Goal: Task Accomplishment & Management: Complete application form

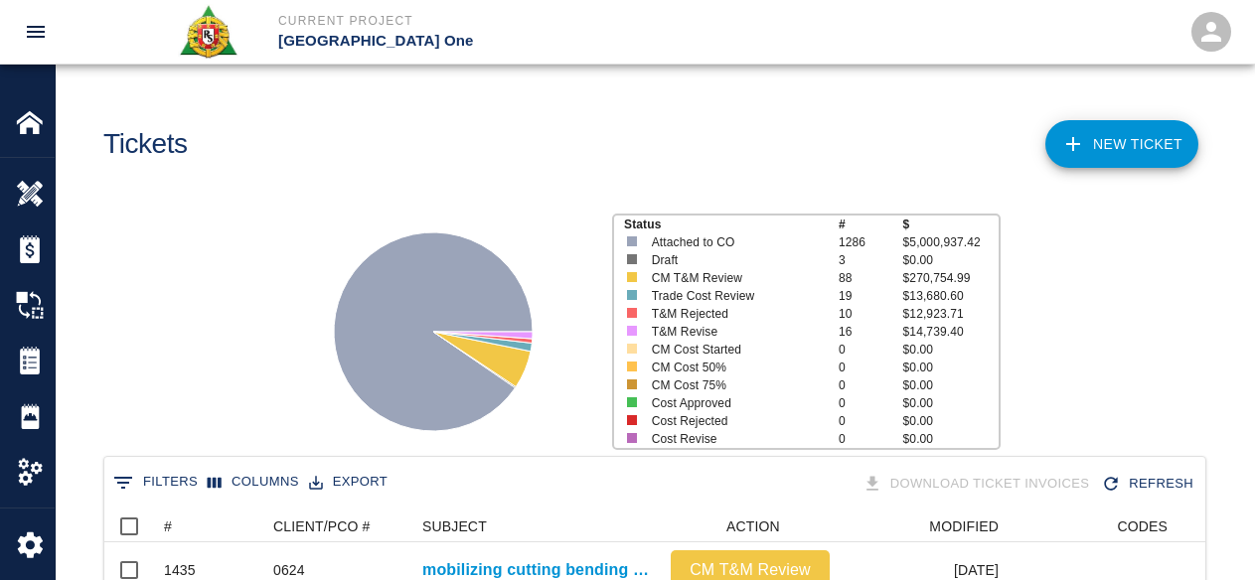
scroll to position [1145, 1086]
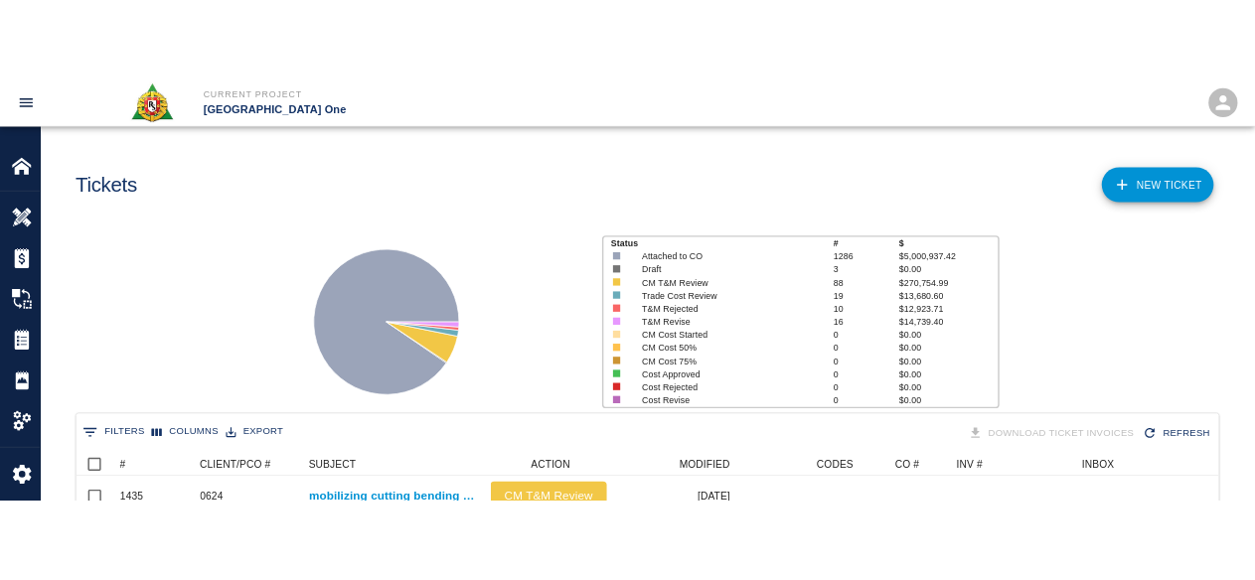
scroll to position [1145, 1086]
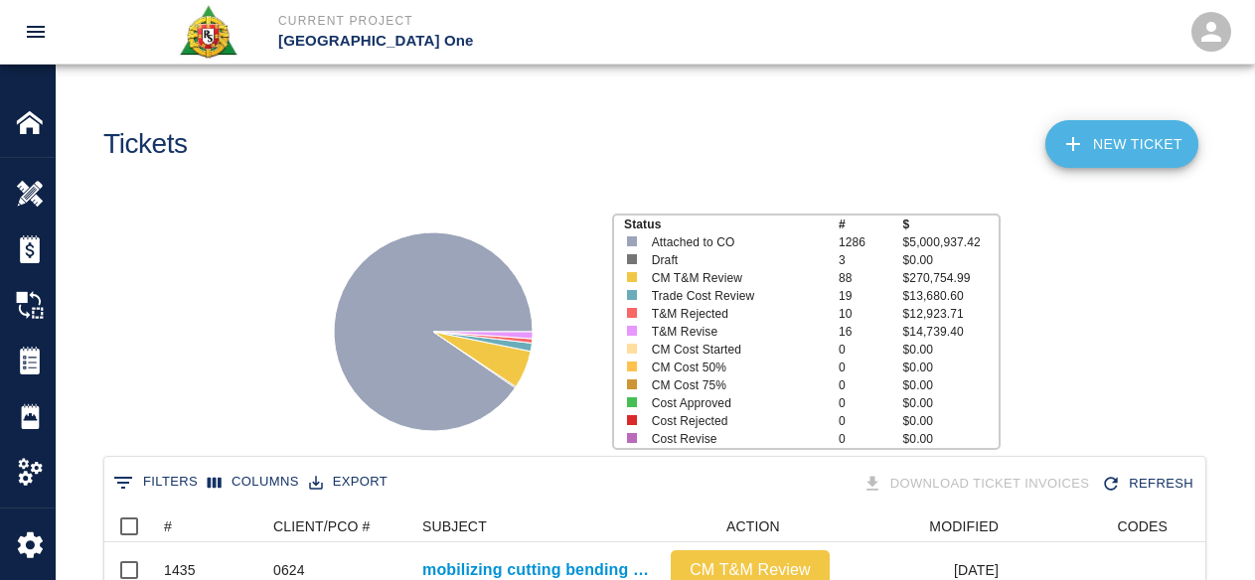
click at [1096, 152] on link "NEW TICKET" at bounding box center [1121, 144] width 153 height 48
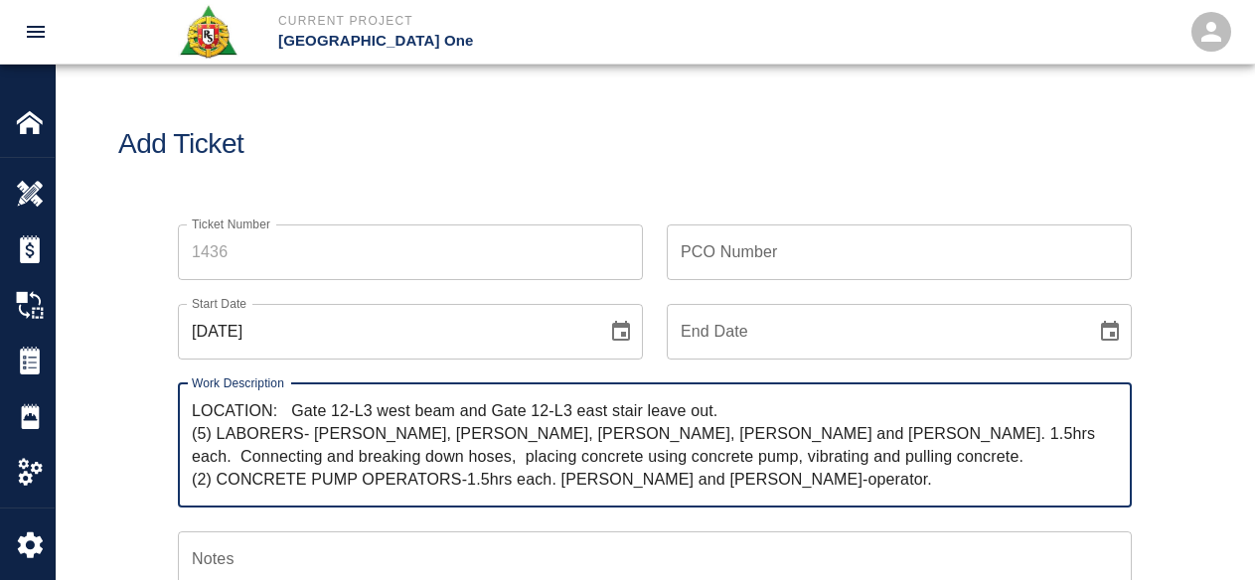
type textarea "LOCATION: Gate 12-L3 west beam and Gate 12-L3 east stair leave out. (5) LABORER…"
click at [479, 248] on input "Ticket Number" at bounding box center [410, 253] width 465 height 56
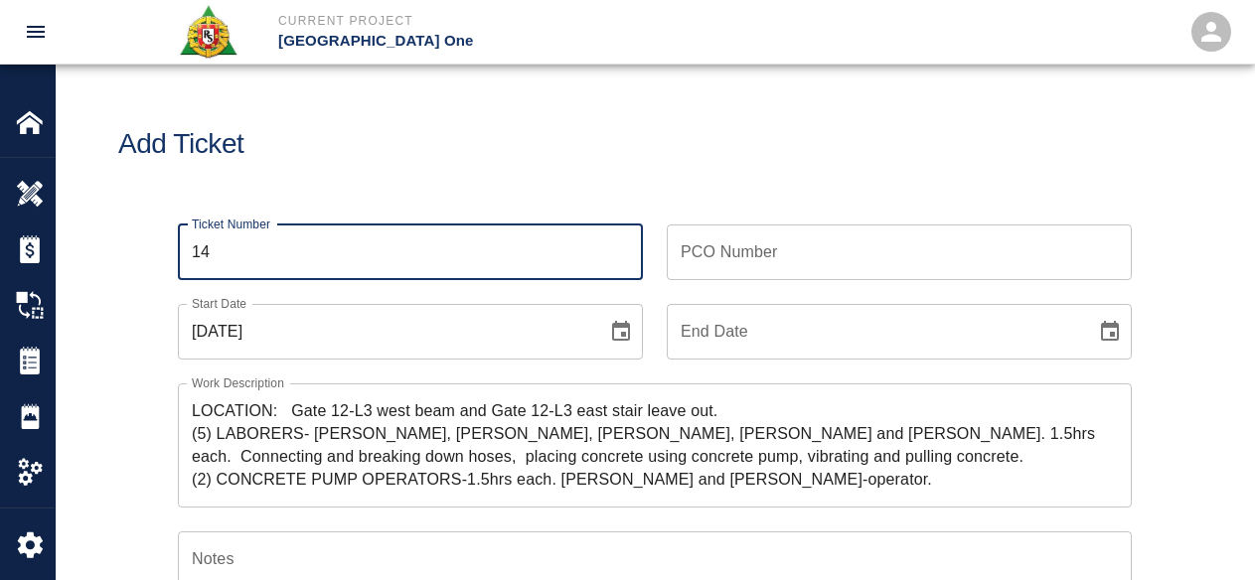
type input "1"
type input "1436"
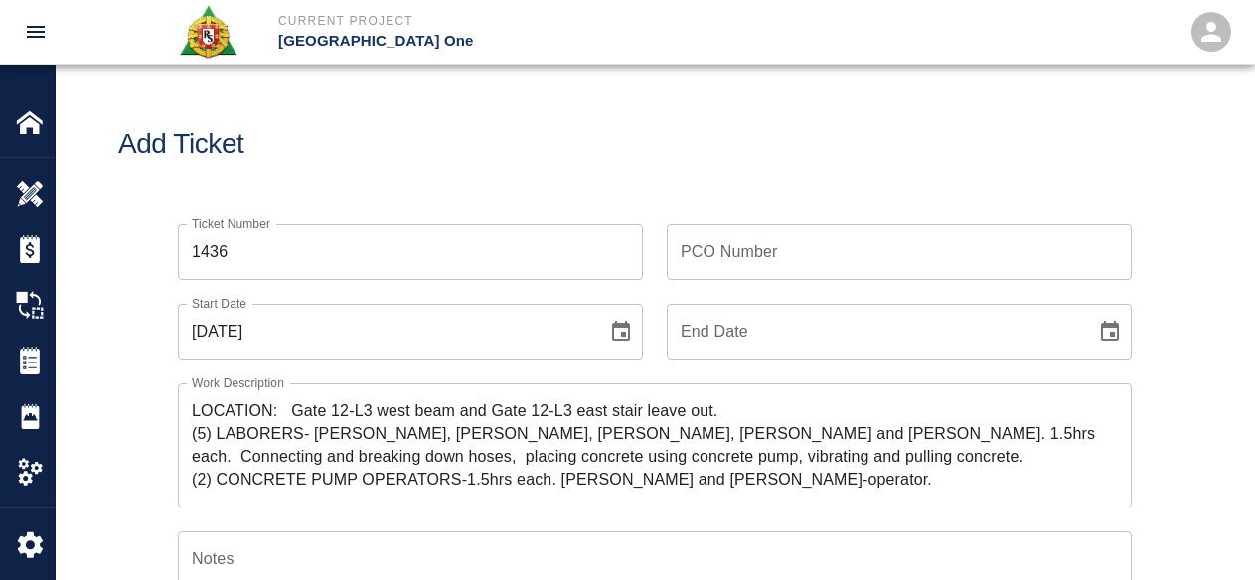
click at [410, 132] on h1 "Add Ticket" at bounding box center [654, 144] width 1073 height 33
click at [631, 328] on icon "Choose date, selected date is Oct 13, 2025" at bounding box center [621, 332] width 24 height 24
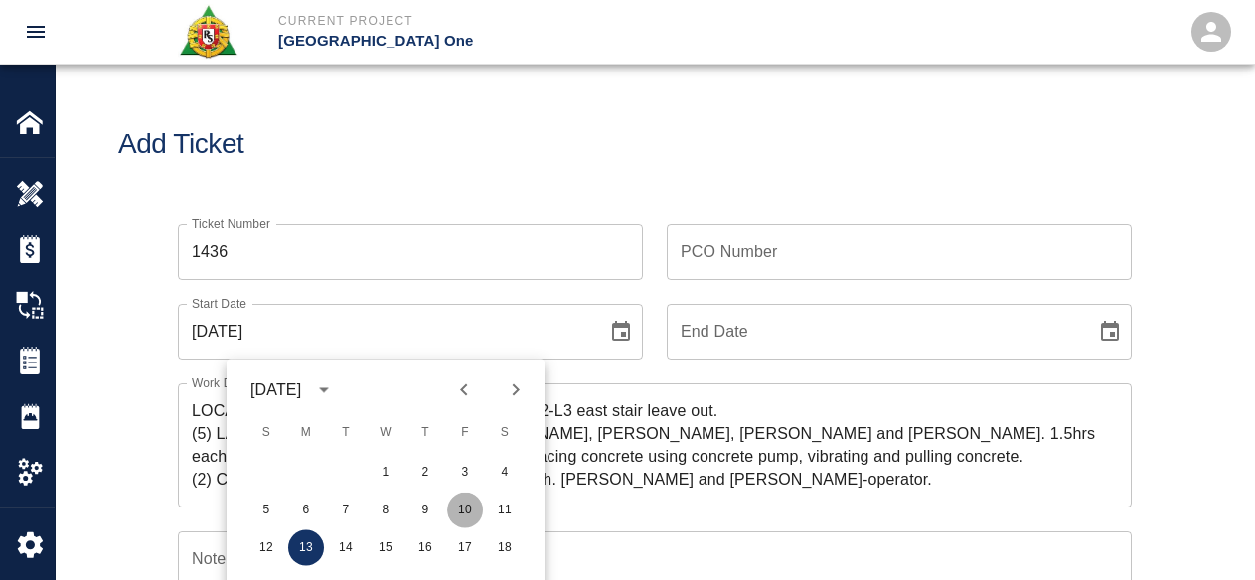
click at [452, 510] on button "10" at bounding box center [465, 511] width 36 height 36
type input "[DATE]"
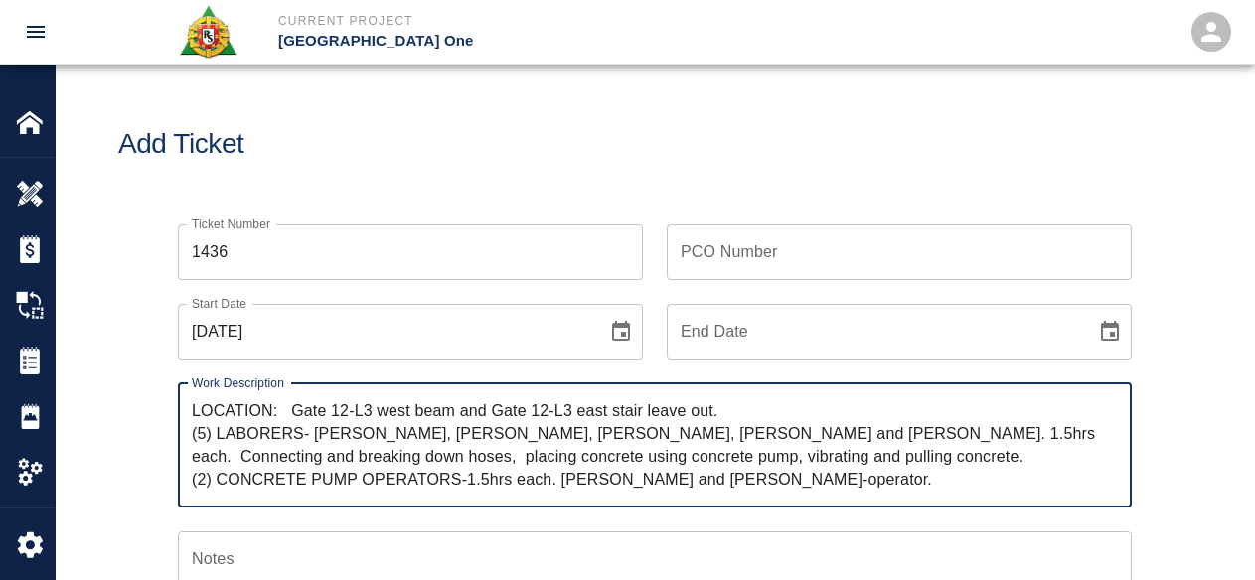
drag, startPoint x: 296, startPoint y: 409, endPoint x: 87, endPoint y: 390, distance: 209.5
drag, startPoint x: 893, startPoint y: 455, endPoint x: 957, endPoint y: 432, distance: 67.6
click at [955, 430] on textarea "R&S worked on Gate 12-L3 west beam and Gate 12-L3 east stair leave out. (5) LAB…" at bounding box center [655, 444] width 926 height 91
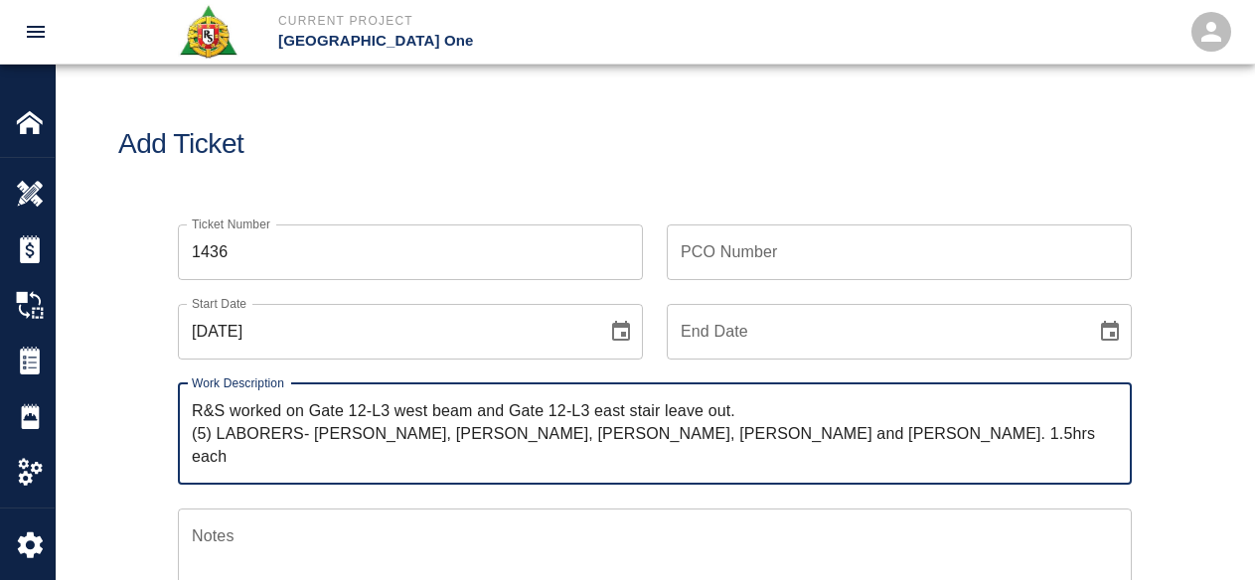
click at [306, 409] on textarea "R&S worked on Gate 12-L3 west beam and Gate 12-L3 east stair leave out. (5) LAB…" at bounding box center [655, 433] width 926 height 69
paste textarea "Connecting and breaking down hoses, placing concrete using concrete pump, vibra…"
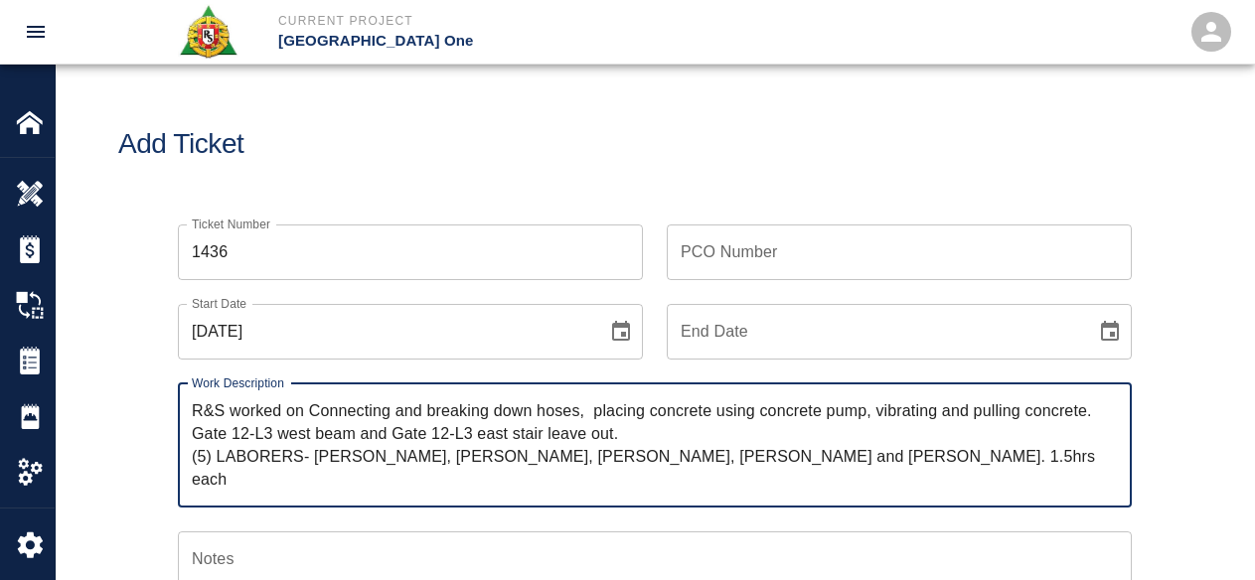
click at [321, 409] on textarea "R&S worked on Connecting and breaking down hoses, placing concrete using concre…" at bounding box center [655, 444] width 926 height 91
click at [573, 423] on textarea "R&S worked on connecting and breaking down hoses, placing concrete using concre…" at bounding box center [655, 444] width 926 height 91
click at [587, 408] on textarea "R&S worked on connecting and breaking down hoses, placing concrete using concre…" at bounding box center [655, 444] width 926 height 91
click at [747, 417] on textarea "R&S worked on connecting and breaking down hoses, placing concrete using concre…" at bounding box center [655, 444] width 926 height 91
drag, startPoint x: 934, startPoint y: 413, endPoint x: 969, endPoint y: 407, distance: 35.3
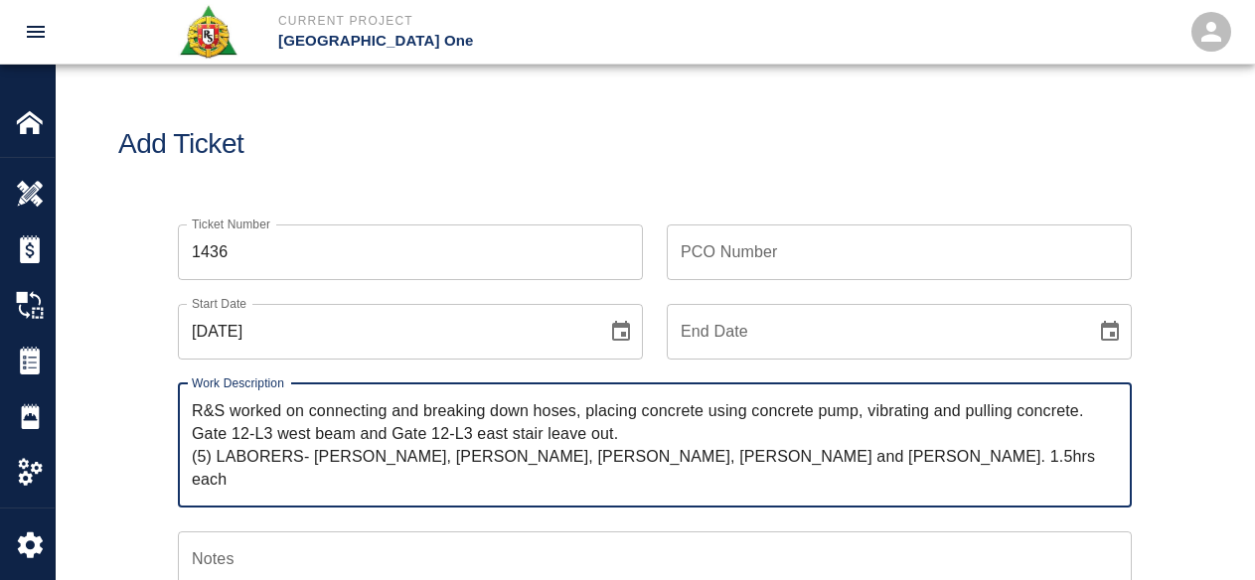
click at [935, 412] on textarea "R&S worked on connecting and breaking down hoses, placing concrete using concre…" at bounding box center [655, 444] width 926 height 91
click at [197, 432] on textarea "R&S worked on connecting and breaking down hoses, placing concrete using concre…" at bounding box center [655, 444] width 926 height 91
click at [236, 438] on textarea "R&S worked on connecting and breaking down hoses, placing concrete using concre…" at bounding box center [655, 444] width 926 height 91
click at [236, 435] on textarea "R&S worked on connecting and breaking down hoses, placing concrete using concre…" at bounding box center [655, 444] width 926 height 91
click at [238, 435] on textarea "R&S worked on connecting and breaking down hoses, placing concrete using concre…" at bounding box center [655, 444] width 926 height 91
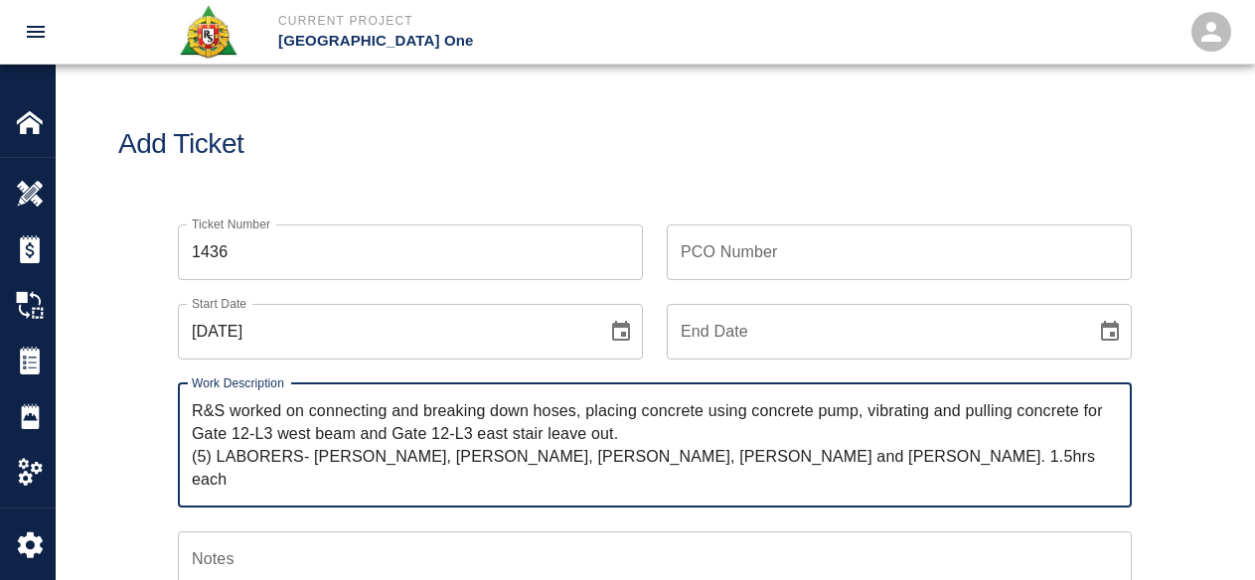
click at [235, 433] on textarea "R&S worked on connecting and breaking down hoses, placing concrete using concre…" at bounding box center [655, 444] width 926 height 91
click at [266, 433] on textarea "R&S worked on connecting and breaking down hoses, placing concrete using concre…" at bounding box center [655, 444] width 926 height 91
click at [272, 437] on textarea "R&S worked on connecting and breaking down hoses, placing concrete using concre…" at bounding box center [655, 444] width 926 height 91
click at [265, 441] on textarea "R&S worked on connecting and breaking down hoses, placing concrete using concre…" at bounding box center [655, 444] width 926 height 91
click at [389, 453] on textarea "R&S worked on connecting and breaking down hoses, placing concrete using concre…" at bounding box center [655, 444] width 926 height 91
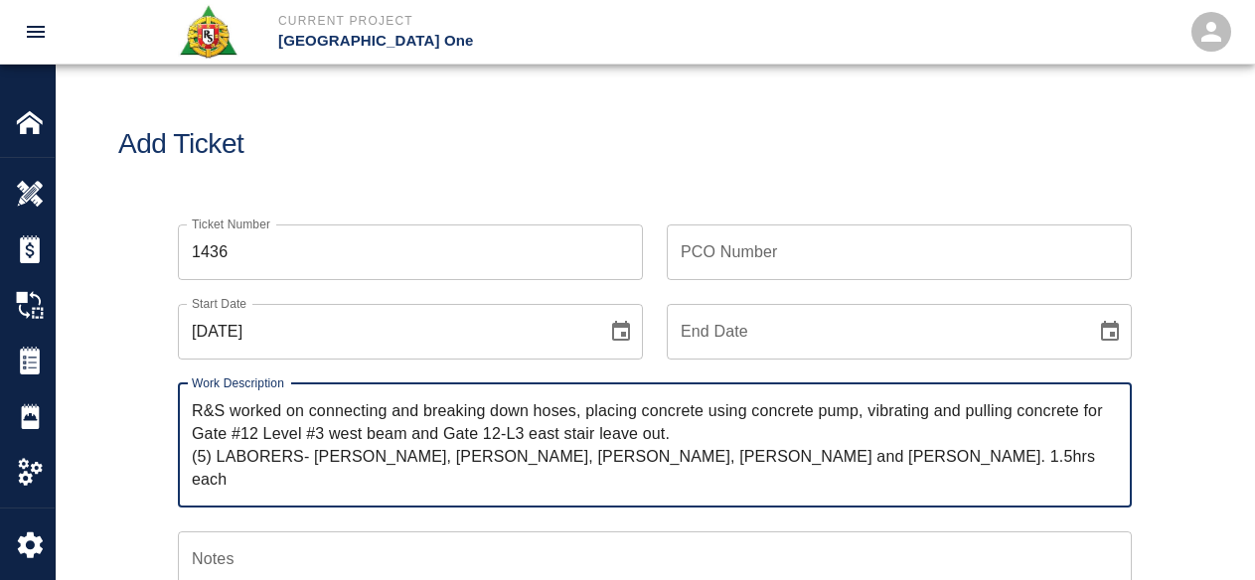
click at [484, 430] on textarea "R&S worked on connecting and breaking down hoses, placing concrete using concre…" at bounding box center [655, 444] width 926 height 91
click at [525, 438] on textarea "R&S worked on connecting and breaking down hoses, placing concrete using concre…" at bounding box center [655, 444] width 926 height 91
click at [722, 439] on textarea "R&S worked on connecting and breaking down hoses, placing concrete using concre…" at bounding box center [655, 444] width 926 height 91
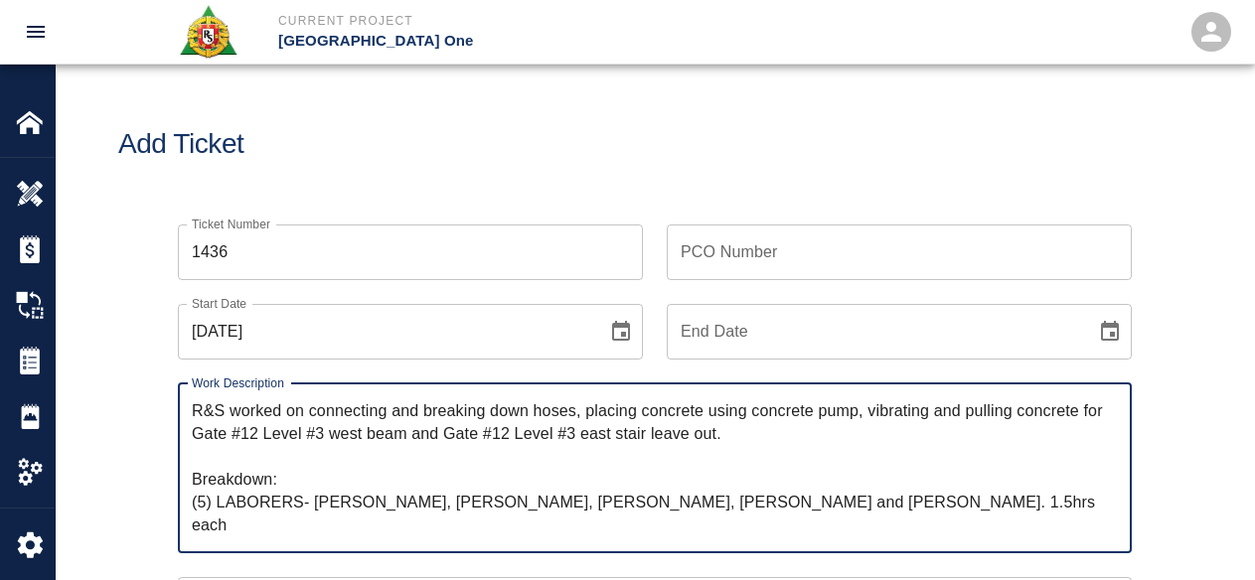
scroll to position [99, 0]
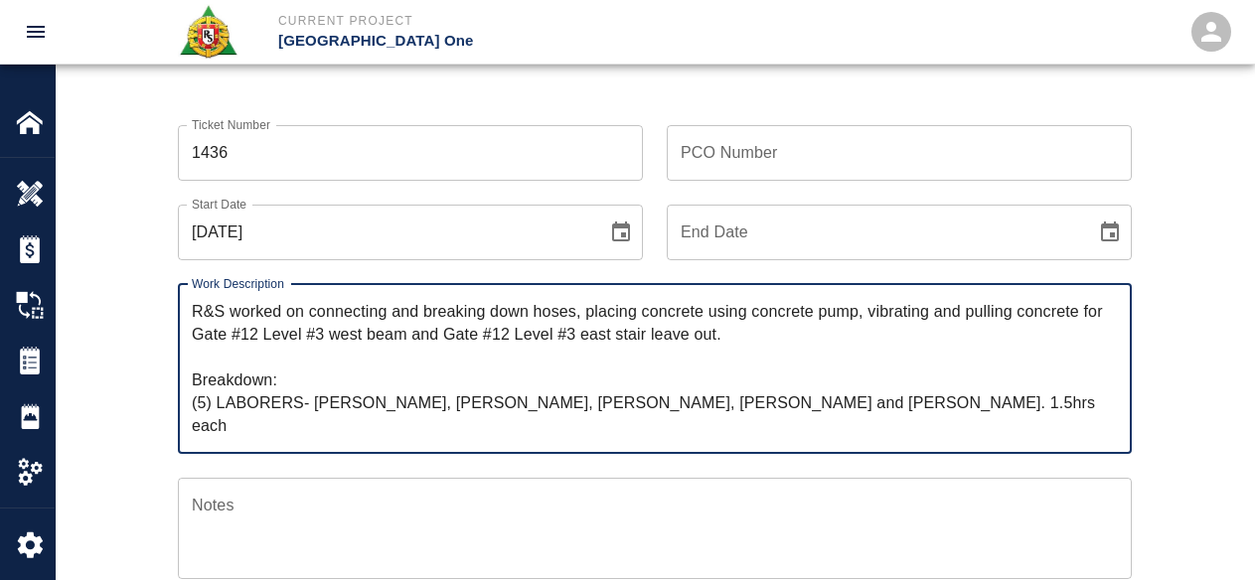
click at [318, 404] on textarea "R&S worked on connecting and breaking down hoses, placing concrete using concre…" at bounding box center [655, 368] width 926 height 137
click at [300, 404] on textarea "R&S worked on connecting and breaking down hoses, placing concrete using concre…" at bounding box center [655, 368] width 926 height 137
click at [312, 402] on textarea "R&S worked on connecting and breaking down hoses, placing concrete using concre…" at bounding box center [655, 368] width 926 height 137
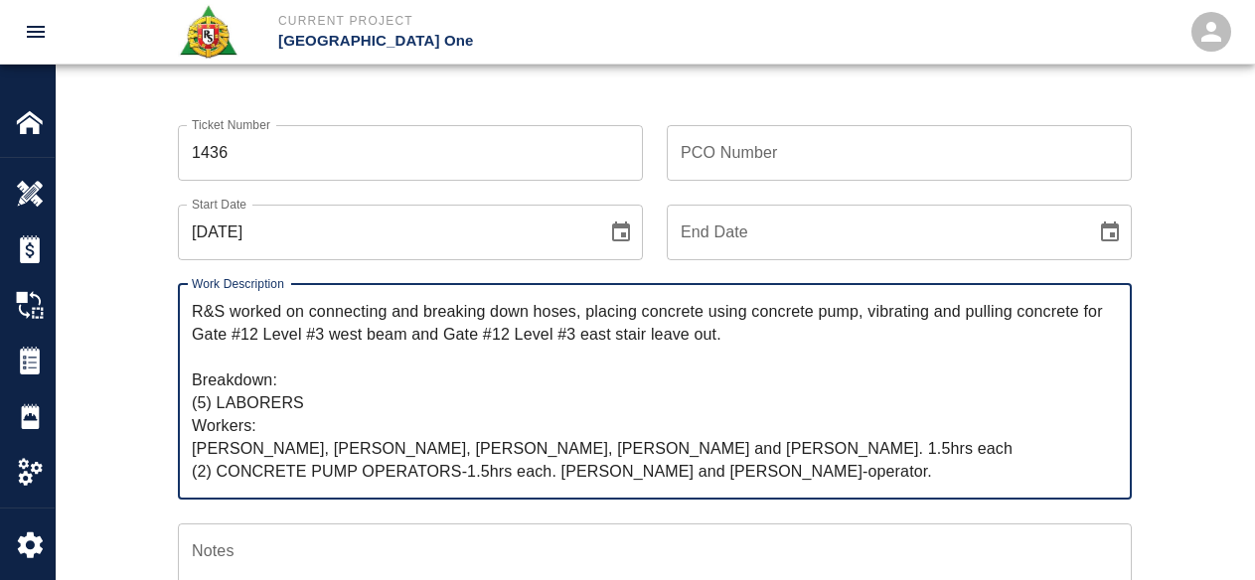
drag, startPoint x: 831, startPoint y: 445, endPoint x: 733, endPoint y: 450, distance: 97.5
click at [733, 450] on textarea "R&S worked on connecting and breaking down hoses, placing concrete using concre…" at bounding box center [655, 391] width 926 height 183
click at [370, 402] on textarea "R&S worked on connecting and breaking down hoses, placing concrete using concre…" at bounding box center [655, 391] width 926 height 183
paste textarea "1.5hrs each"
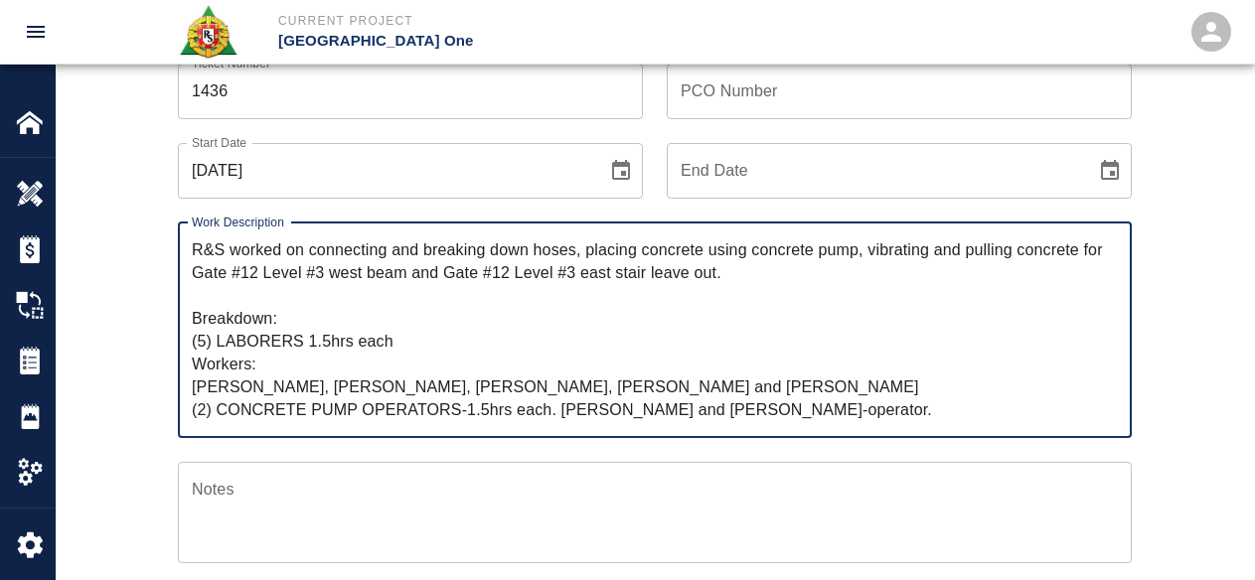
scroll to position [199, 0]
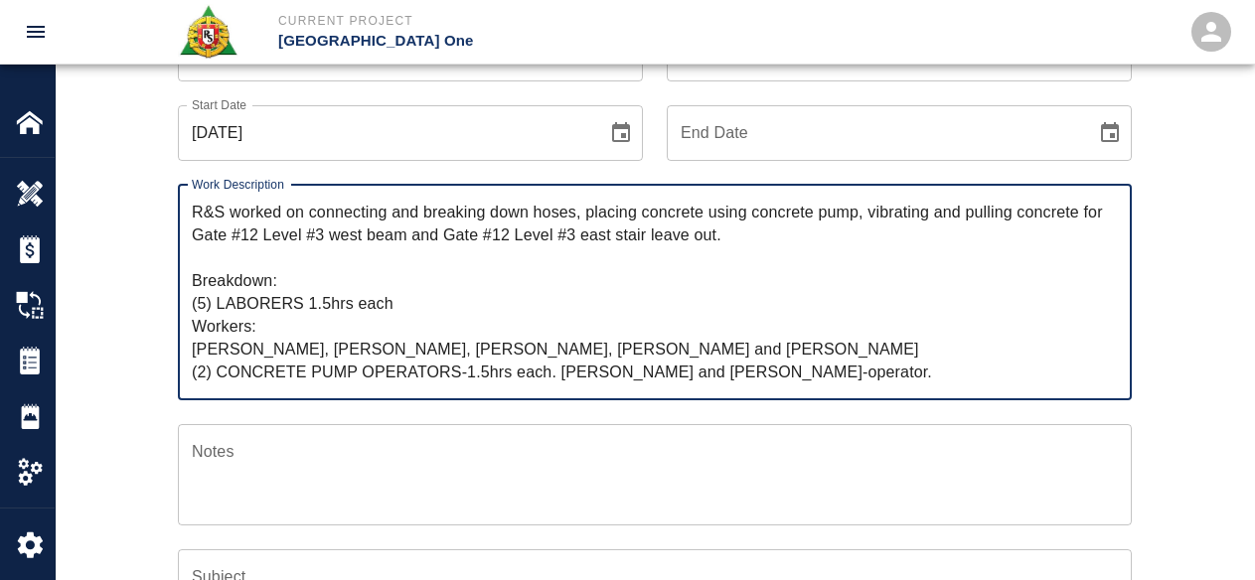
drag, startPoint x: 358, startPoint y: 369, endPoint x: 403, endPoint y: 368, distance: 45.7
click at [359, 368] on textarea "R&S worked on connecting and breaking down hoses, placing concrete using concre…" at bounding box center [655, 292] width 926 height 183
click at [571, 371] on textarea "R&S worked on connecting and breaking down hoses, placing concrete using concre…" at bounding box center [655, 292] width 926 height 183
drag, startPoint x: 556, startPoint y: 374, endPoint x: 179, endPoint y: 392, distance: 378.0
click at [183, 385] on div "R&S worked on connecting and breaking down hoses, placing concrete using concre…" at bounding box center [655, 293] width 954 height 216
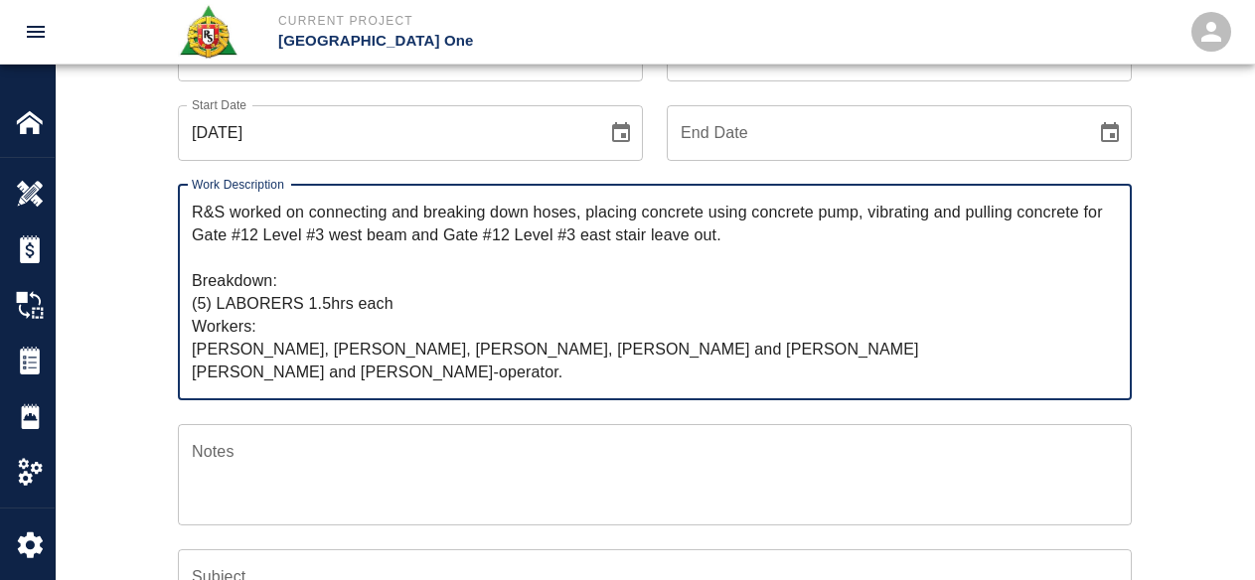
click at [500, 293] on textarea "R&S worked on connecting and breaking down hoses, placing concrete using concre…" at bounding box center [655, 292] width 926 height 183
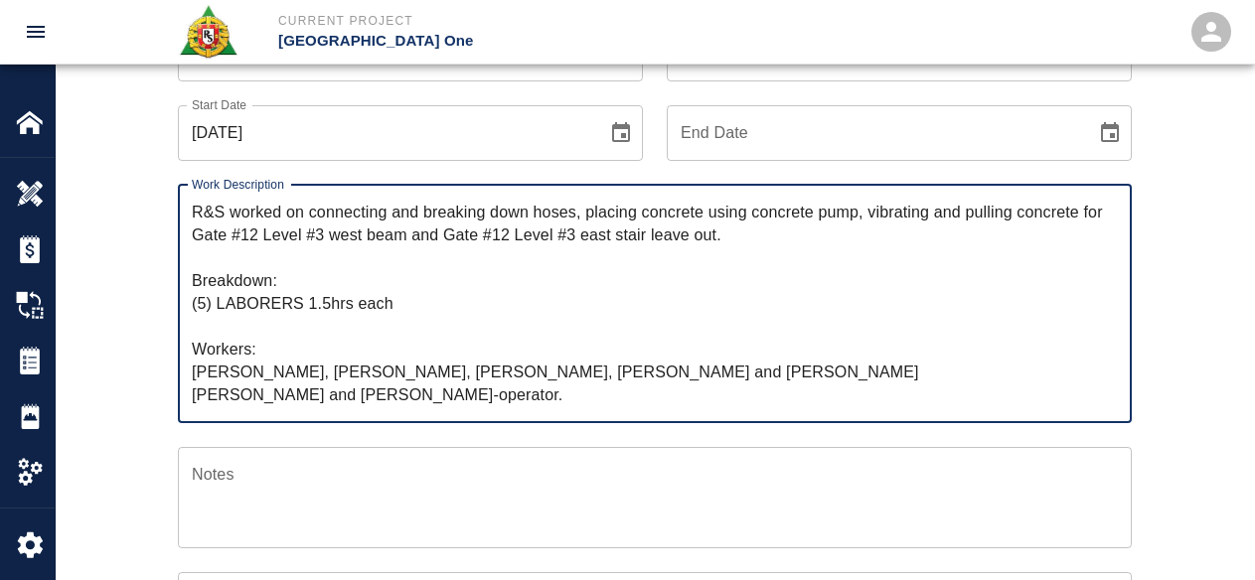
paste textarea "(2) CONCRETE PUMP OPERATORS-1.5hrs each."
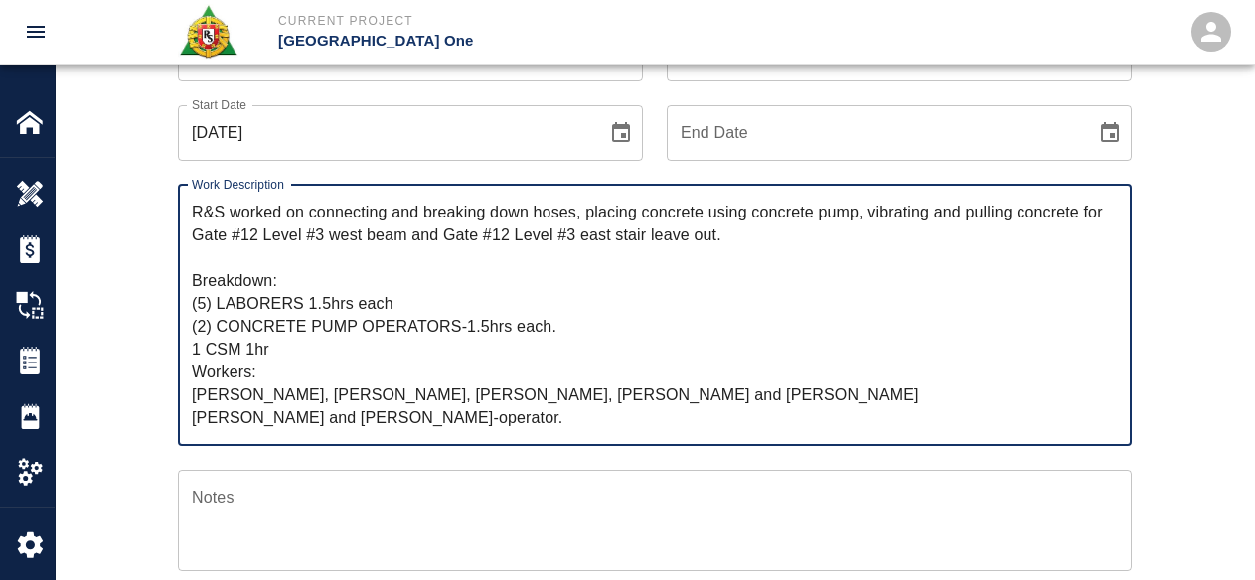
click at [436, 371] on textarea "R&S worked on connecting and breaking down hoses, placing concrete using concre…" at bounding box center [655, 315] width 926 height 229
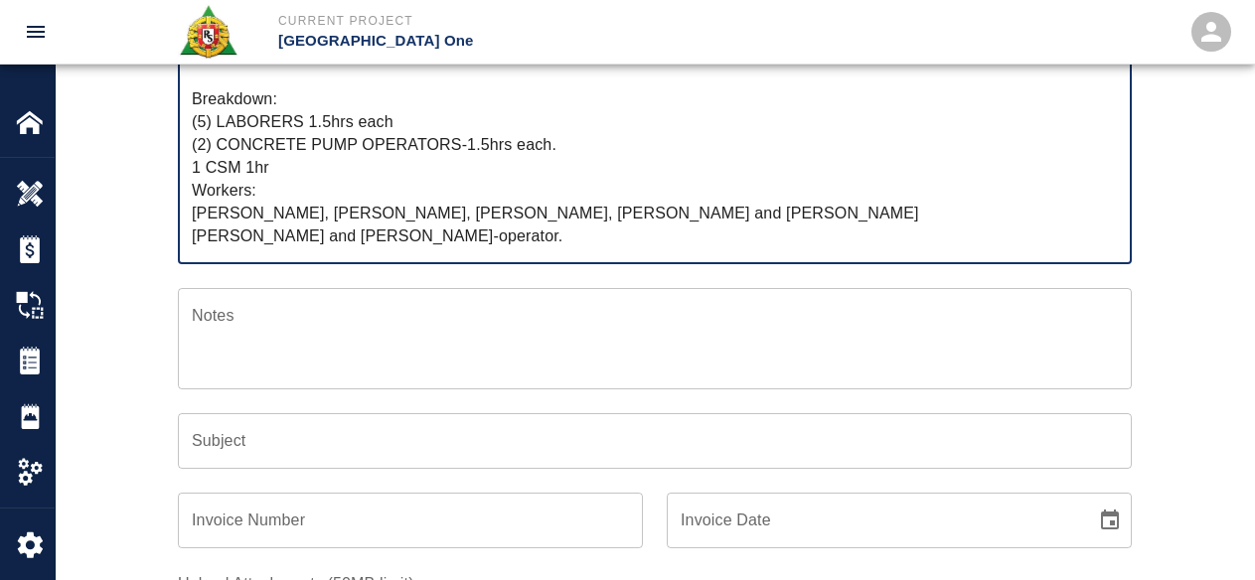
scroll to position [397, 0]
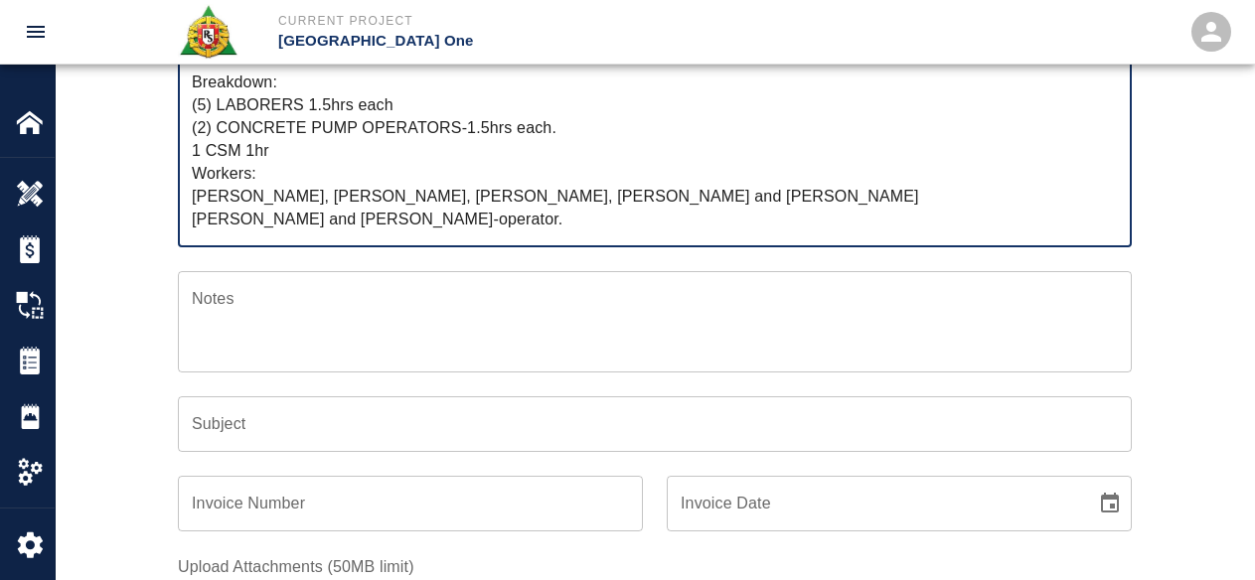
click at [280, 199] on textarea "R&S worked on connecting and breaking down hoses, placing concrete using concre…" at bounding box center [655, 116] width 926 height 229
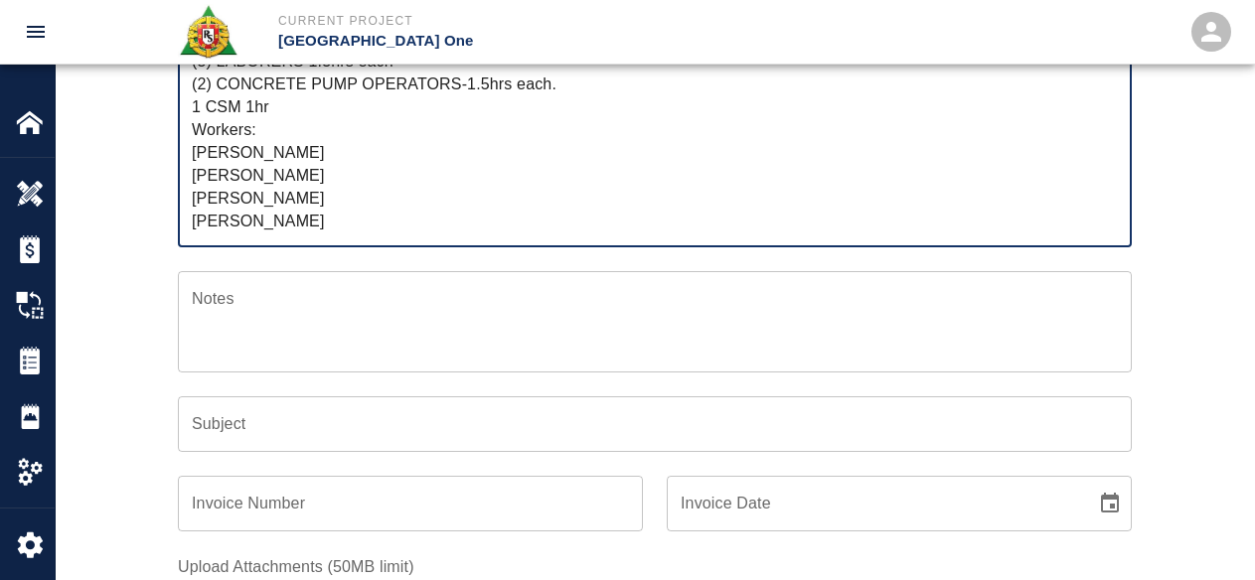
scroll to position [67, 0]
click at [453, 181] on textarea "R&S worked on connecting and breaking down hoses, placing concrete using concre…" at bounding box center [655, 116] width 926 height 229
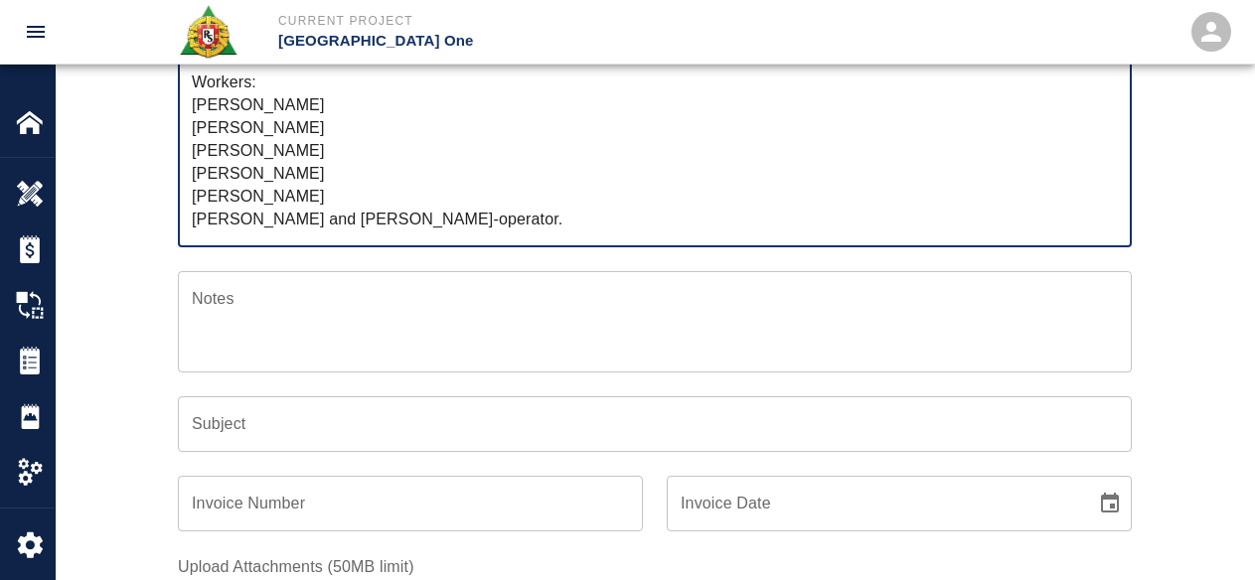
click at [368, 223] on textarea "R&S worked on connecting and breaking down hoses, placing concrete using concre…" at bounding box center [655, 116] width 926 height 229
click at [489, 199] on textarea "R&S worked on connecting and breaking down hoses, placing concrete using concre…" at bounding box center [655, 116] width 926 height 229
click at [414, 203] on textarea "R&S worked on connecting and breaking down hoses, placing concrete using concre…" at bounding box center [655, 116] width 926 height 229
click at [409, 222] on textarea "R&S worked on connecting and breaking down hoses, placing concrete using concre…" at bounding box center [655, 116] width 926 height 229
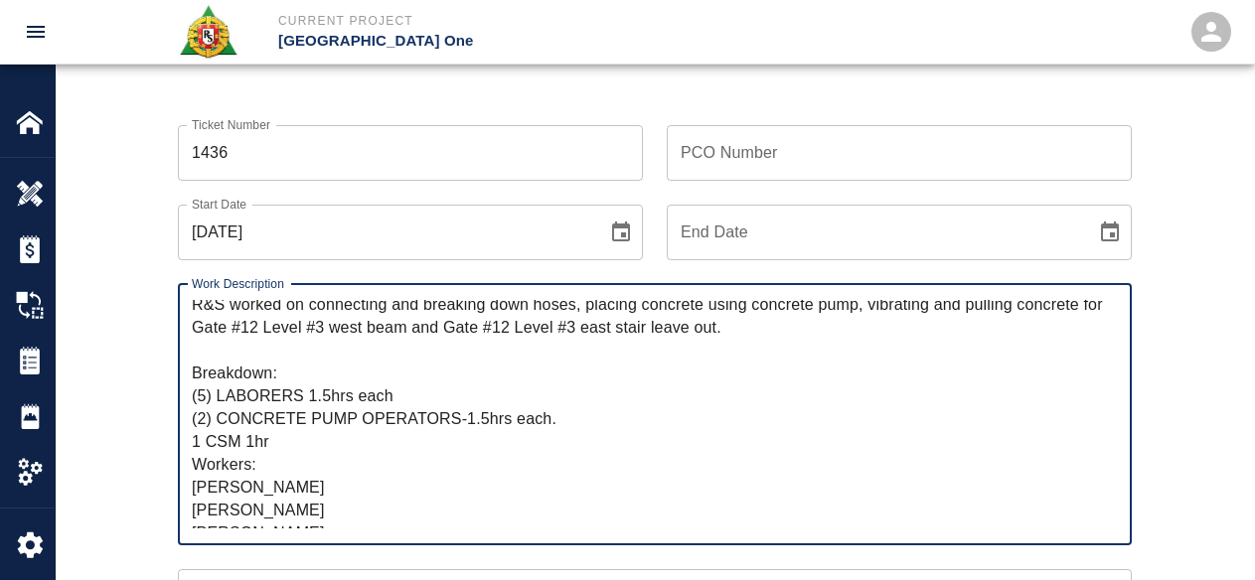
scroll to position [0, 0]
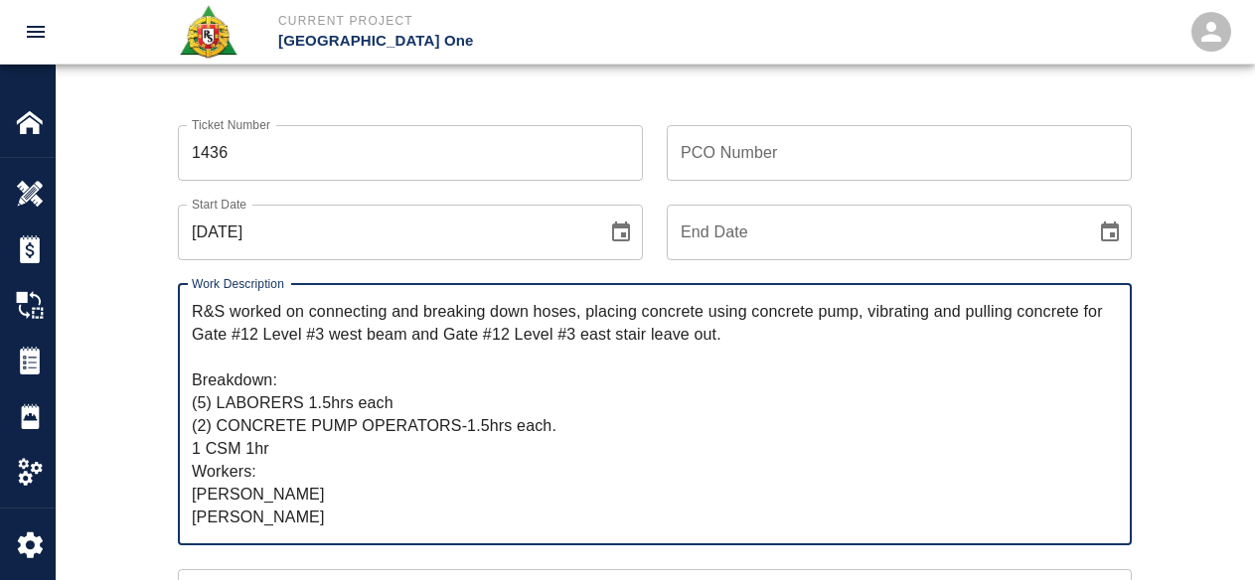
drag, startPoint x: 781, startPoint y: 337, endPoint x: 311, endPoint y: 322, distance: 470.2
click at [311, 321] on textarea "R&S worked on connecting and breaking down hoses, placing concrete using concre…" at bounding box center [655, 414] width 926 height 229
drag, startPoint x: 591, startPoint y: 401, endPoint x: 592, endPoint y: 413, distance: 12.0
click at [590, 402] on textarea "R&S worked on connecting and breaking down hoses, placing concrete using concre…" at bounding box center [655, 414] width 926 height 229
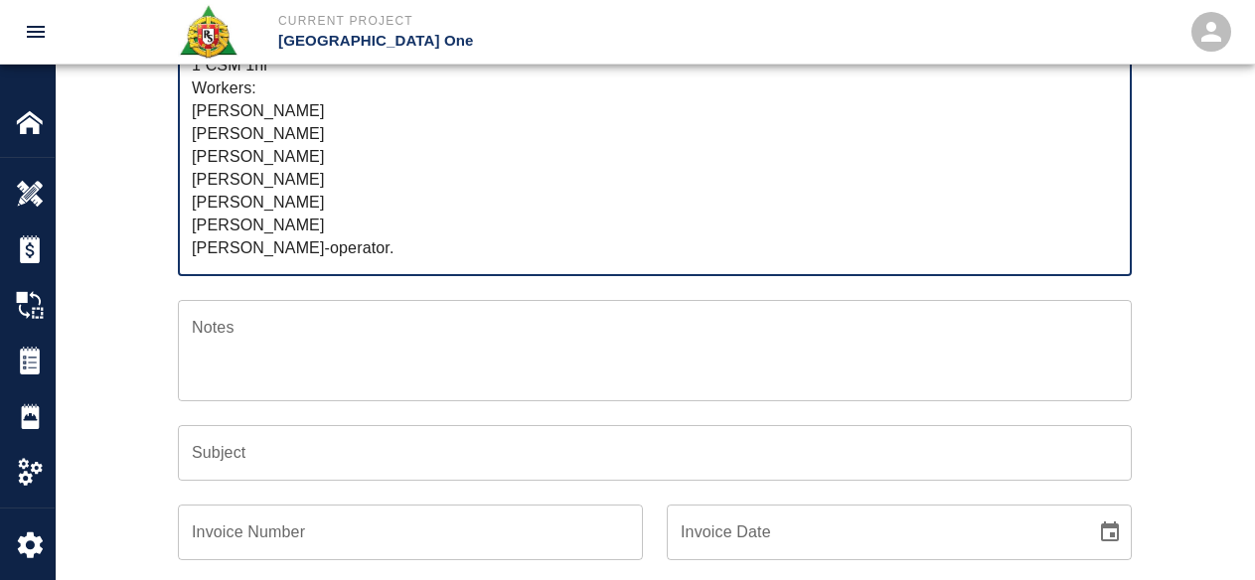
scroll to position [596, 0]
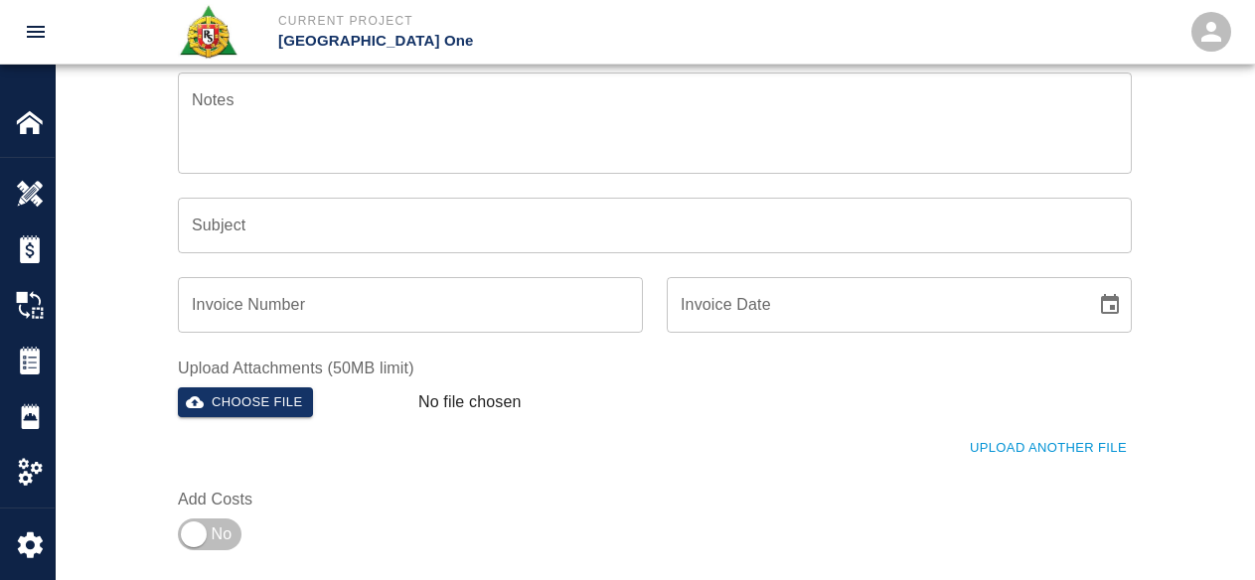
type textarea "R&S worked on connecting and breaking down hoses, placing concrete using concre…"
click at [271, 245] on input "Subject" at bounding box center [655, 226] width 954 height 56
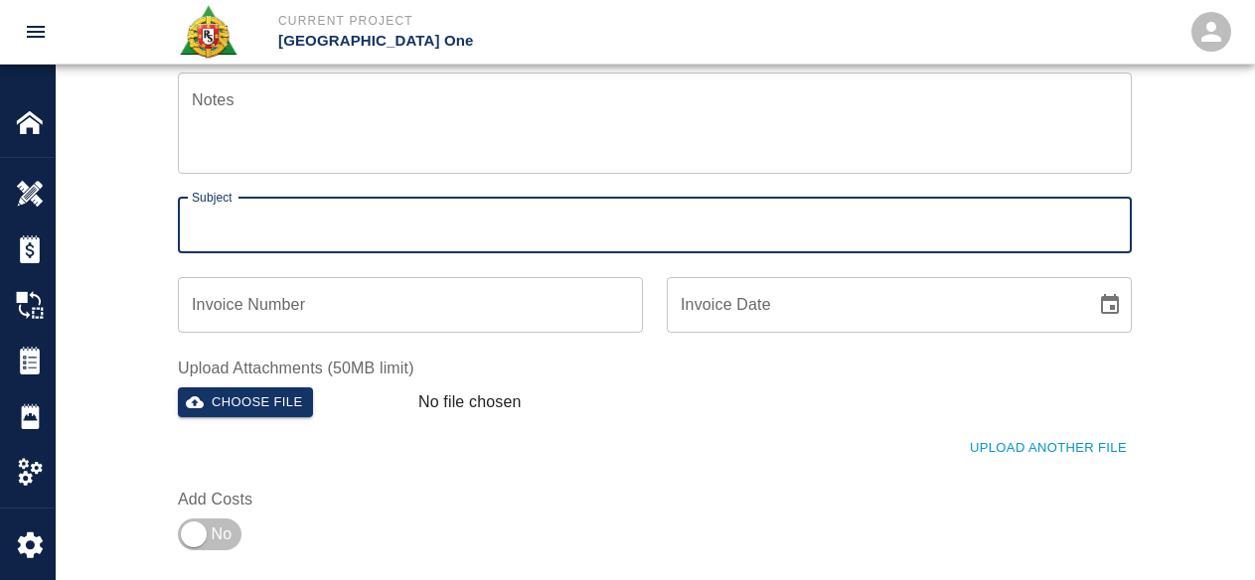
paste input "connecting and breaking down hoses, placing concrete using concrete pump, vibra…"
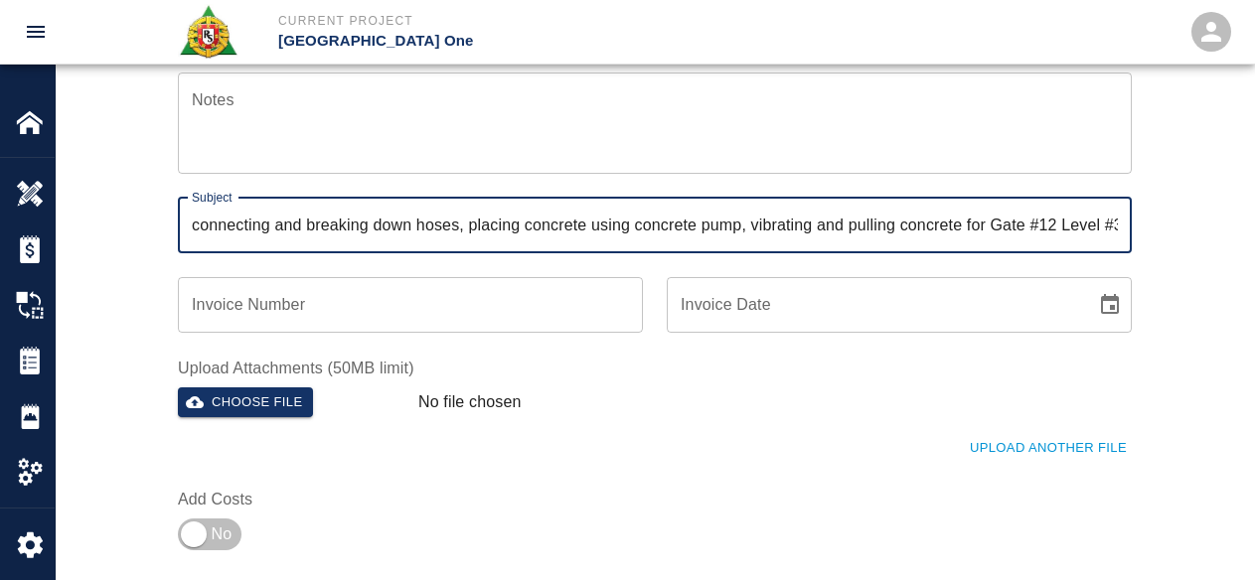
scroll to position [0, 401]
type input "connecting and breaking down hoses, placing concrete using concrete pump, vibra…"
click at [116, 218] on div "Ticket Number 1436 Ticket Number PCO Number PCO Number Start Date 10/10/2025 St…" at bounding box center [655, 106] width 1198 height 1003
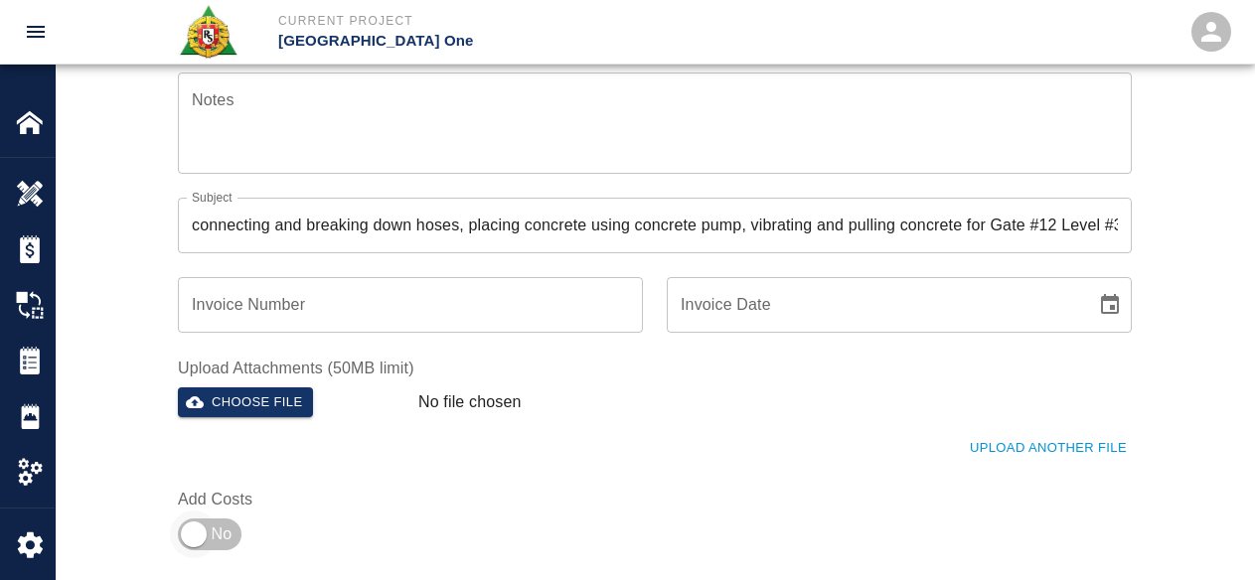
click at [217, 515] on input "checkbox" at bounding box center [193, 535] width 143 height 48
checkbox input "true"
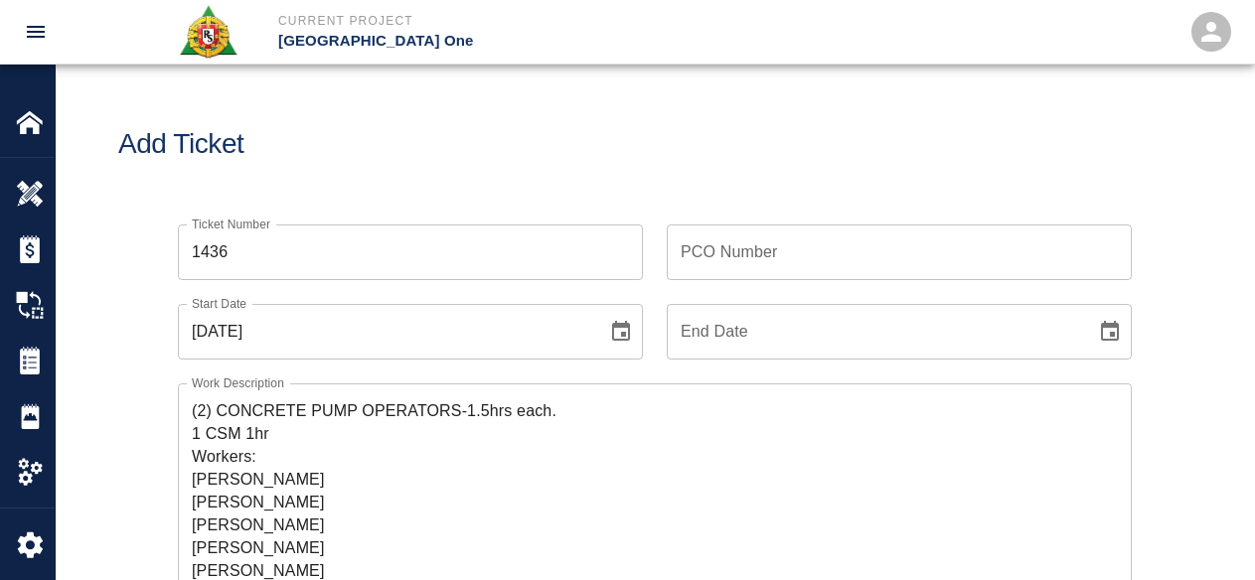
click at [746, 253] on input "PCO Number" at bounding box center [899, 253] width 465 height 56
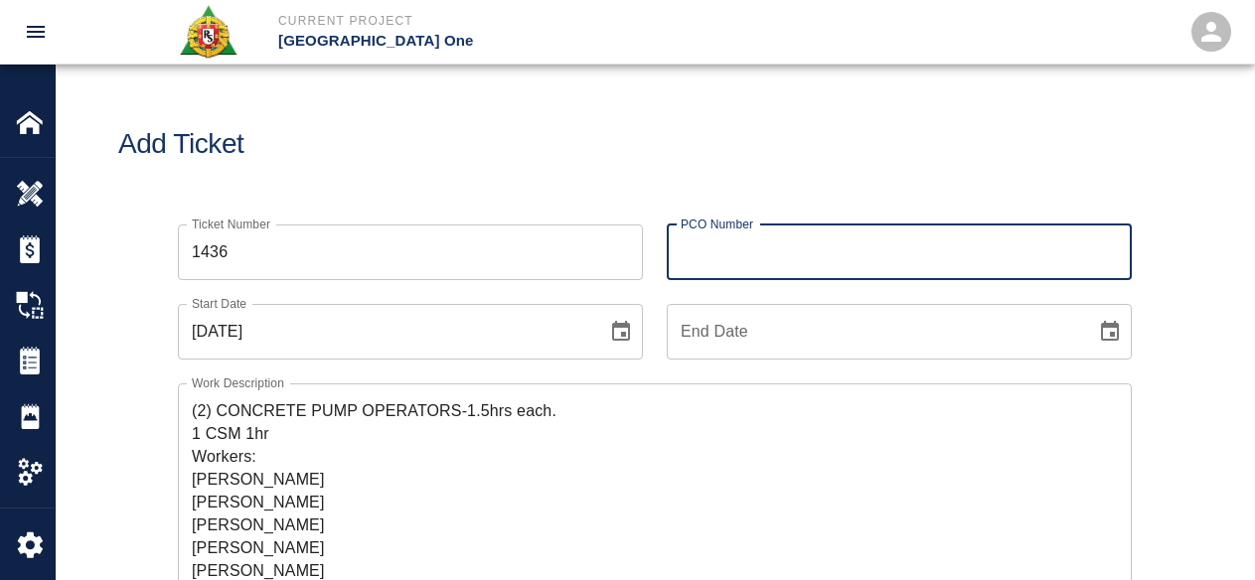
type input "0624"
click at [795, 172] on div "Add Ticket" at bounding box center [655, 145] width 1198 height 160
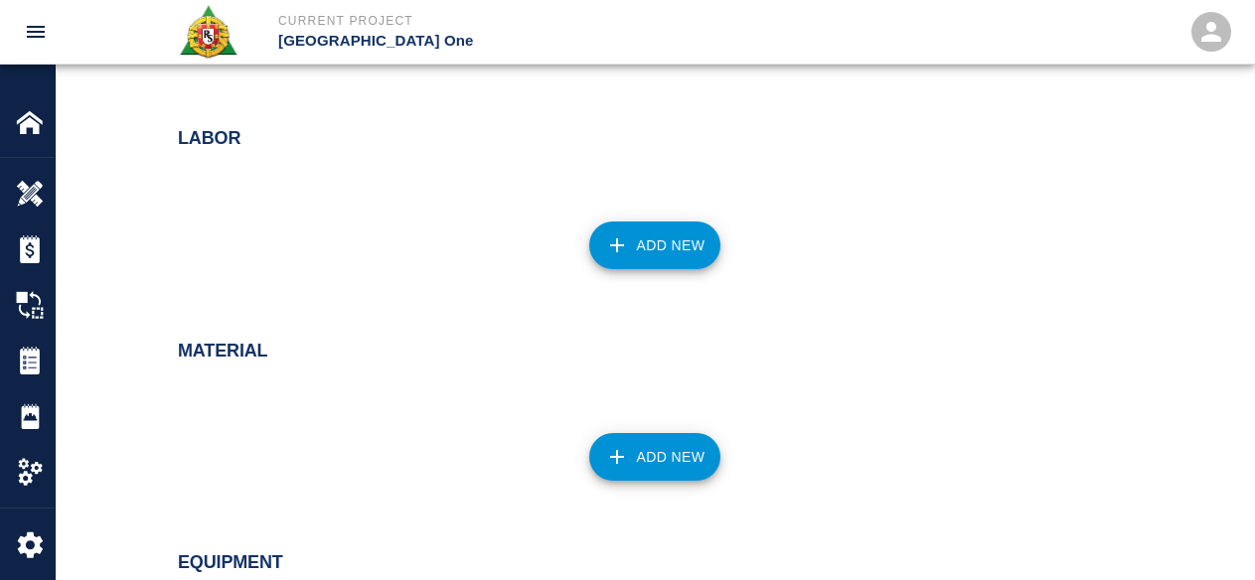
scroll to position [1093, 0]
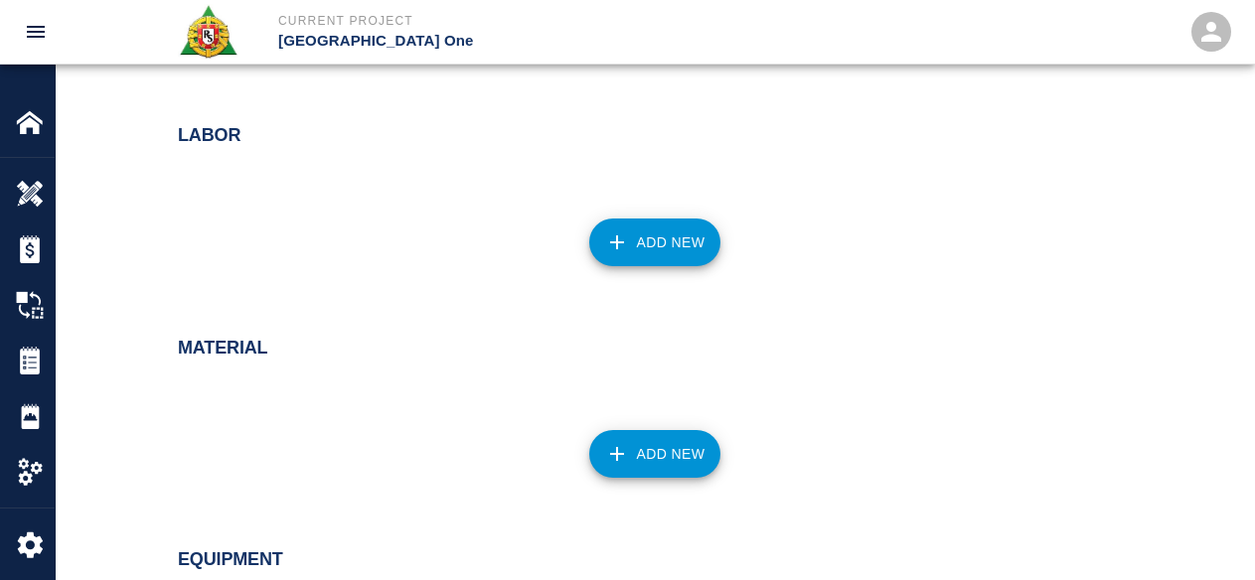
click at [666, 243] on button "Add New" at bounding box center [655, 243] width 132 height 48
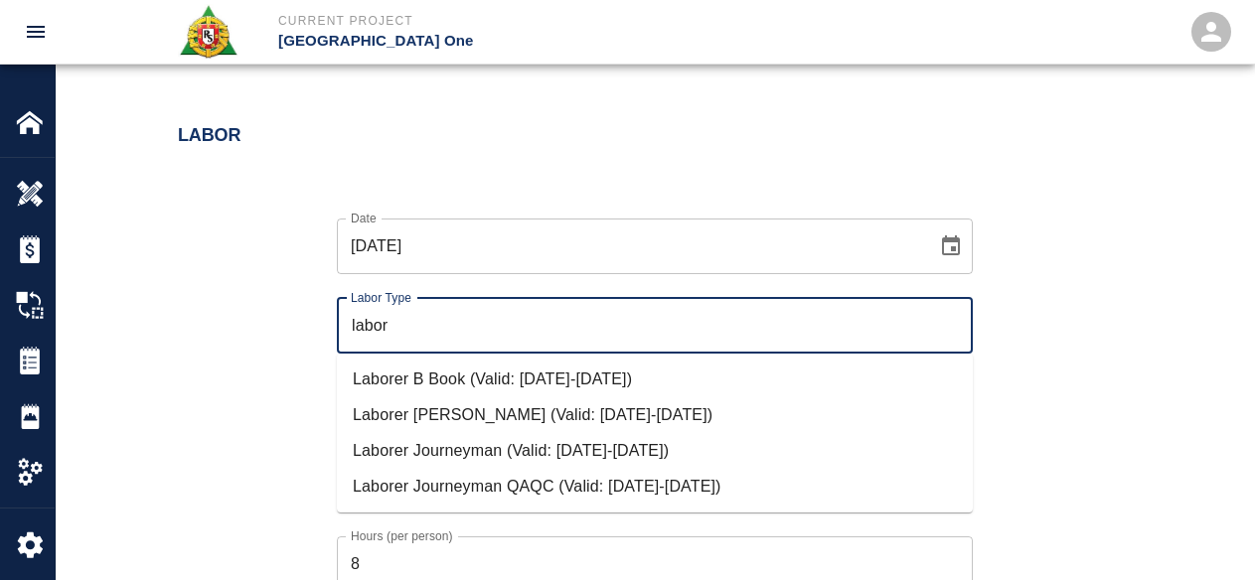
click at [359, 447] on li "Laborer Journeyman (Valid: 07/01/2024-10/31/2025)" at bounding box center [655, 451] width 636 height 36
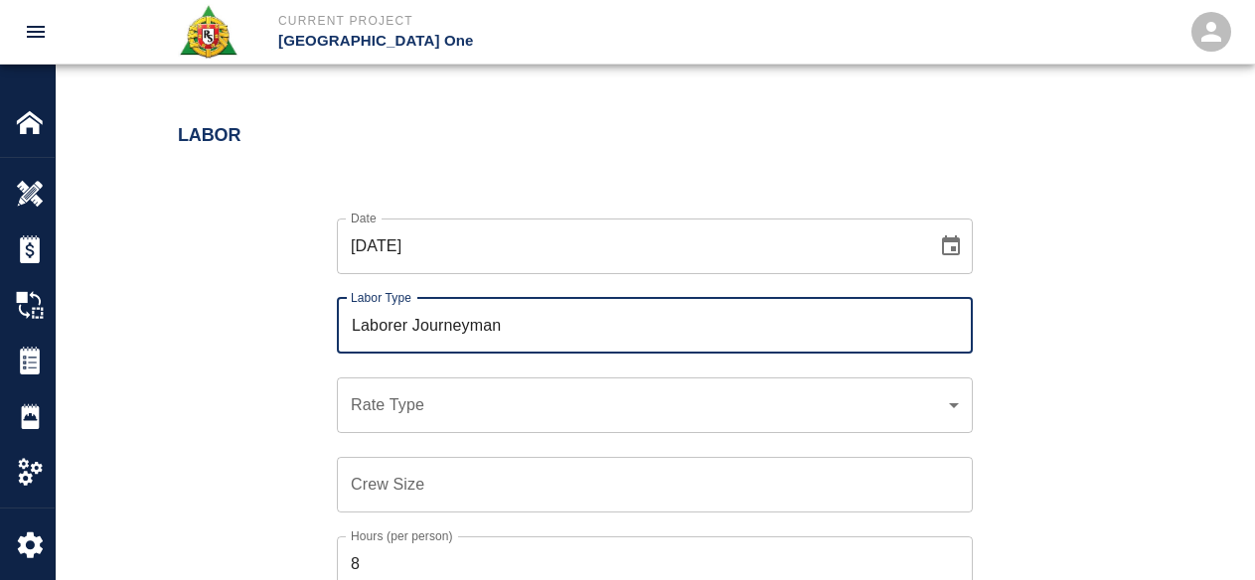
type input "Laborer Journeyman"
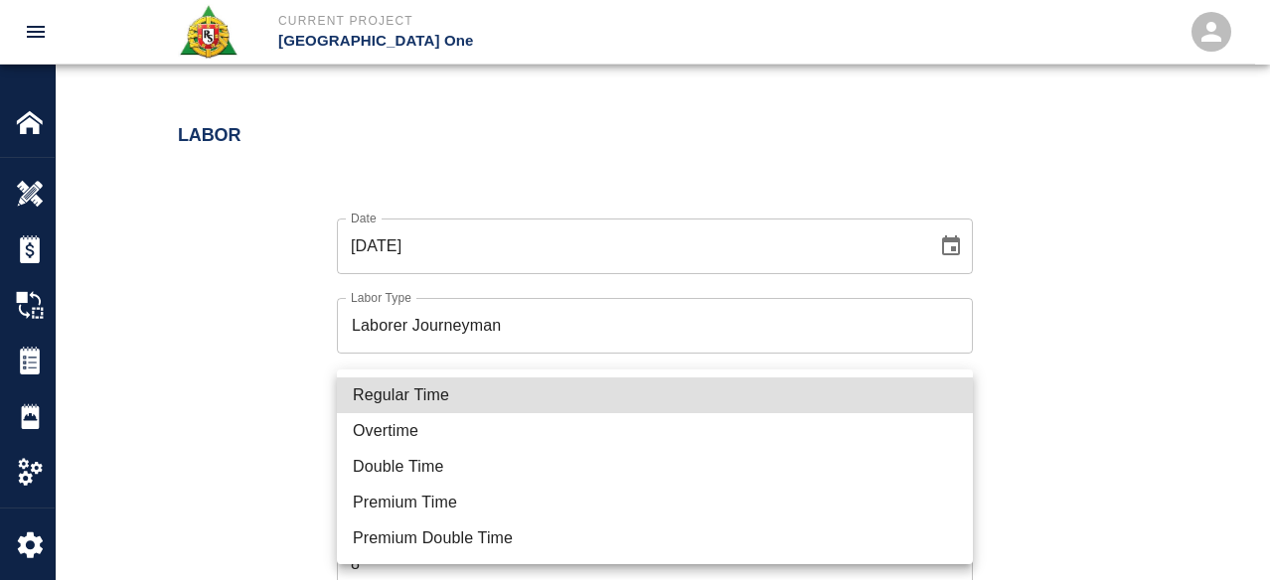
drag, startPoint x: 533, startPoint y: 394, endPoint x: 498, endPoint y: 438, distance: 55.9
click at [532, 394] on li "Regular Time" at bounding box center [655, 396] width 636 height 36
type input "rate_rt"
type input "97.06"
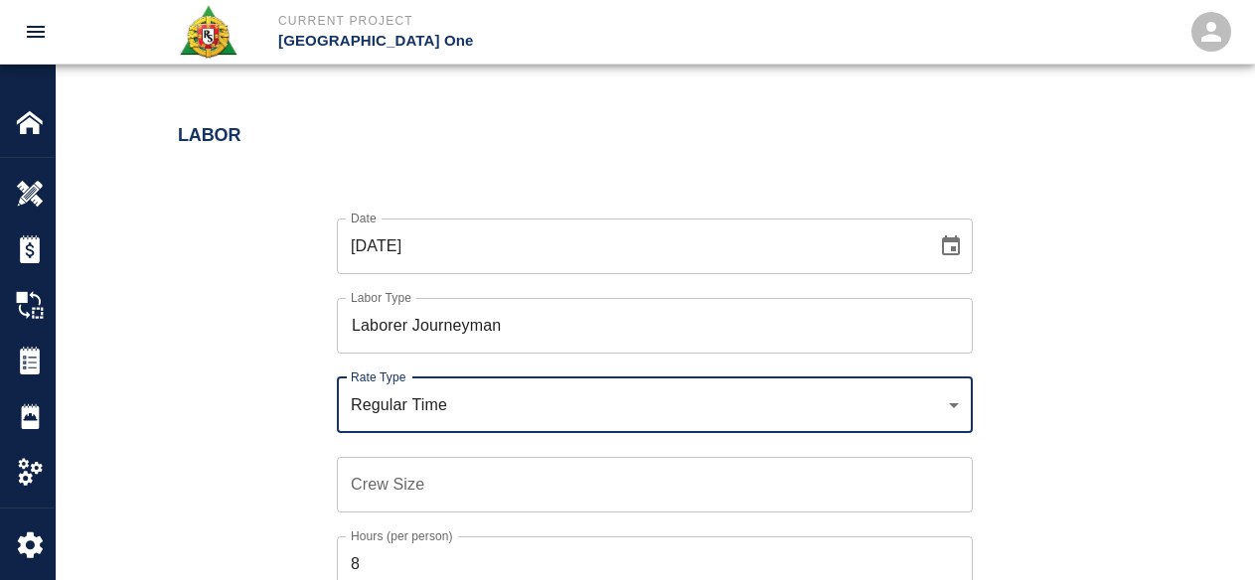
click at [398, 499] on input "Crew Size" at bounding box center [655, 485] width 636 height 56
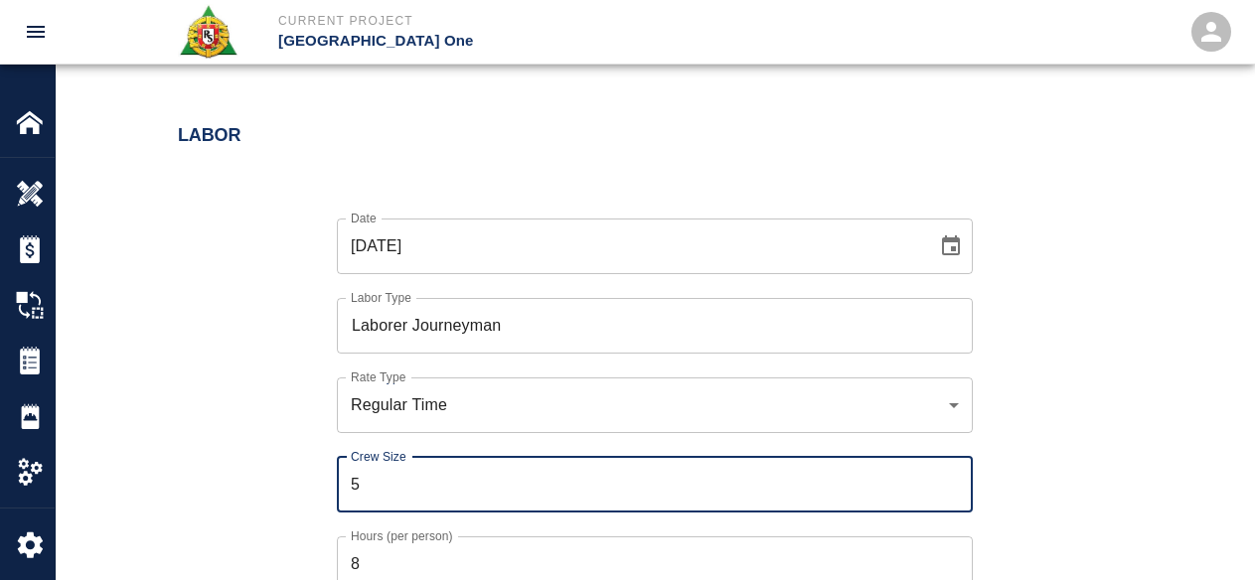
type input "5"
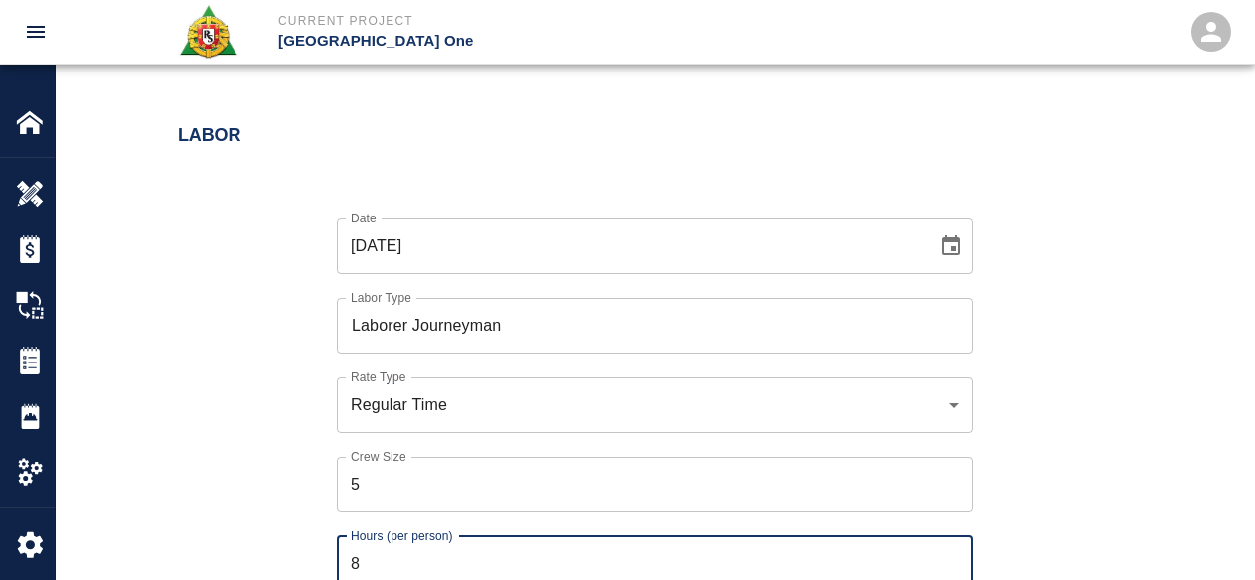
click at [391, 554] on input "8" at bounding box center [655, 565] width 636 height 56
type input "1.5"
click at [1072, 481] on div "Date 10/10/2025 Date Labor Type Laborer Journeyman Labor Type Rate Type Regular…" at bounding box center [643, 459] width 978 height 545
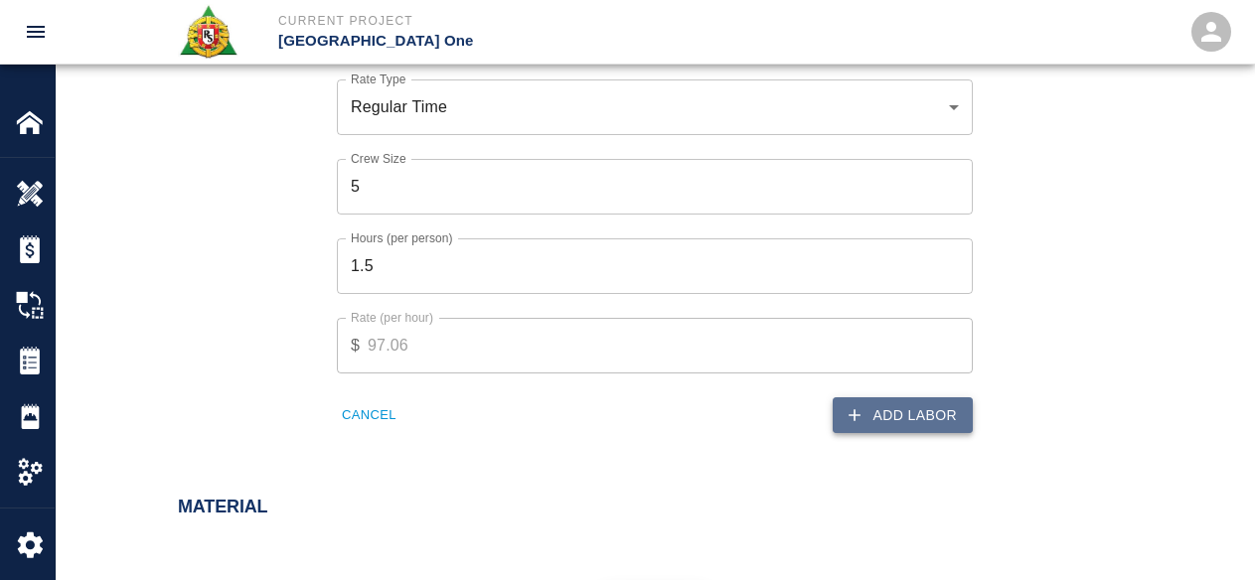
click at [857, 397] on button "Add Labor" at bounding box center [903, 415] width 140 height 37
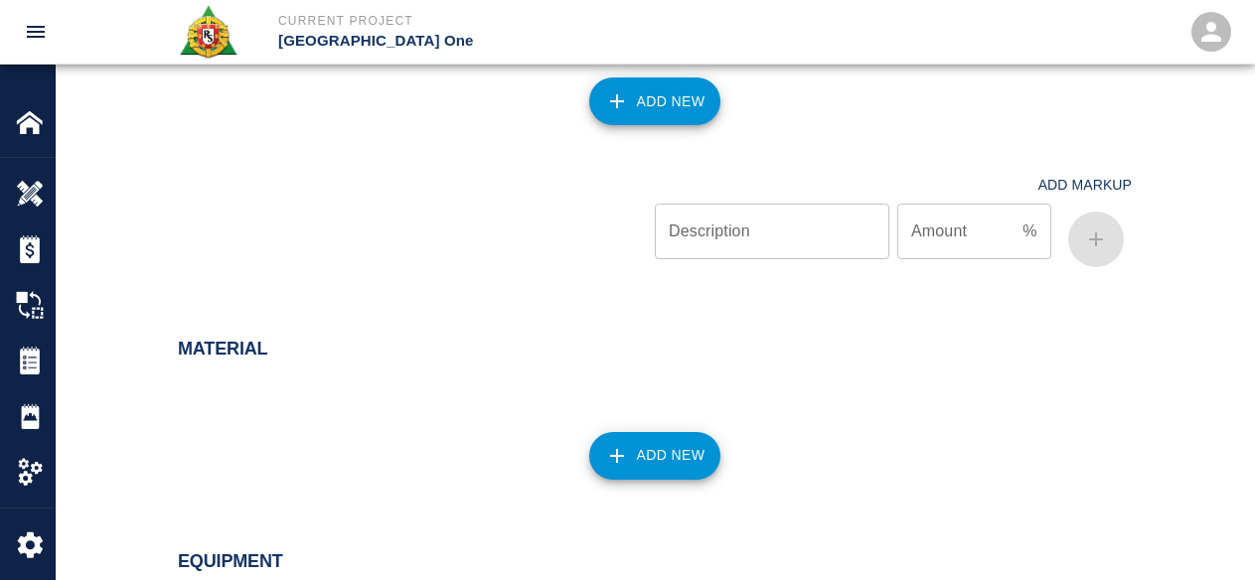
scroll to position [1166, 0]
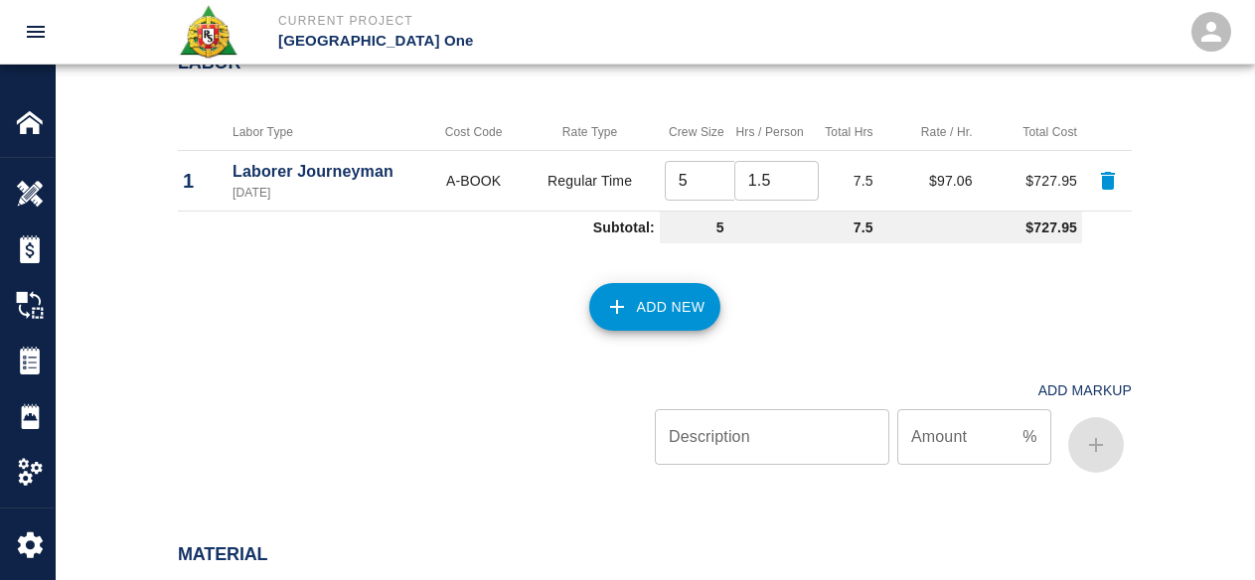
click at [716, 316] on button "Add New" at bounding box center [655, 307] width 132 height 48
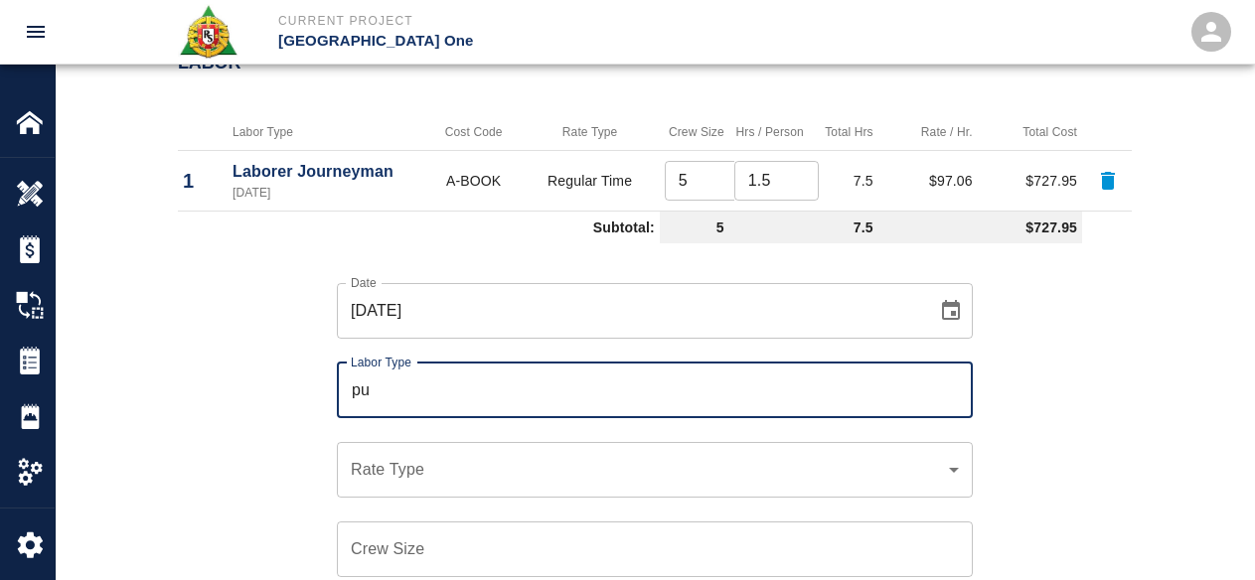
type input "p"
type input "o"
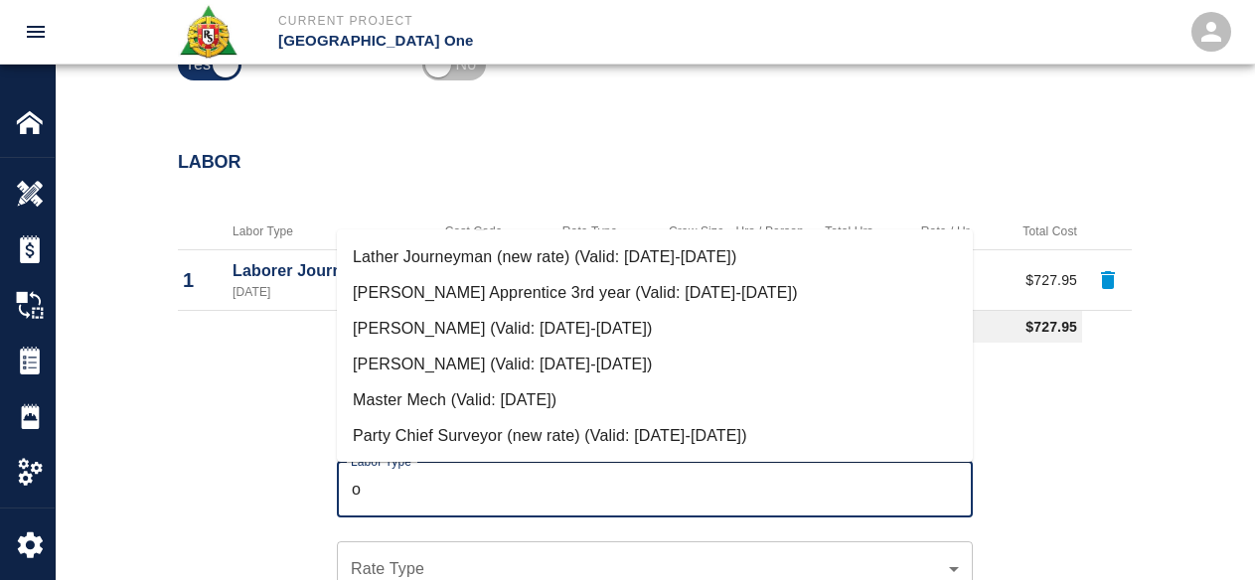
scroll to position [284, 0]
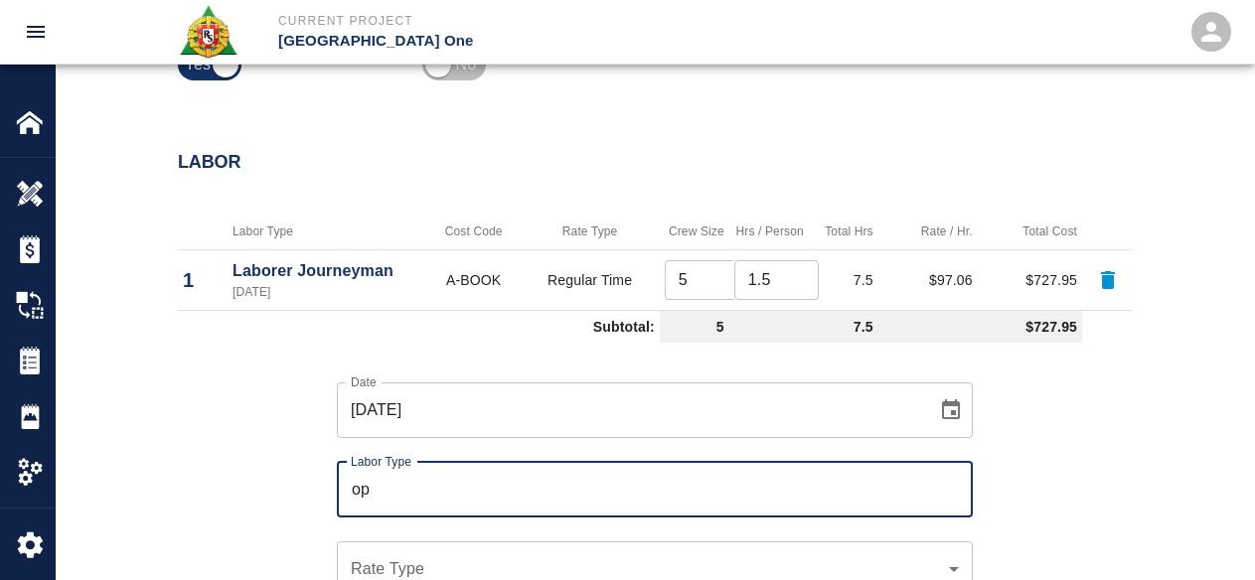
type input "o"
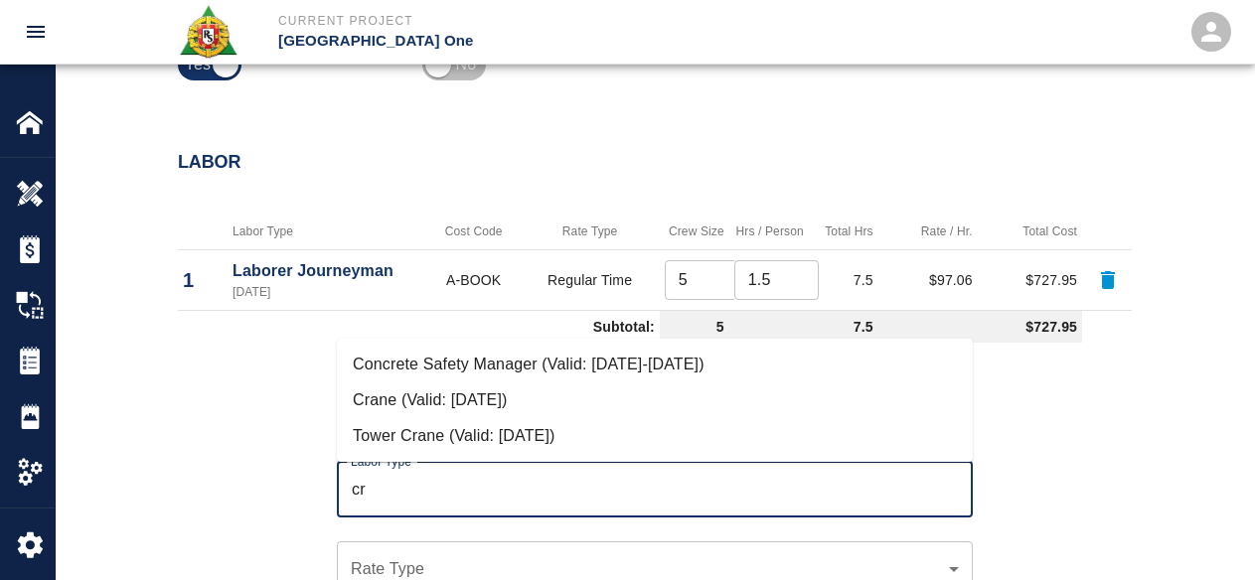
type input "c"
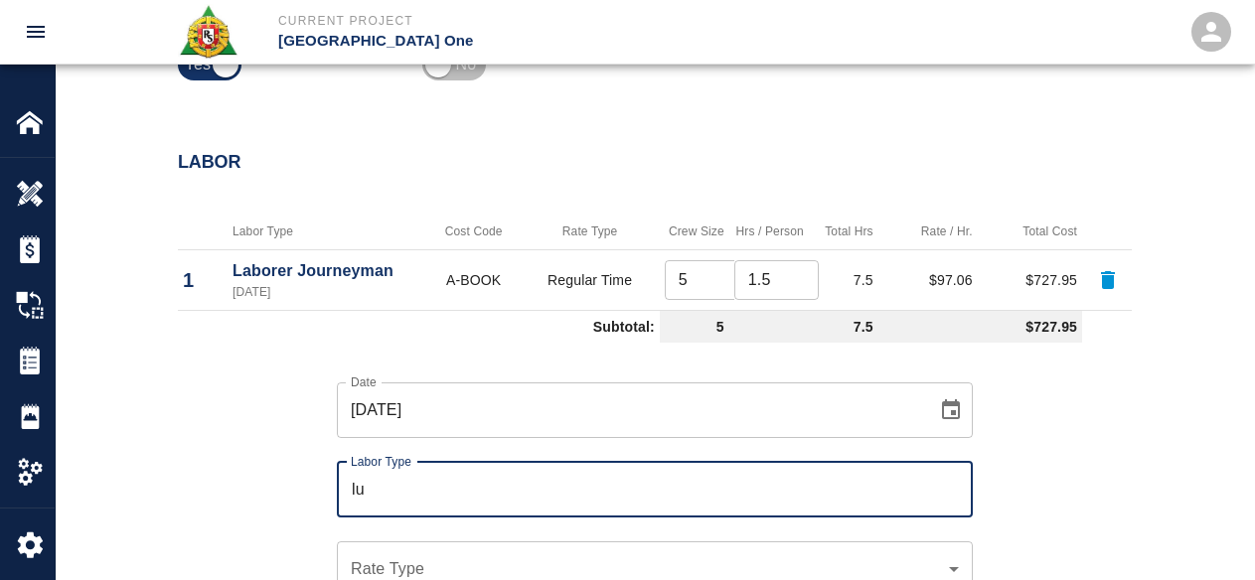
type input "l"
type input "o"
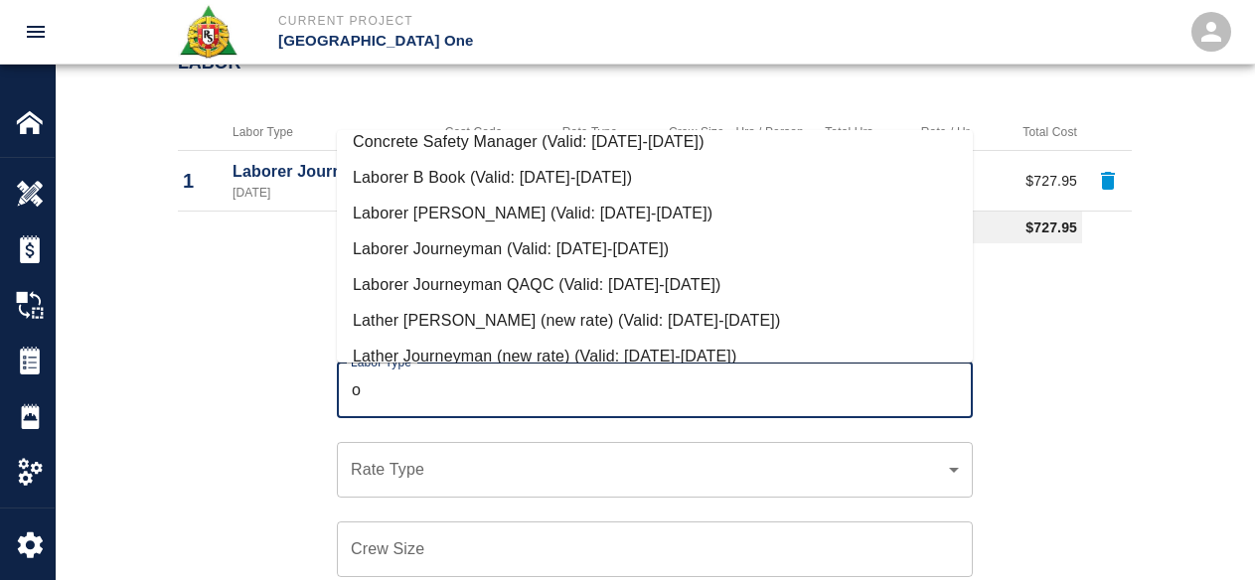
scroll to position [0, 0]
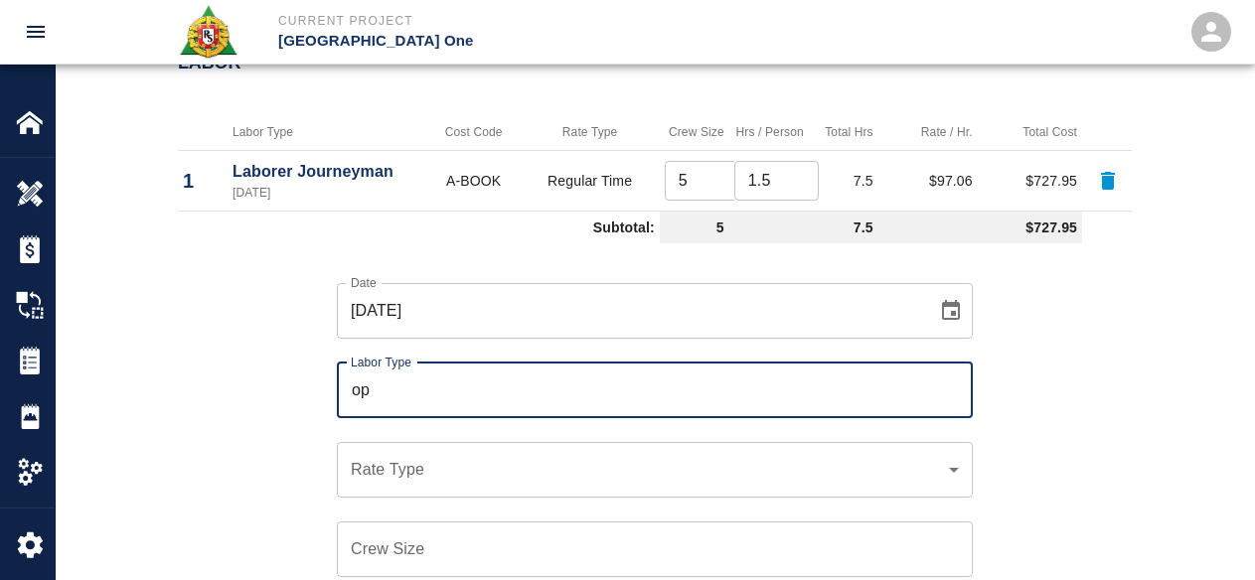
type input "o"
type input "concrete pump op"
click at [798, 485] on div "​ Rate Type" at bounding box center [655, 470] width 636 height 56
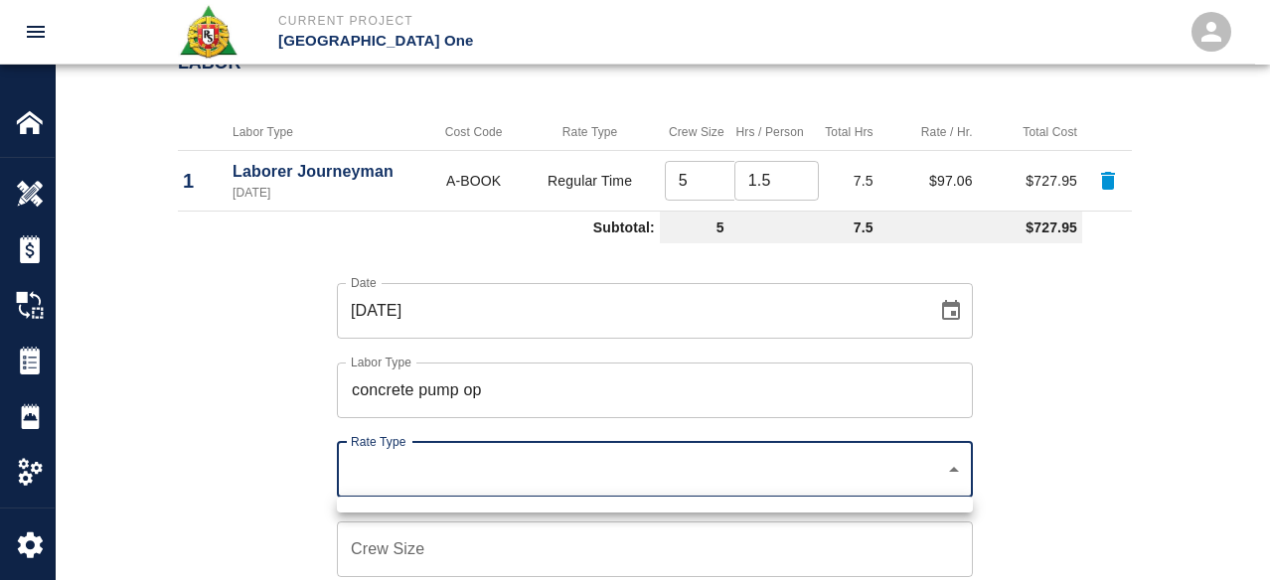
click at [189, 452] on div at bounding box center [635, 290] width 1270 height 580
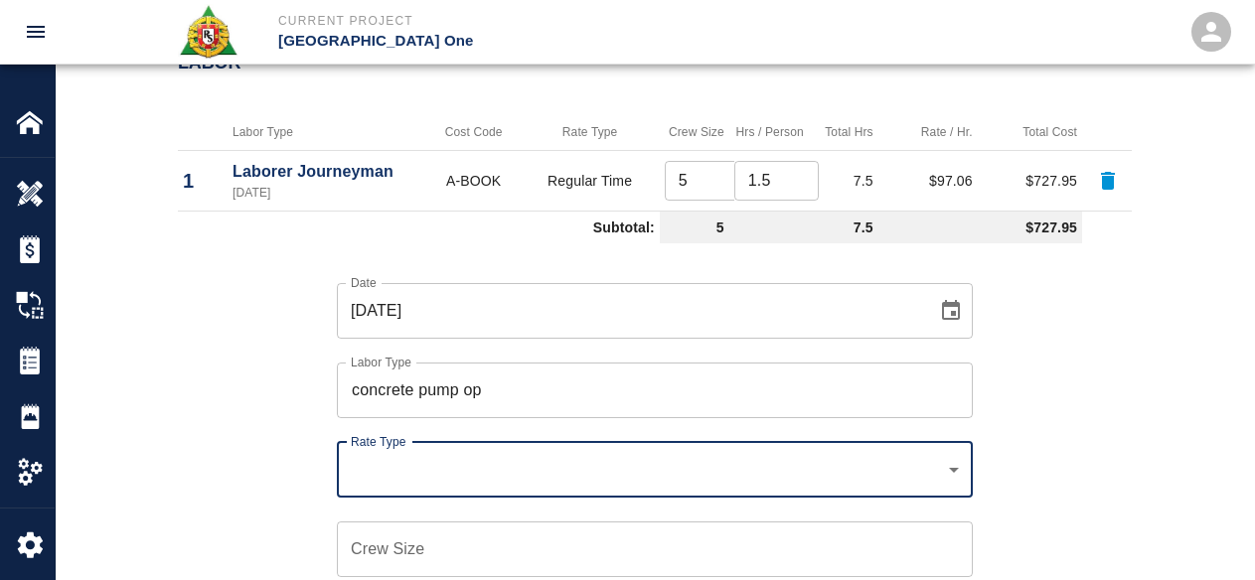
scroll to position [1364, 0]
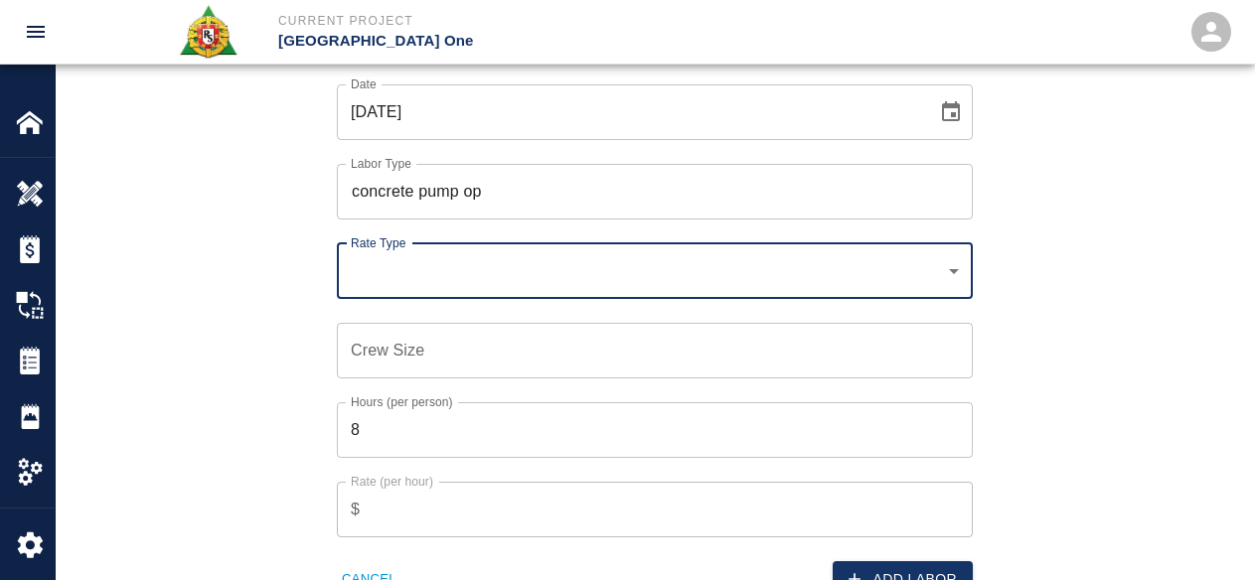
click at [411, 331] on div "Crew Size Crew Size" at bounding box center [655, 351] width 636 height 56
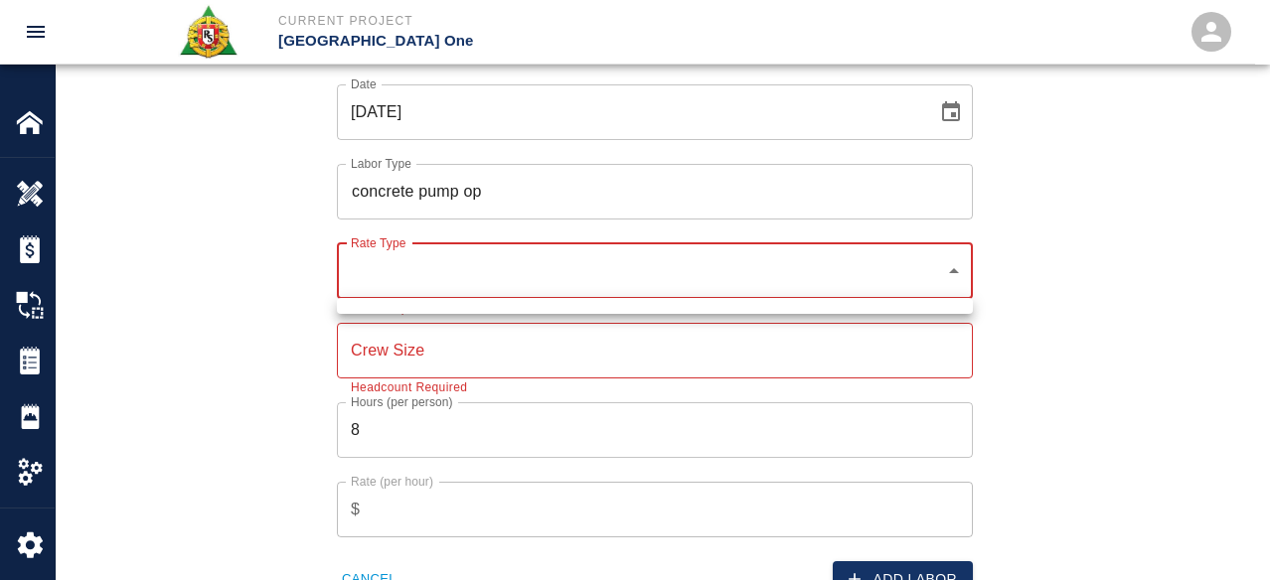
drag, startPoint x: 415, startPoint y: 260, endPoint x: 428, endPoint y: 268, distance: 15.2
click at [417, 261] on div at bounding box center [635, 290] width 1270 height 580
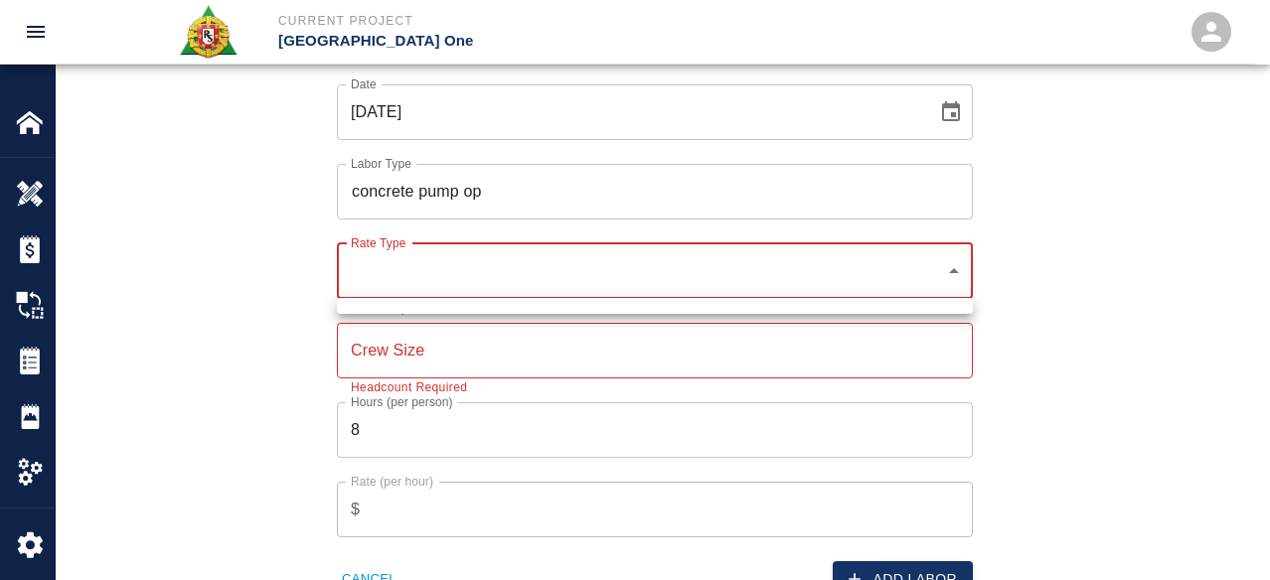
click at [882, 305] on ul at bounding box center [655, 306] width 636 height 16
click at [416, 353] on div at bounding box center [635, 290] width 1270 height 580
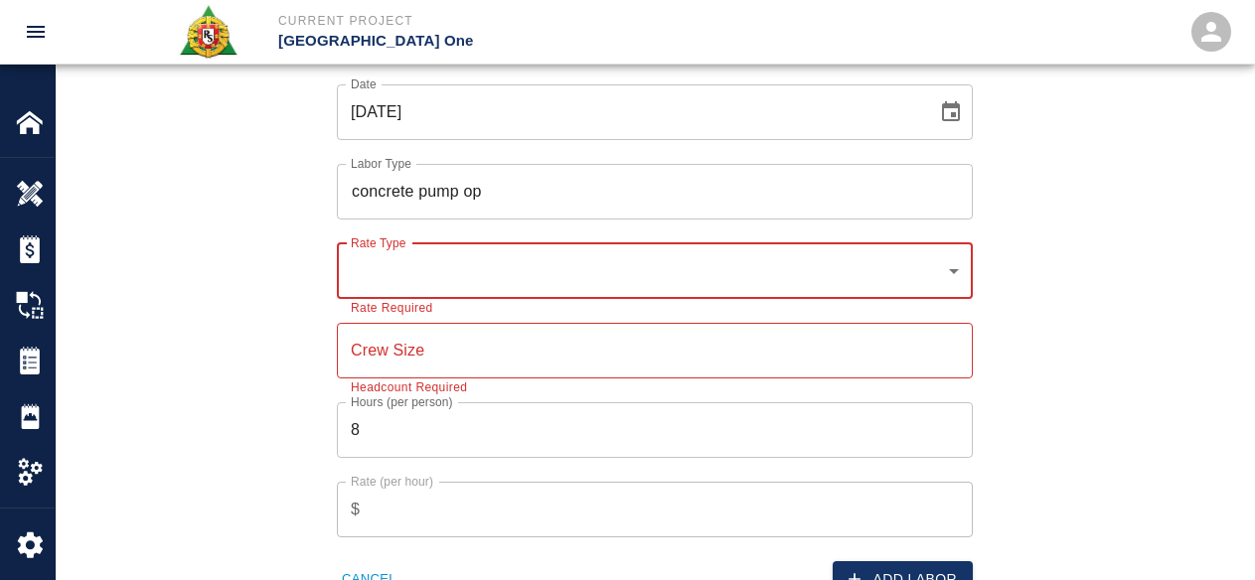
click at [381, 365] on input "Crew Size" at bounding box center [655, 351] width 636 height 56
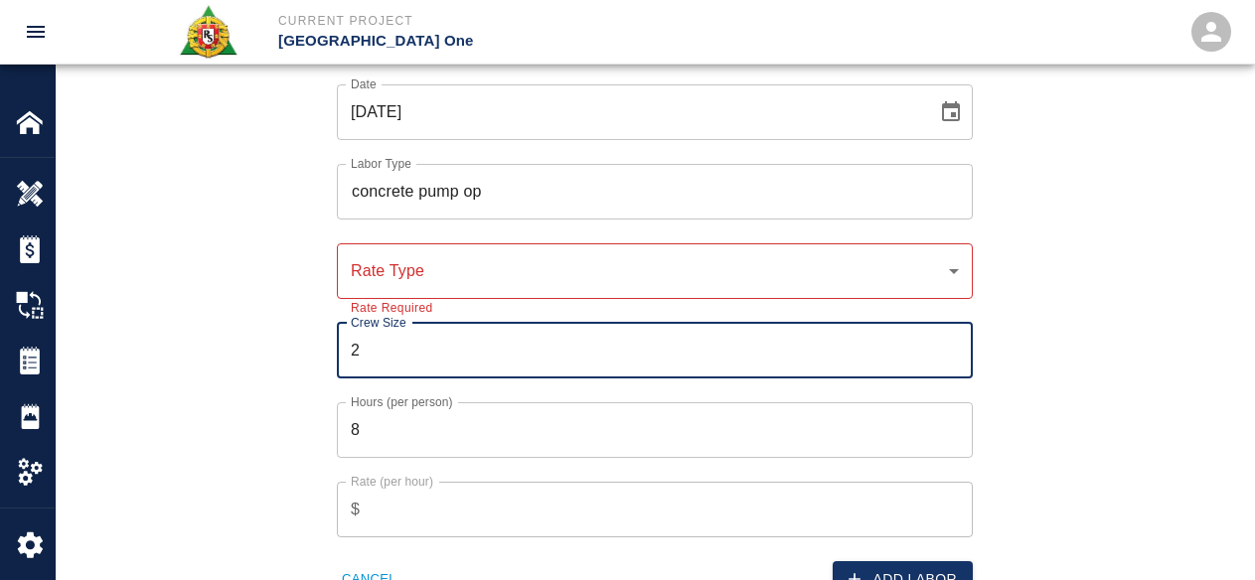
type input "2"
click at [207, 419] on div "Date 10/10/2025 Date Labor Type concrete pump op Labor Type Rate Type ​ Rate Ty…" at bounding box center [643, 325] width 978 height 545
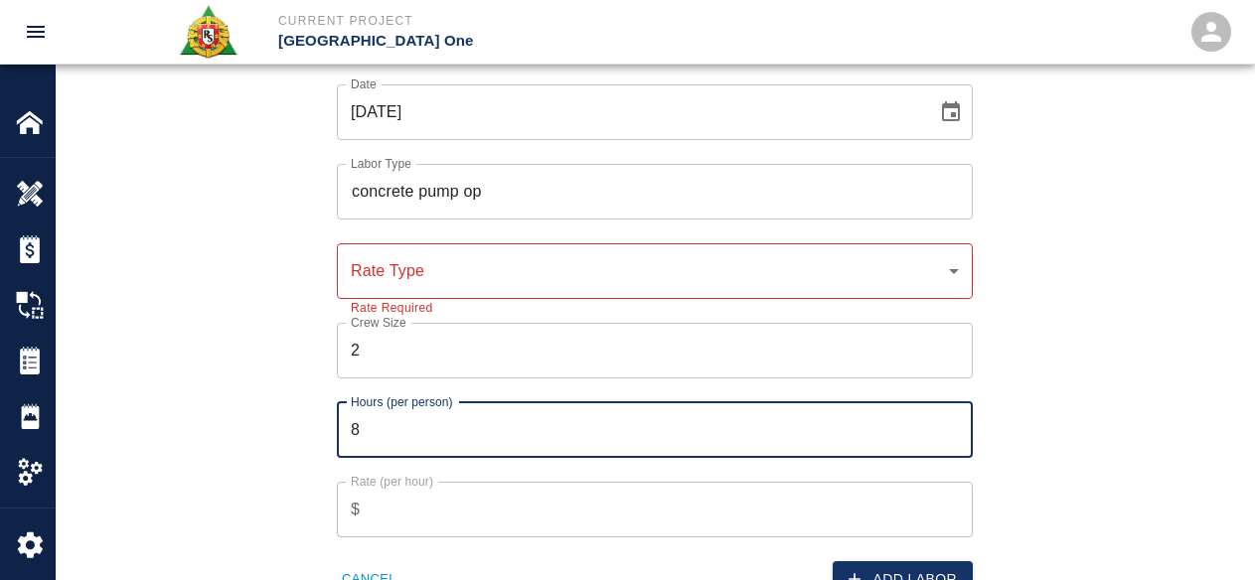
click at [373, 427] on input "8" at bounding box center [655, 430] width 636 height 56
type input "2"
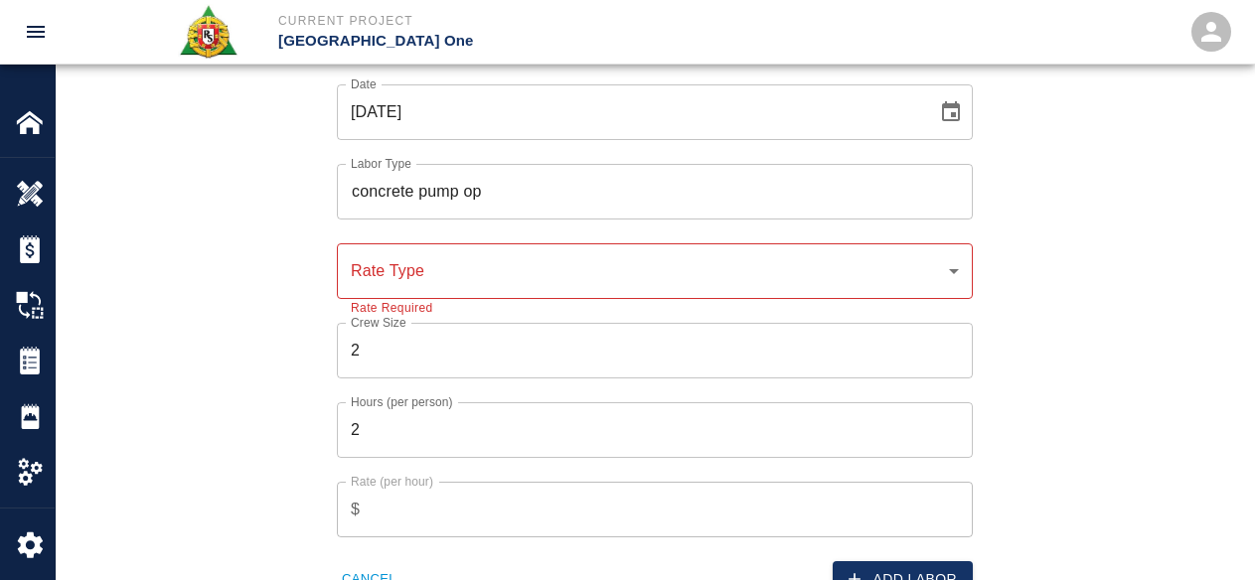
click at [190, 460] on div "Date 10/10/2025 Date Labor Type concrete pump op Labor Type Rate Type ​ Rate Ty…" at bounding box center [643, 325] width 978 height 545
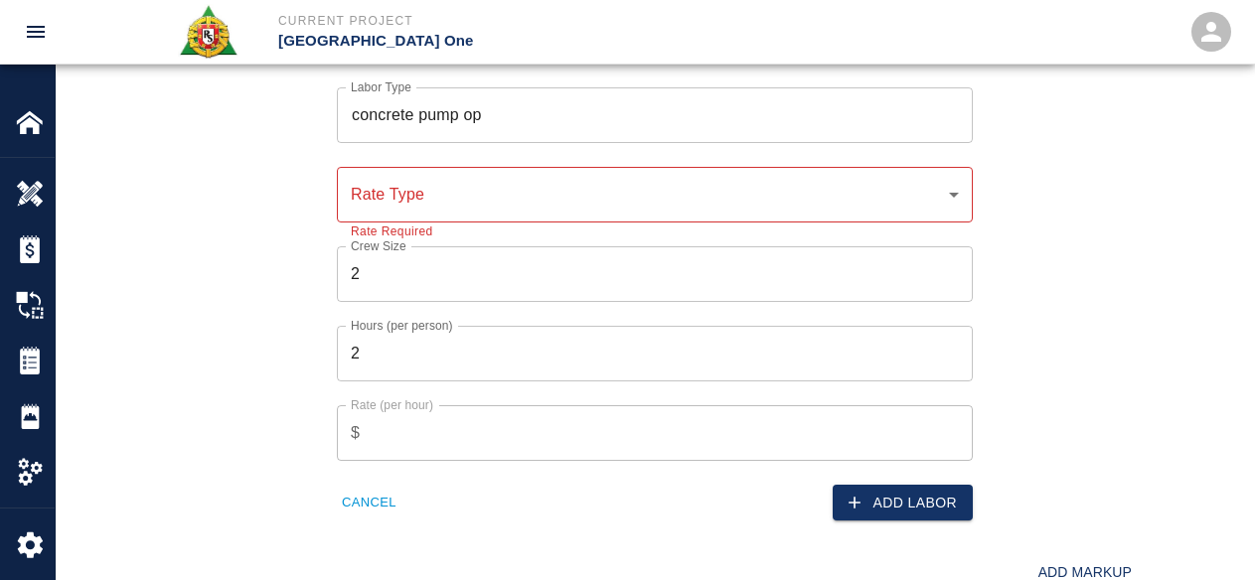
scroll to position [1464, 0]
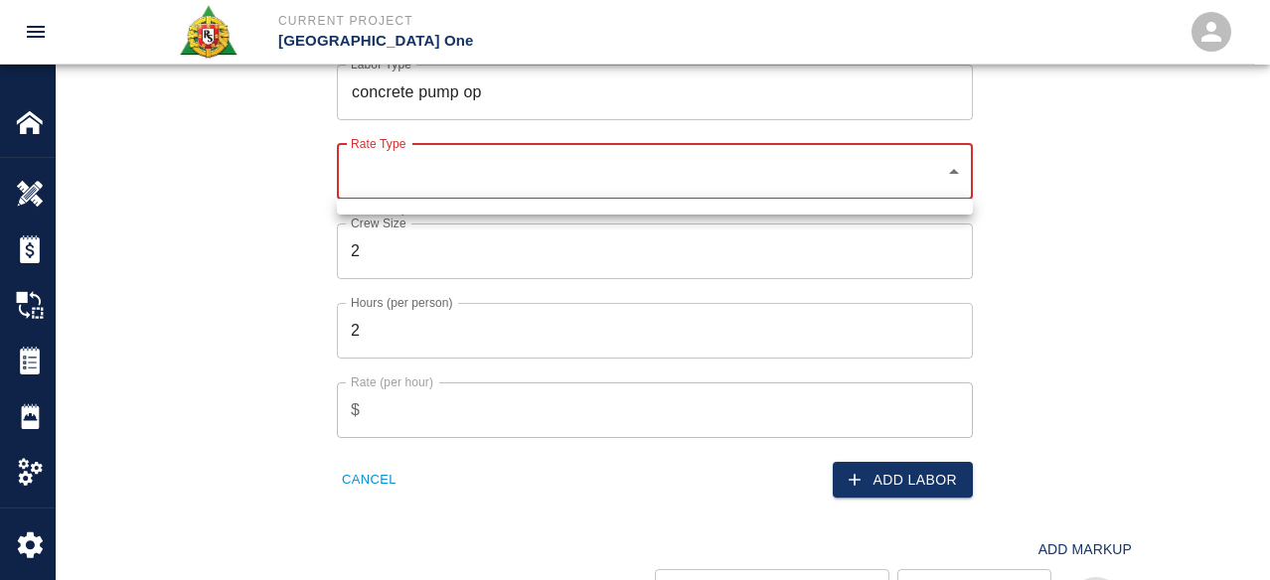
click at [474, 206] on ul at bounding box center [655, 207] width 636 height 16
click at [858, 477] on div at bounding box center [635, 290] width 1270 height 580
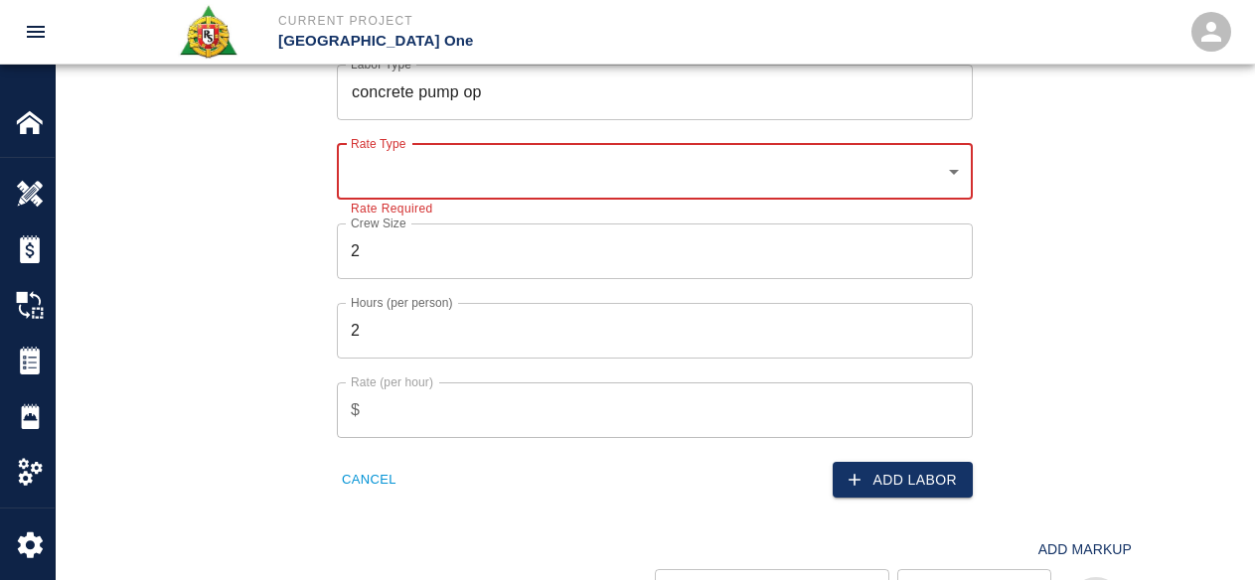
click at [771, 466] on div "Add Labor" at bounding box center [808, 468] width 330 height 61
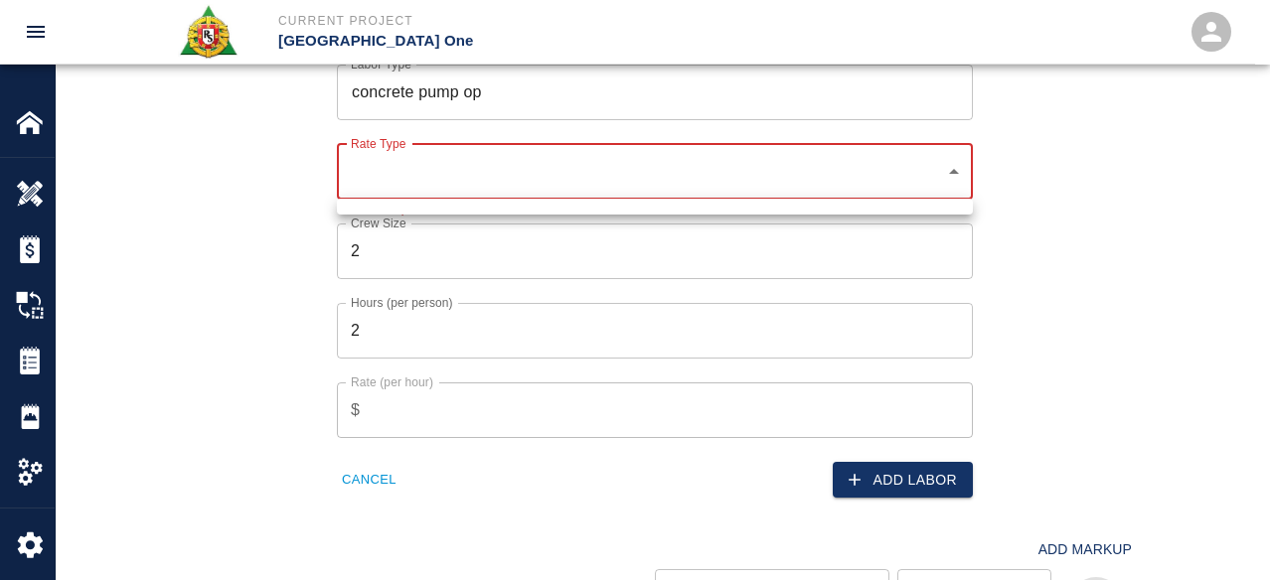
drag, startPoint x: 907, startPoint y: 201, endPoint x: 279, endPoint y: 568, distance: 727.7
click at [907, 202] on ul at bounding box center [655, 207] width 636 height 16
click at [398, 482] on div at bounding box center [635, 290] width 1270 height 580
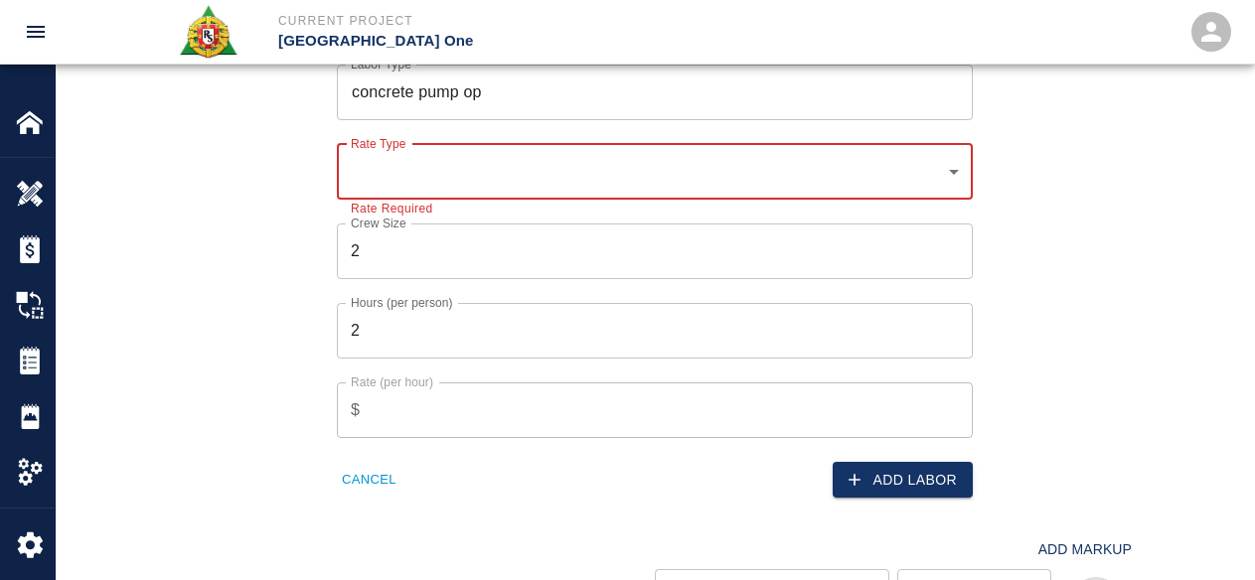
click at [388, 475] on button "Cancel" at bounding box center [369, 480] width 65 height 31
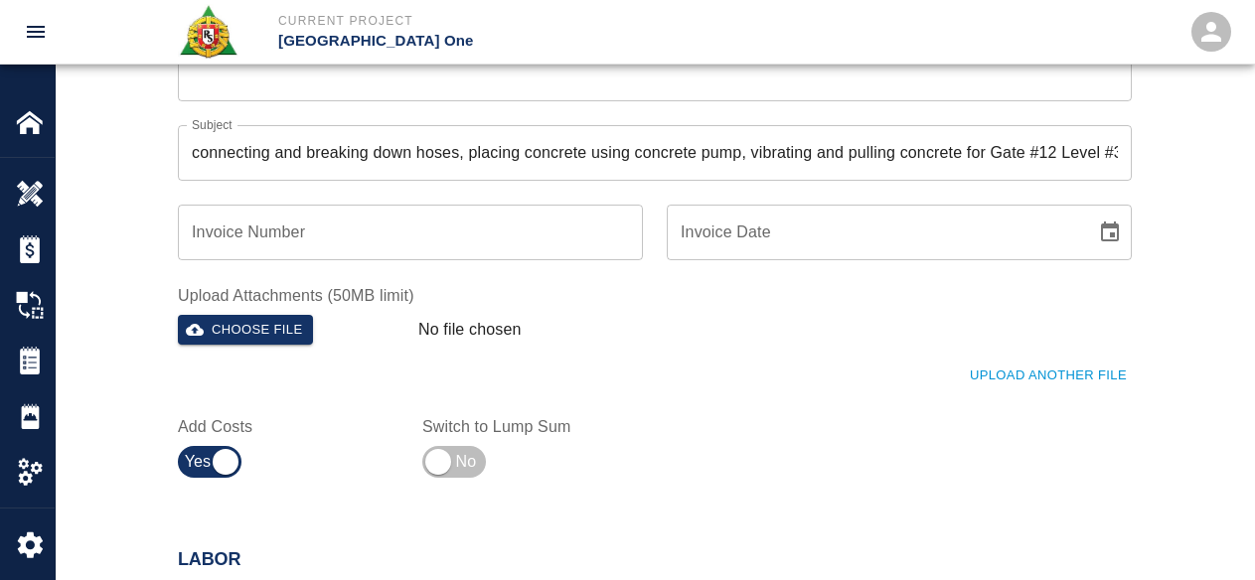
scroll to position [967, 0]
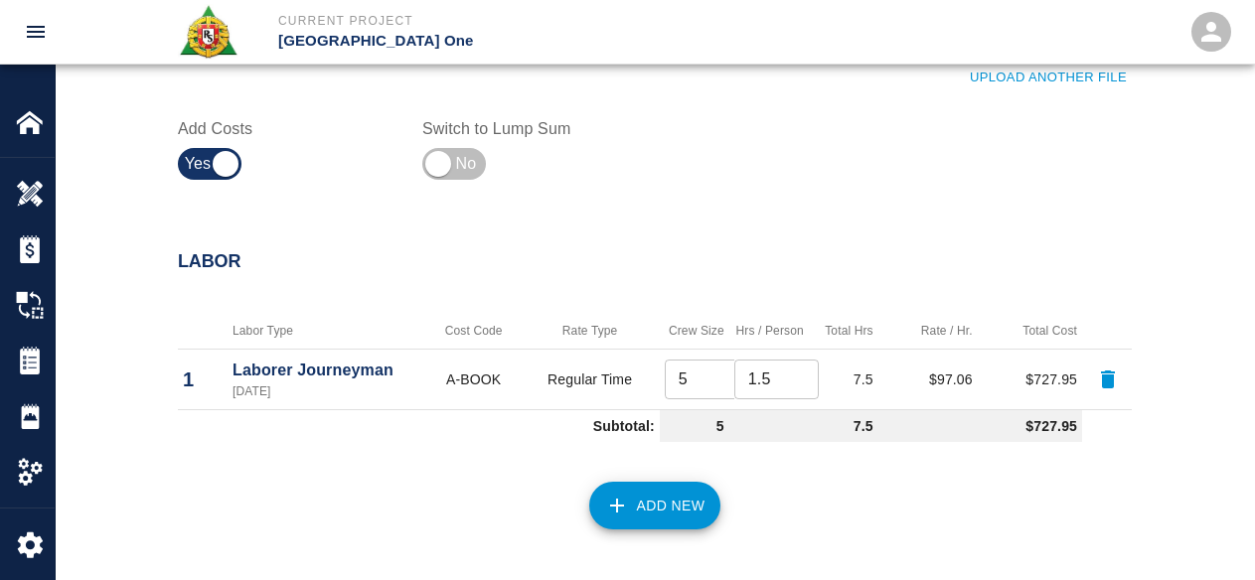
click at [697, 492] on button "Add New" at bounding box center [655, 506] width 132 height 48
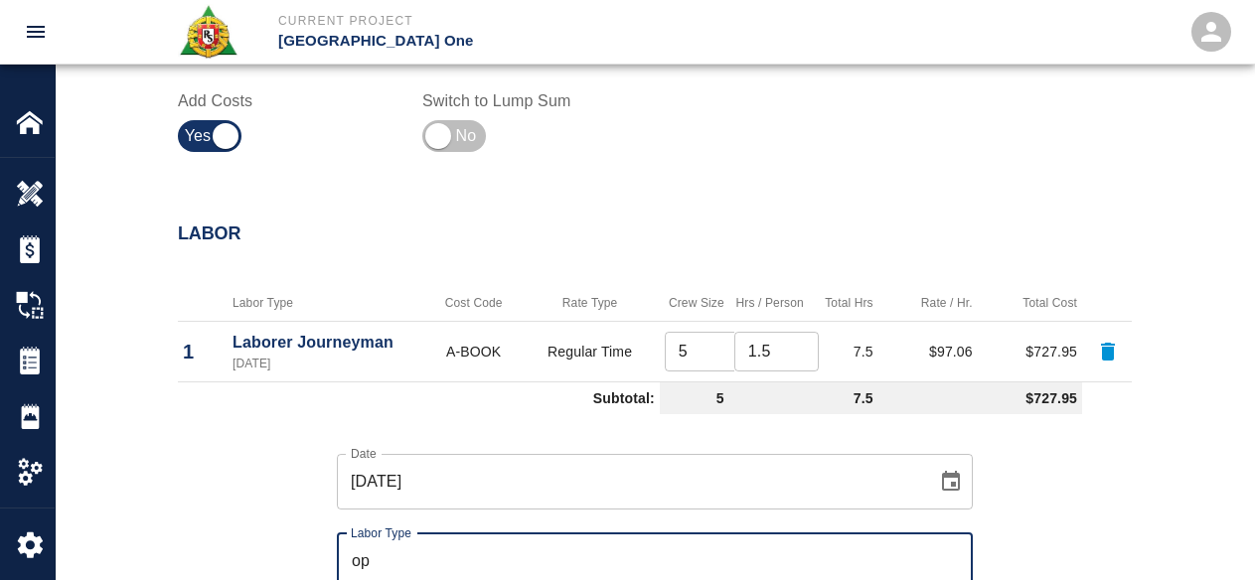
type input "o"
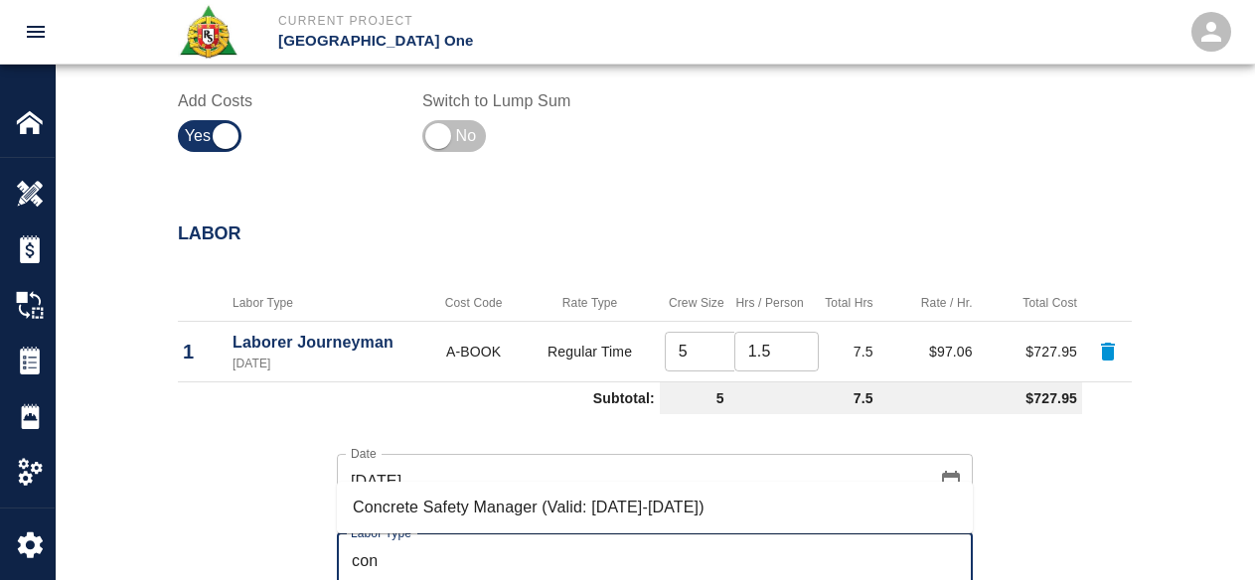
click at [447, 512] on li "Concrete Safety Manager (Valid: 01/01/2025-01/01/2026)" at bounding box center [655, 508] width 636 height 36
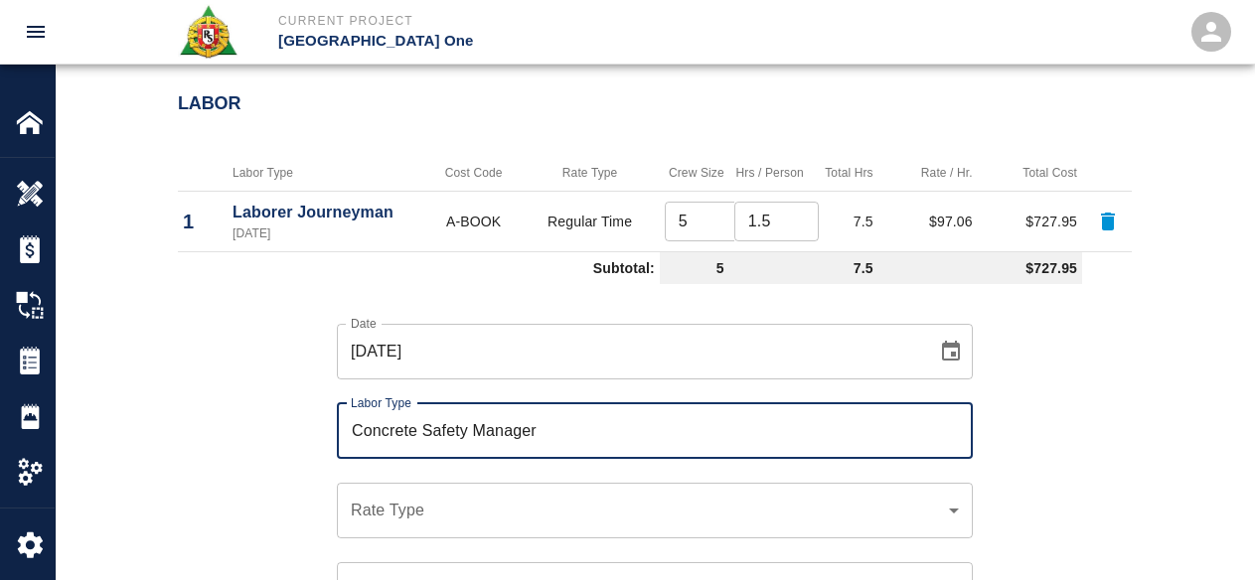
scroll to position [1293, 0]
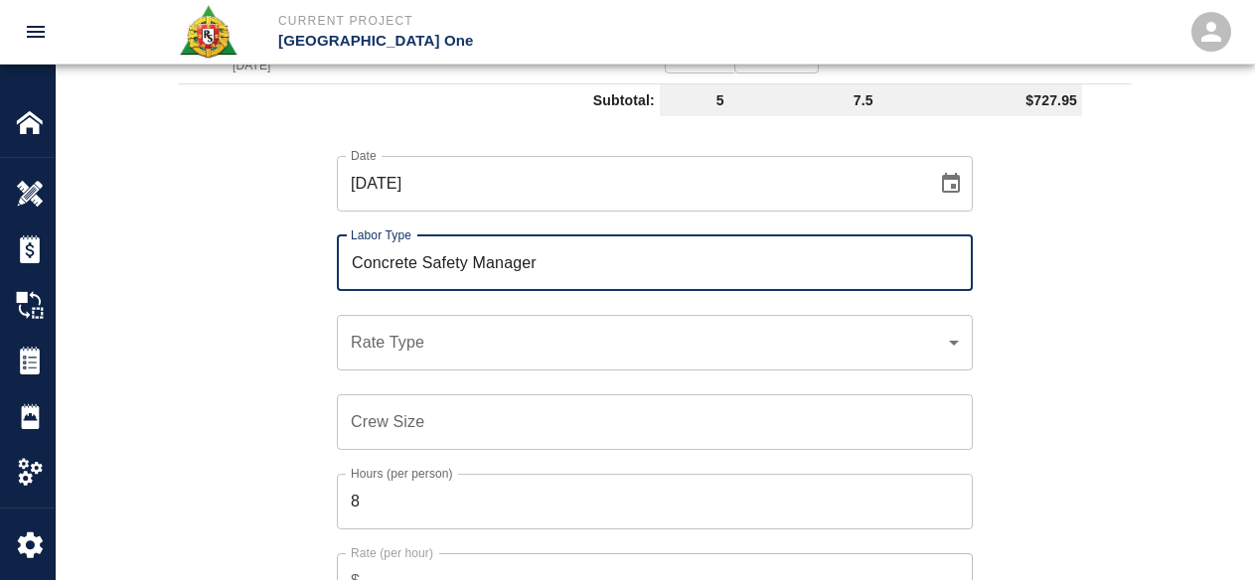
type input "Concrete Safety Manager"
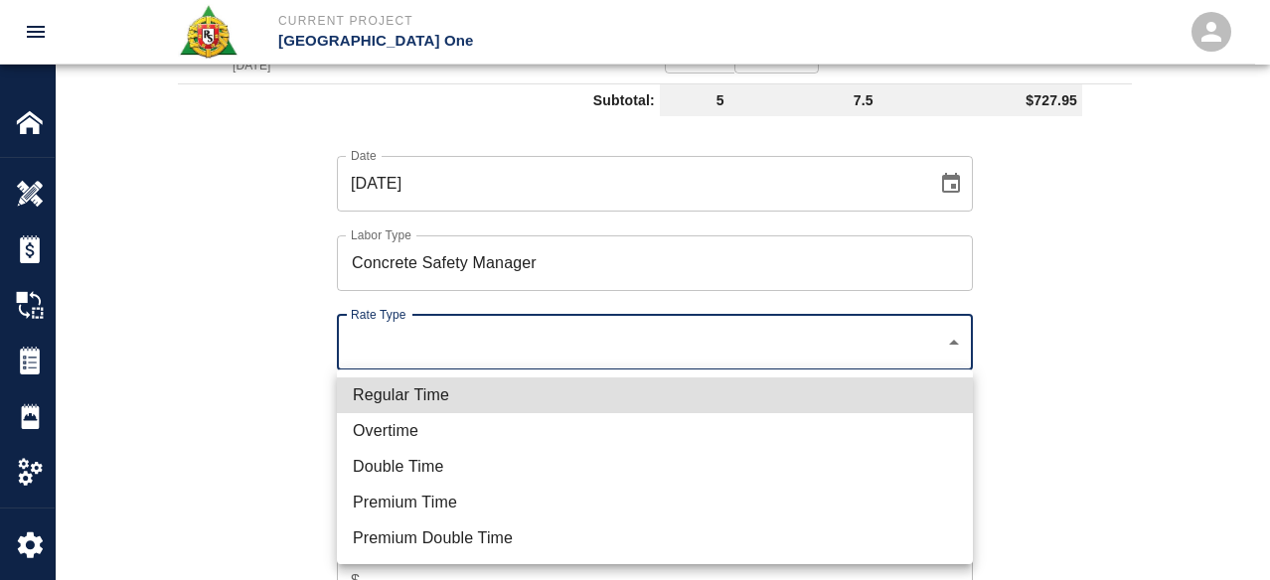
click at [467, 397] on li "Regular Time" at bounding box center [655, 396] width 636 height 36
type input "rate_rt"
type input "100.05"
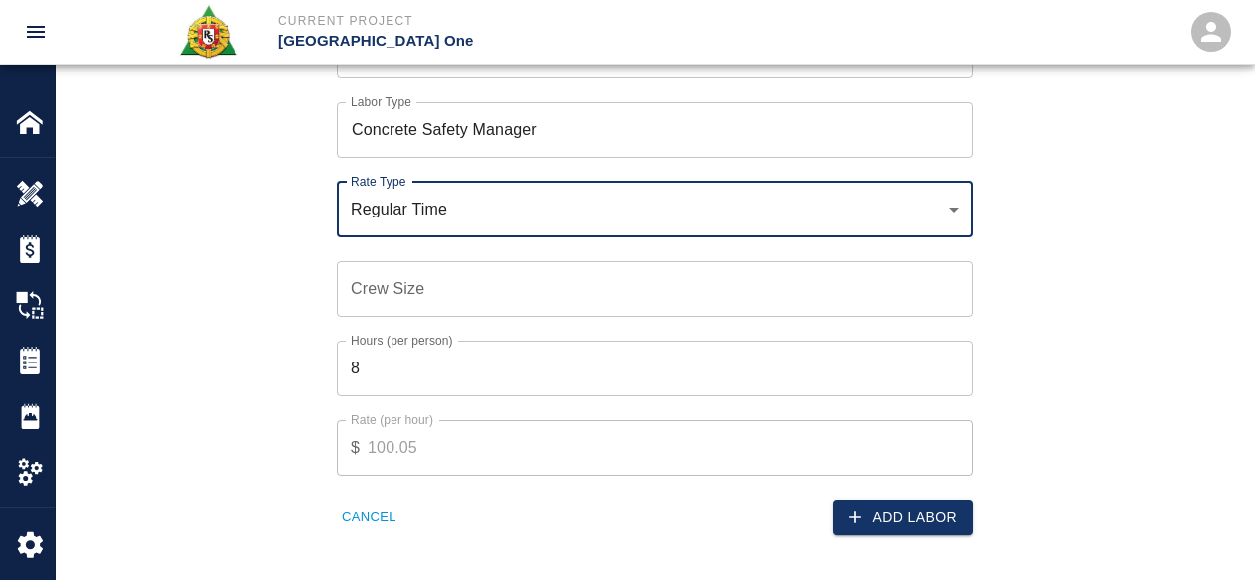
scroll to position [1491, 0]
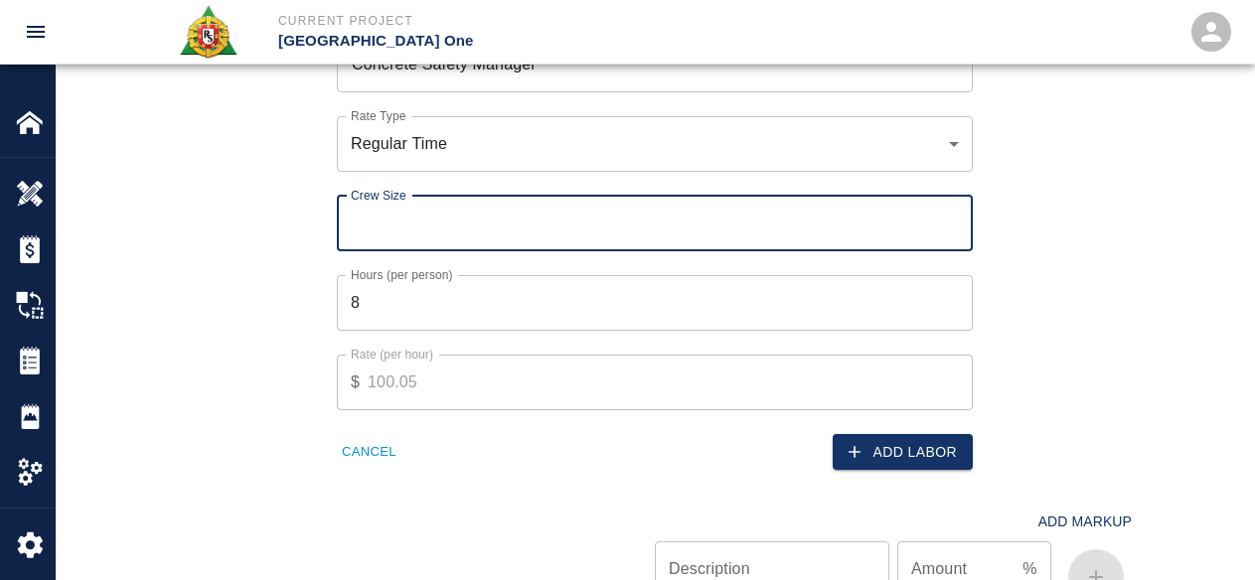
click at [473, 223] on input "Crew Size" at bounding box center [655, 224] width 636 height 56
type input "2"
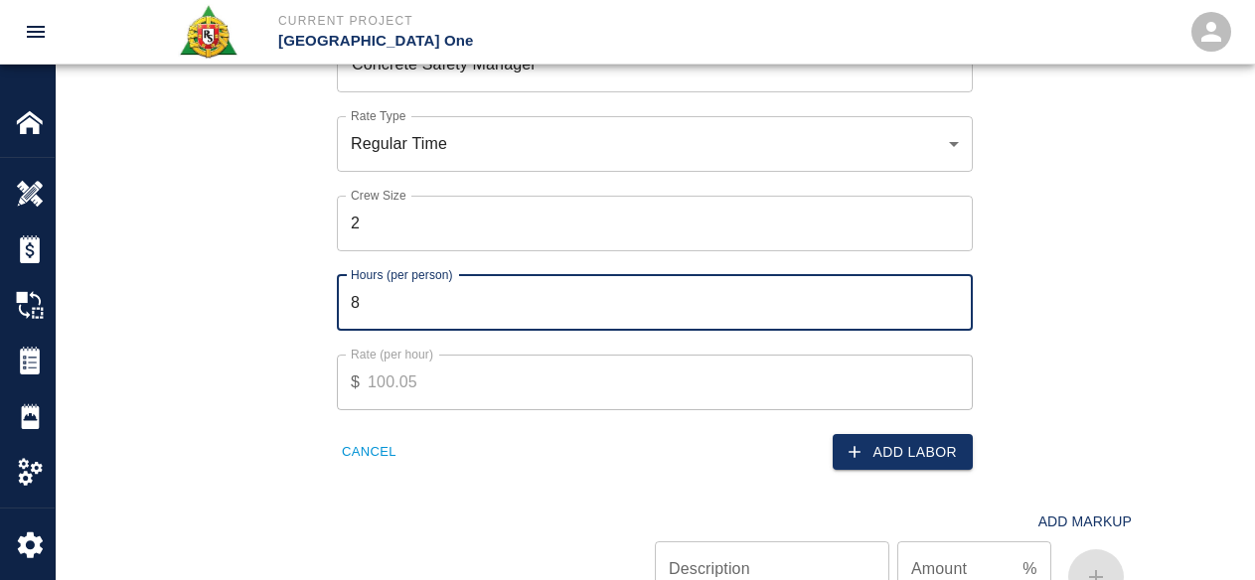
click at [365, 302] on input "8" at bounding box center [655, 303] width 636 height 56
type input "1"
click at [756, 206] on input "2" at bounding box center [655, 224] width 636 height 56
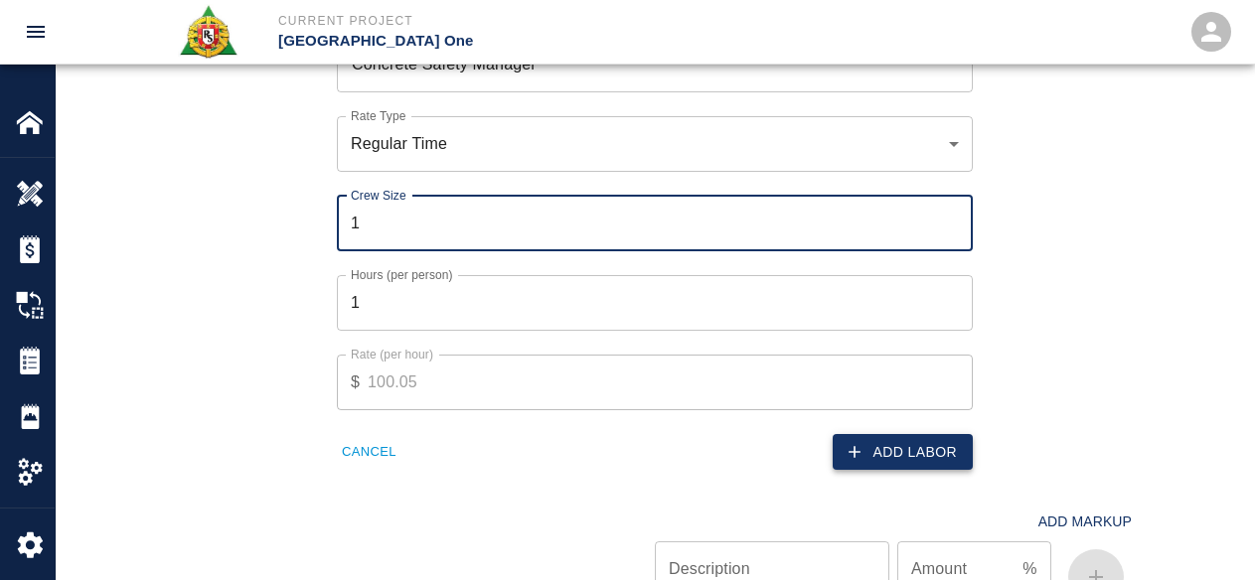
type input "1"
click at [881, 446] on button "Add Labor" at bounding box center [903, 452] width 140 height 37
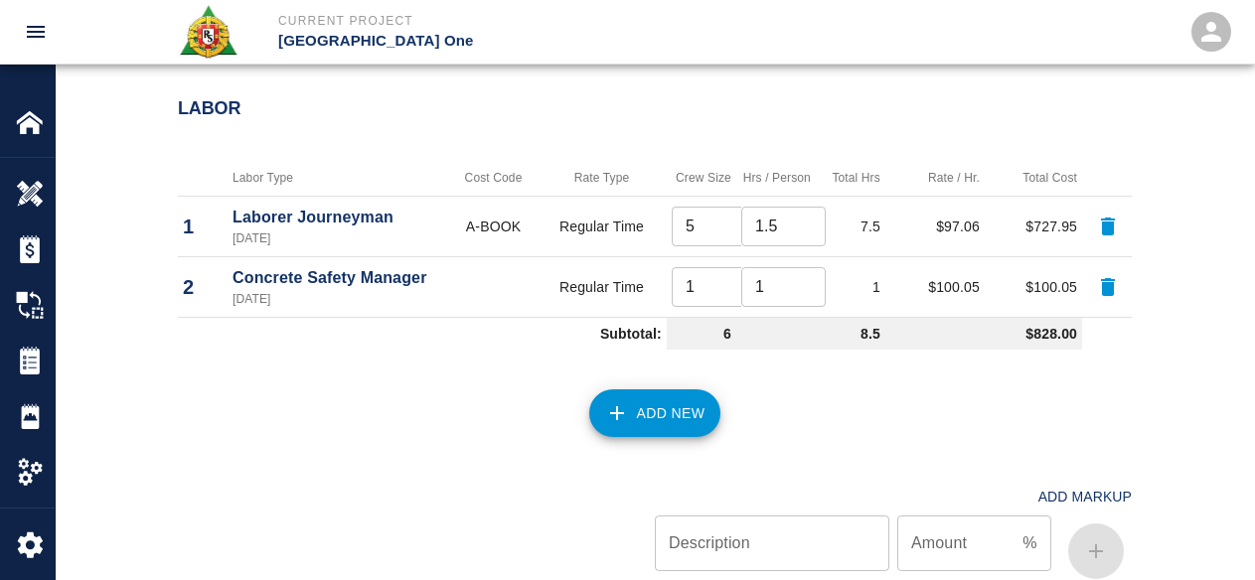
scroll to position [1055, 0]
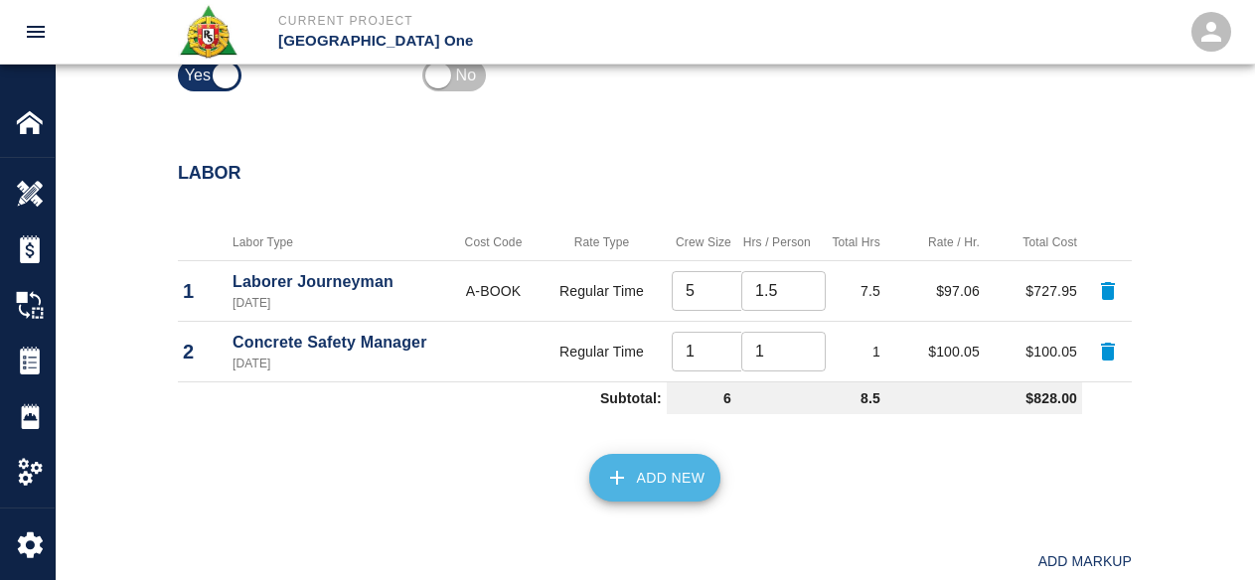
click at [644, 468] on button "Add New" at bounding box center [655, 478] width 132 height 48
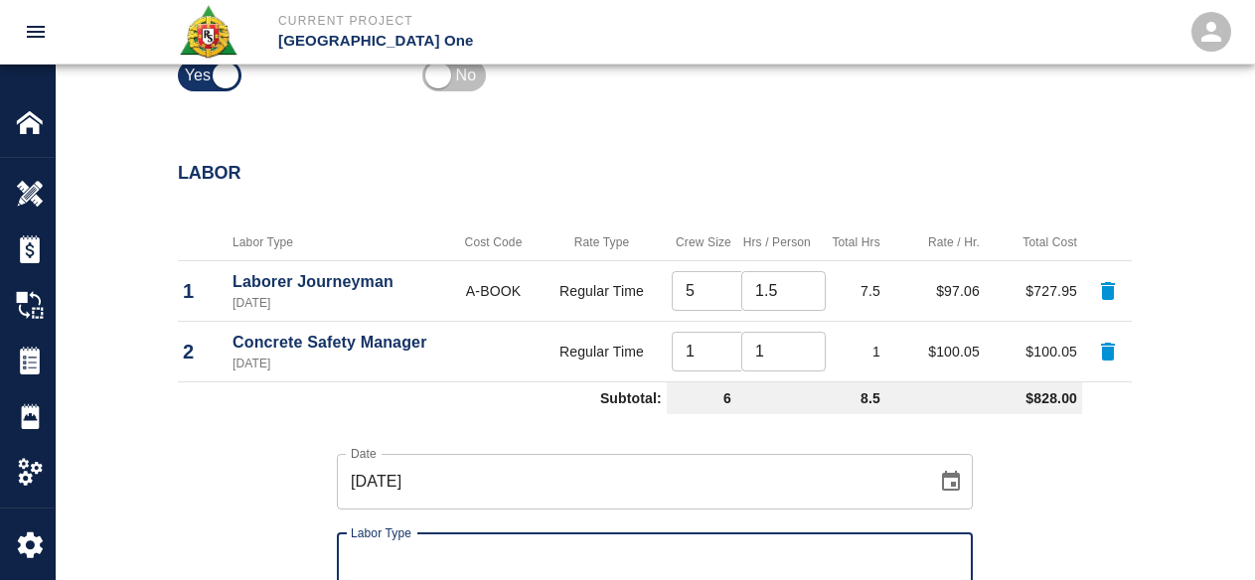
scroll to position [1254, 0]
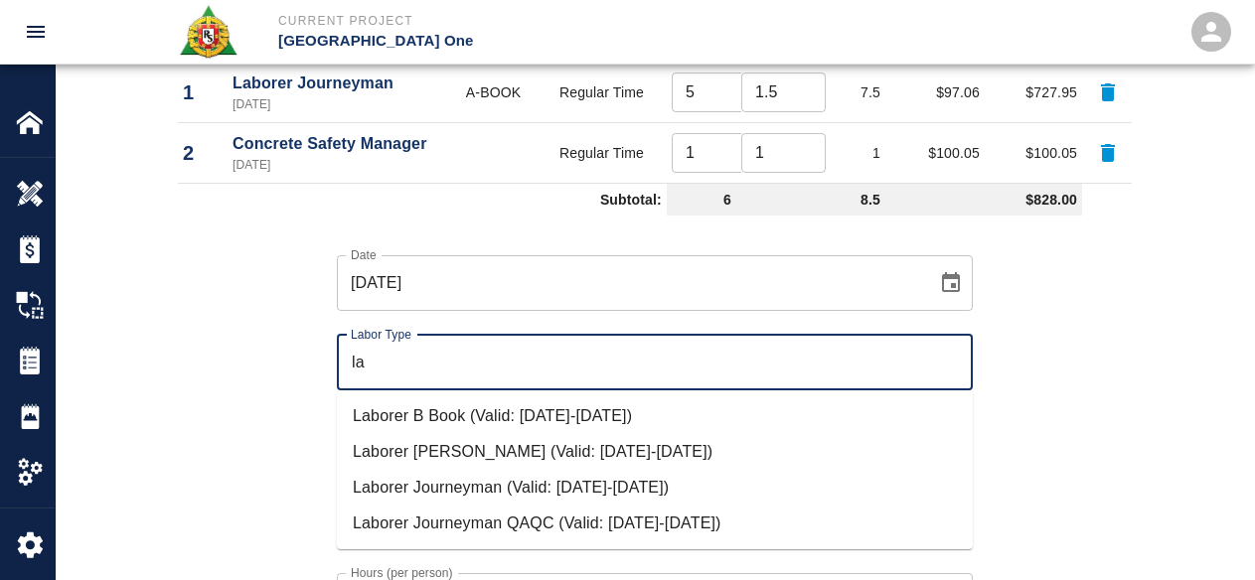
type input "l"
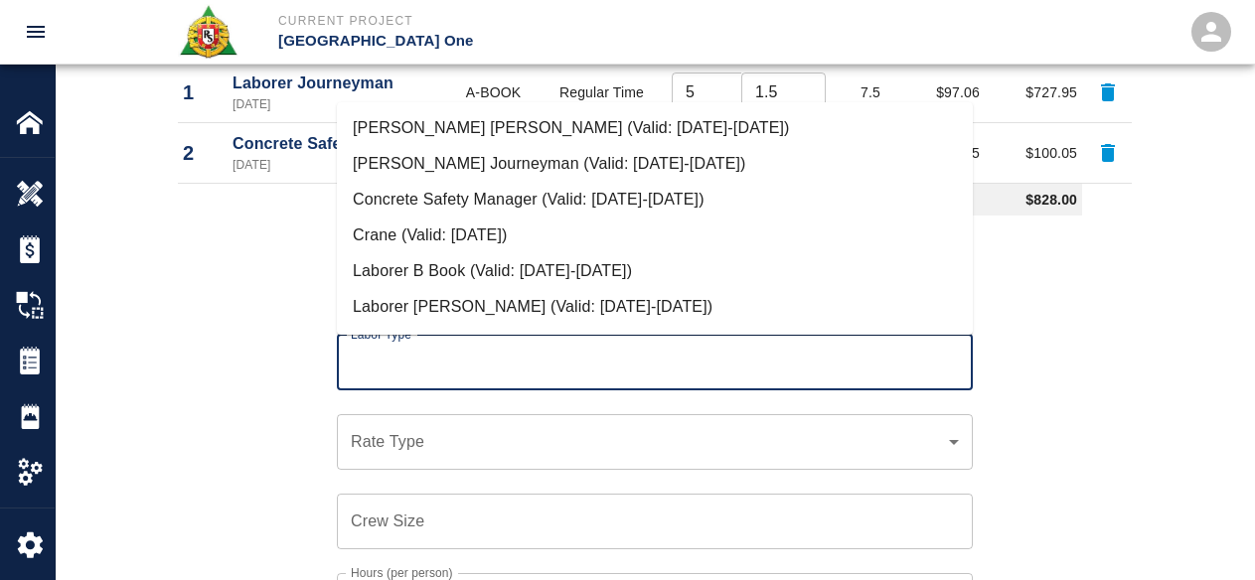
click at [226, 468] on div "Date 10/10/2025 Date Labor Type Labor Type Rate Type ​ Rate Type Crew Size Crew…" at bounding box center [643, 496] width 978 height 545
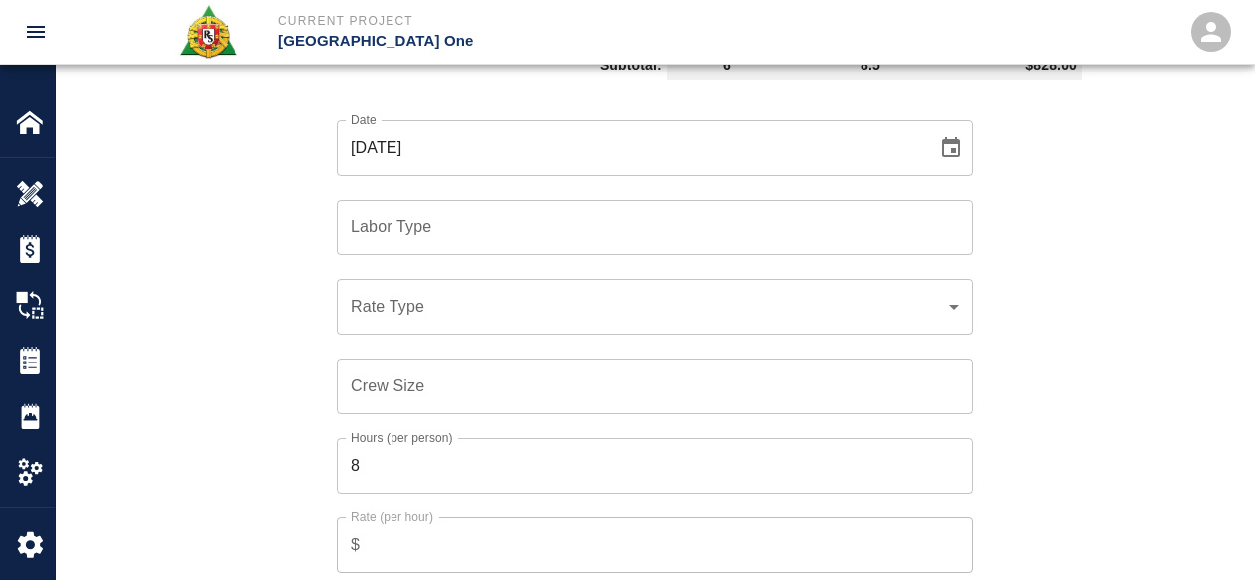
scroll to position [1453, 0]
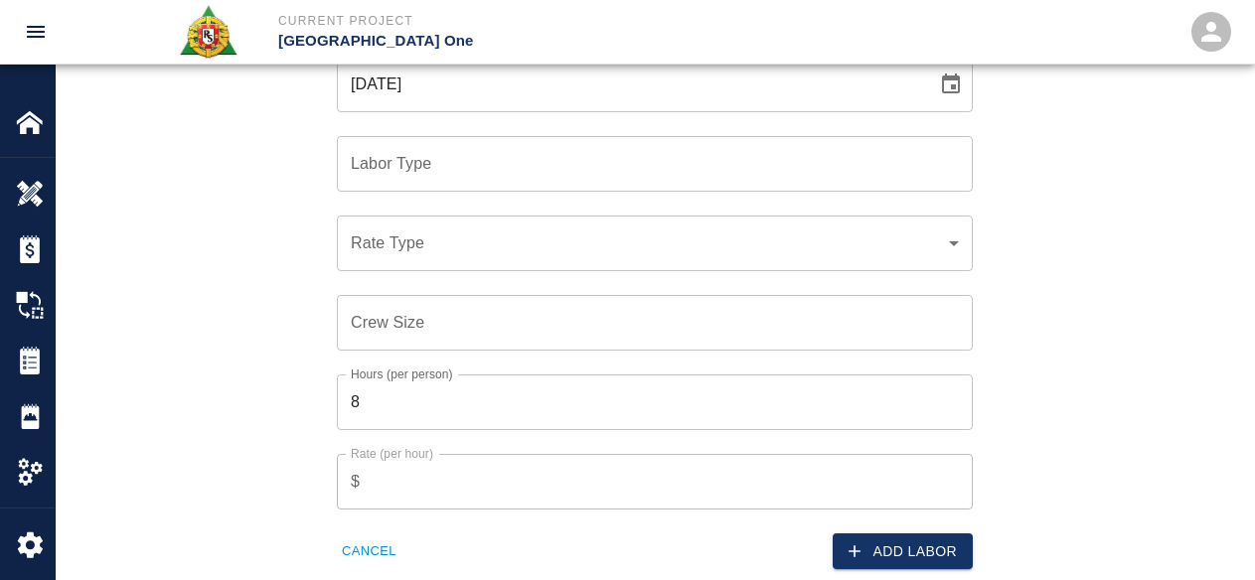
click at [370, 537] on button "Cancel" at bounding box center [369, 552] width 65 height 31
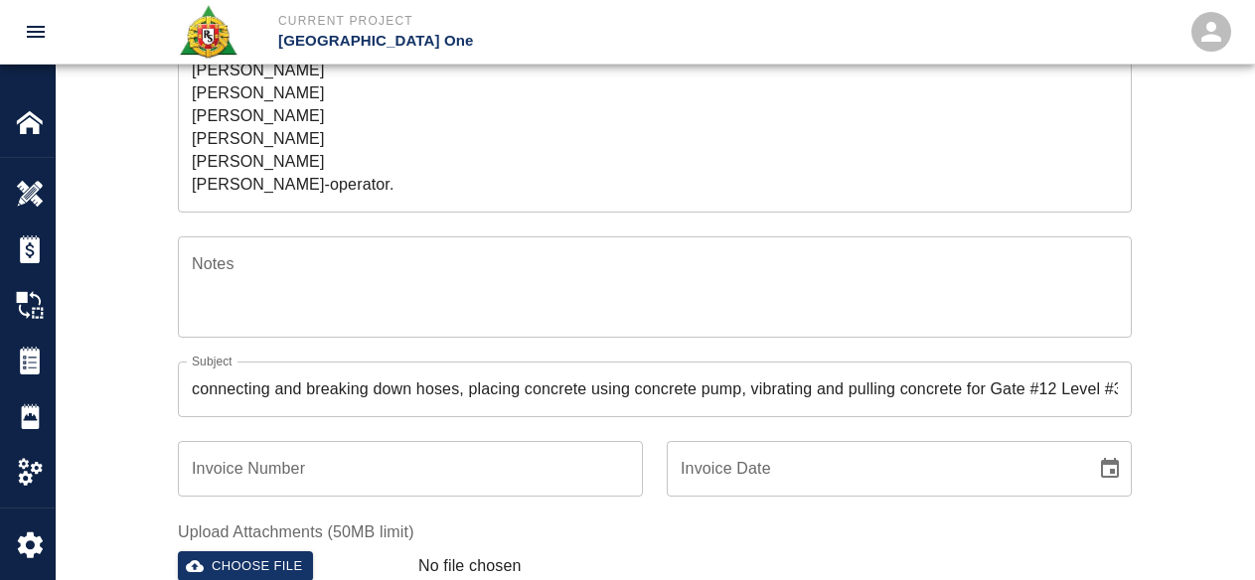
scroll to position [260, 0]
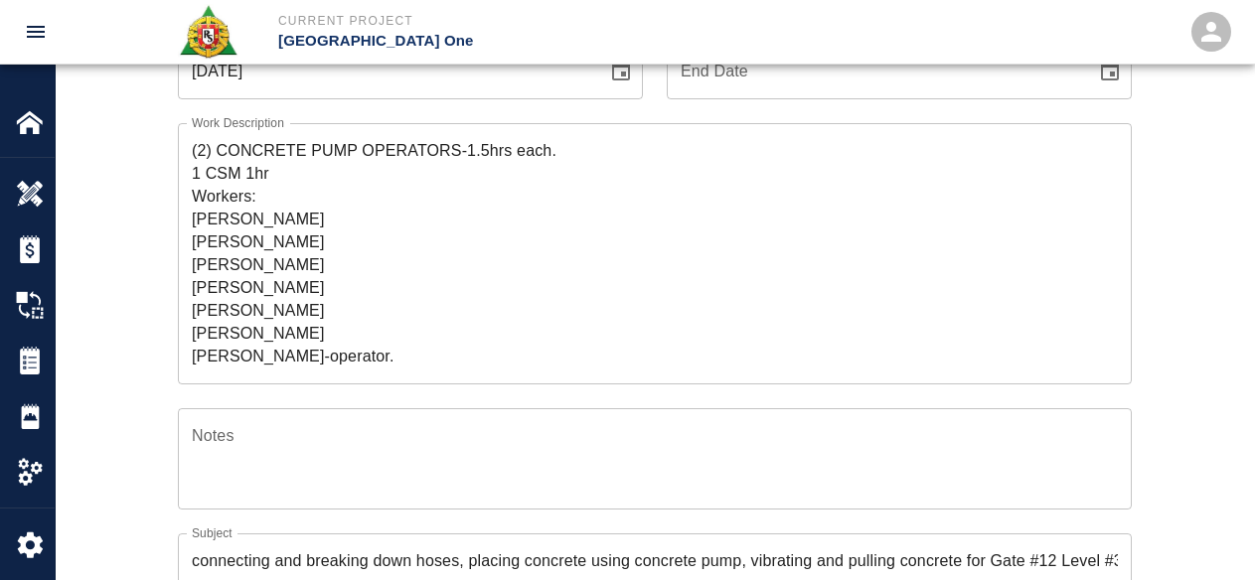
click at [439, 486] on textarea "Notes" at bounding box center [655, 458] width 926 height 69
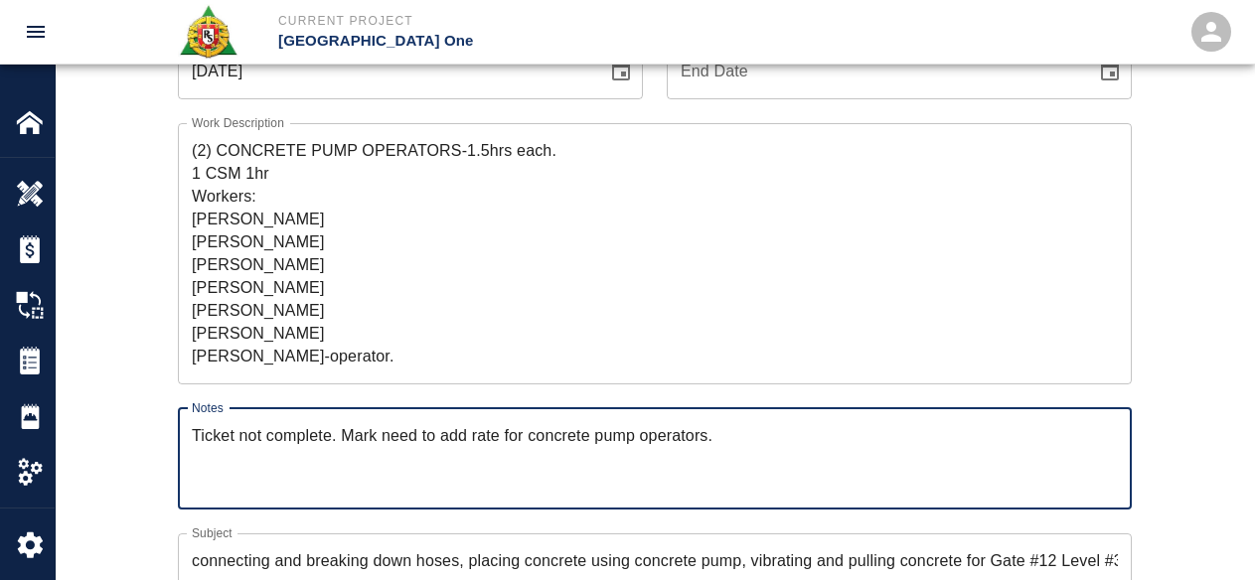
click at [567, 447] on textarea "Ticket not complete. Mark need to add rate for concrete pump operators." at bounding box center [655, 458] width 926 height 69
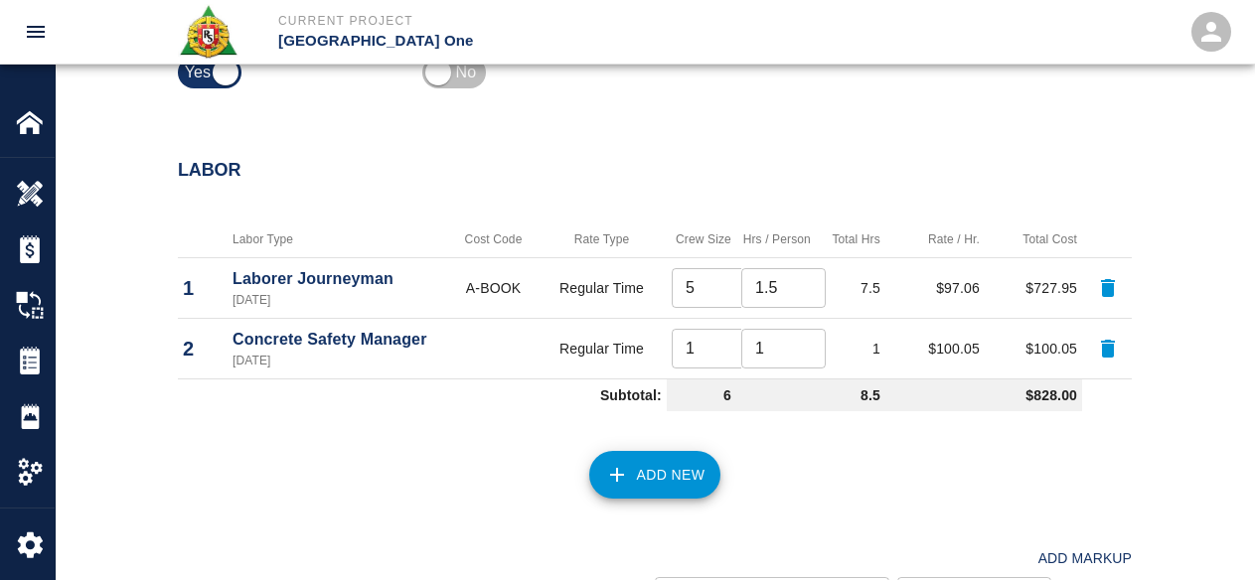
scroll to position [1027, 0]
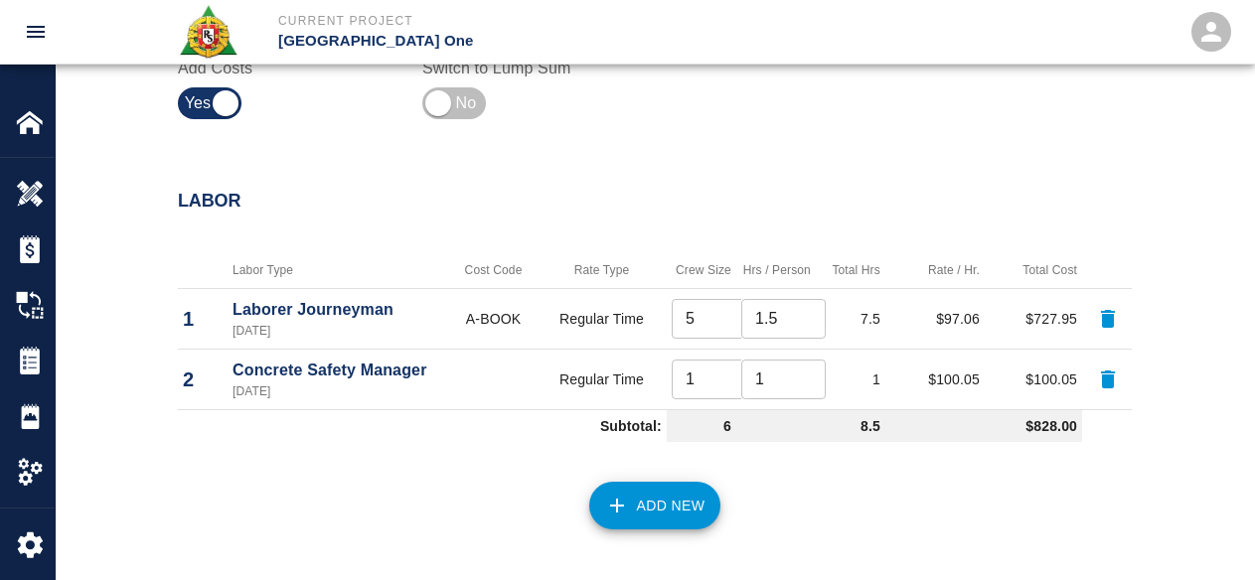
type textarea "Ticket not complete. Mark need to add rate for concrete pump operators."
click at [480, 248] on div "Labor Type Cost Code Rate Type Crew Size Hrs / Person Total Hrs Rate / Hr. Tota…" at bounding box center [643, 340] width 978 height 222
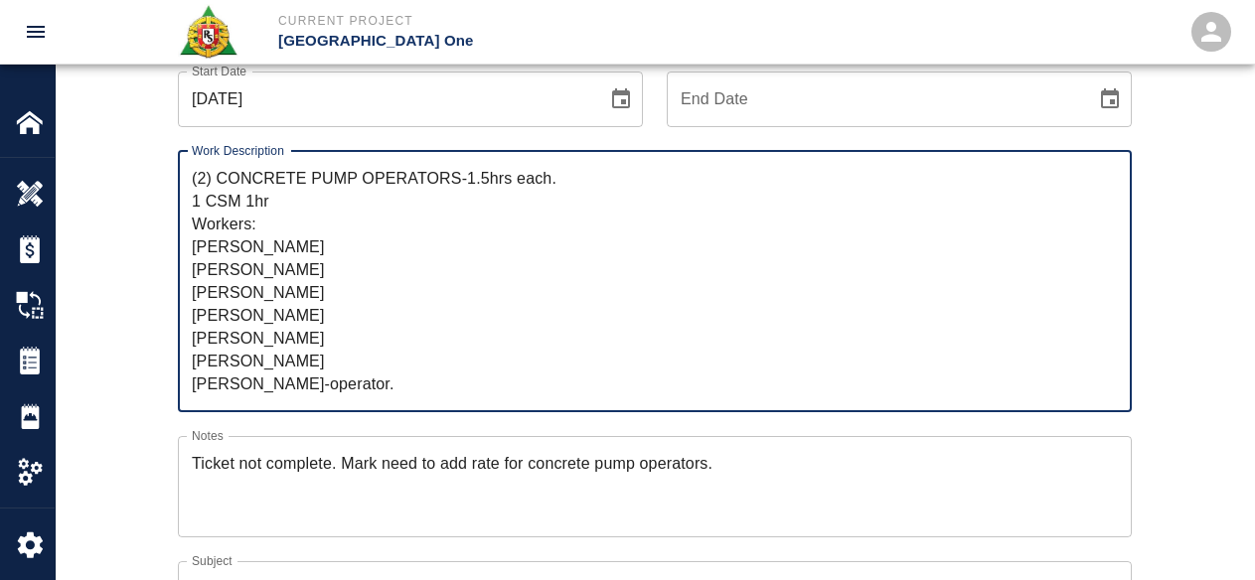
scroll to position [0, 0]
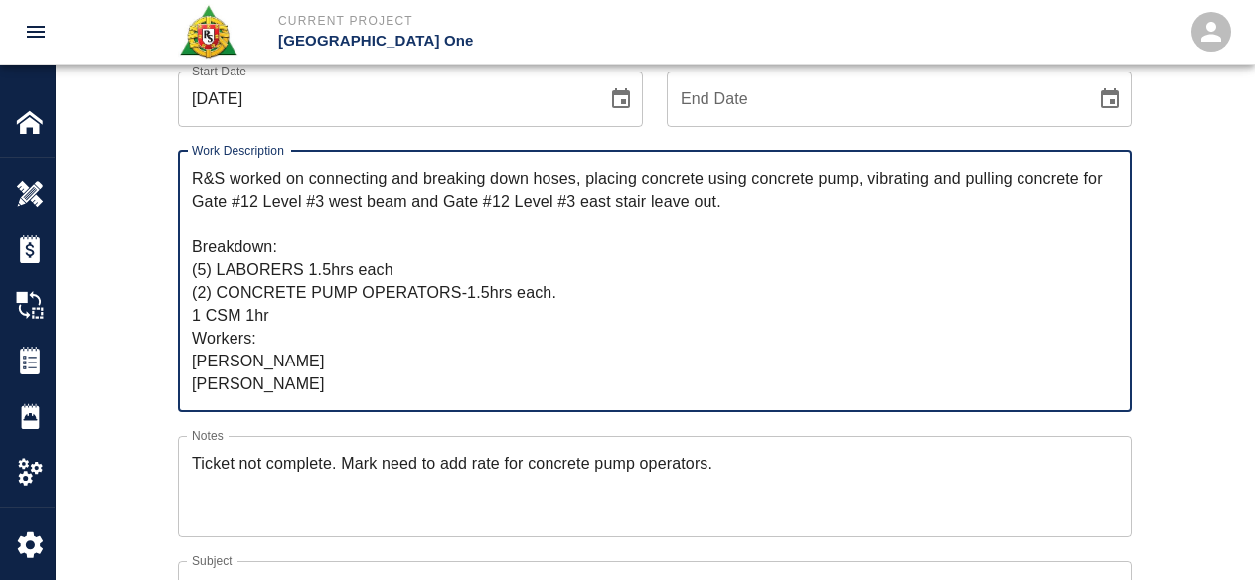
drag, startPoint x: 389, startPoint y: 387, endPoint x: 152, endPoint y: 98, distance: 372.8
click at [152, 98] on div "Ticket Number 1436 Ticket Number PCO Number 0624 PCO Number Start Date 10/10/20…" at bounding box center [654, 445] width 1073 height 955
click at [80, 166] on div "Ticket Number 1436 Ticket Number PCO Number 0624 PCO Number Start Date 10/10/20…" at bounding box center [655, 469] width 1198 height 1003
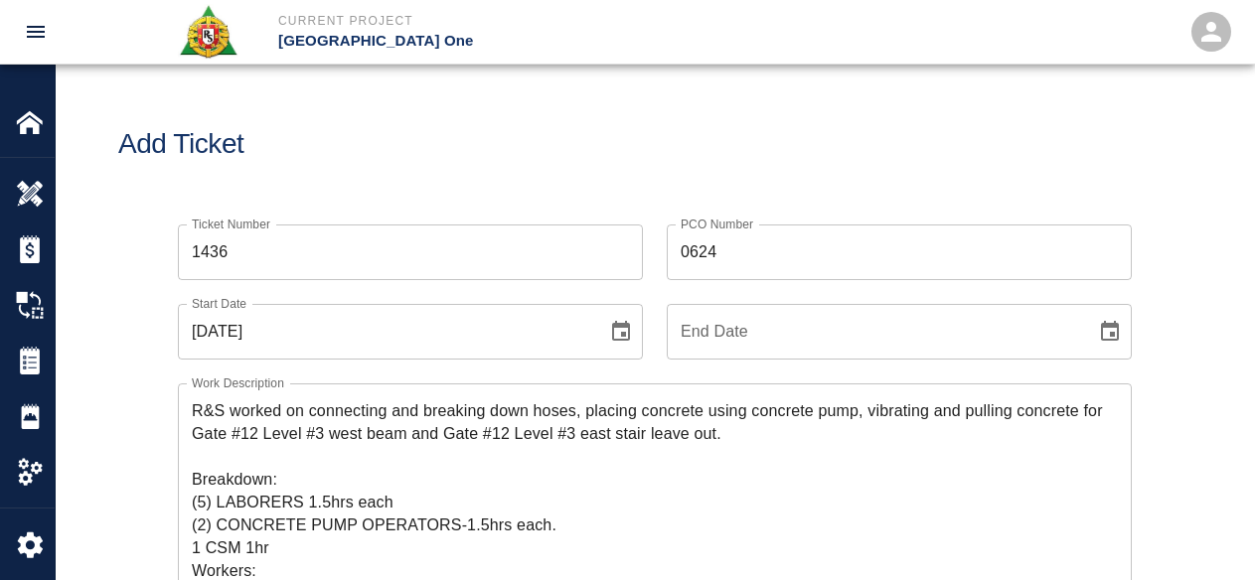
click at [697, 151] on h1 "Add Ticket" at bounding box center [654, 144] width 1073 height 33
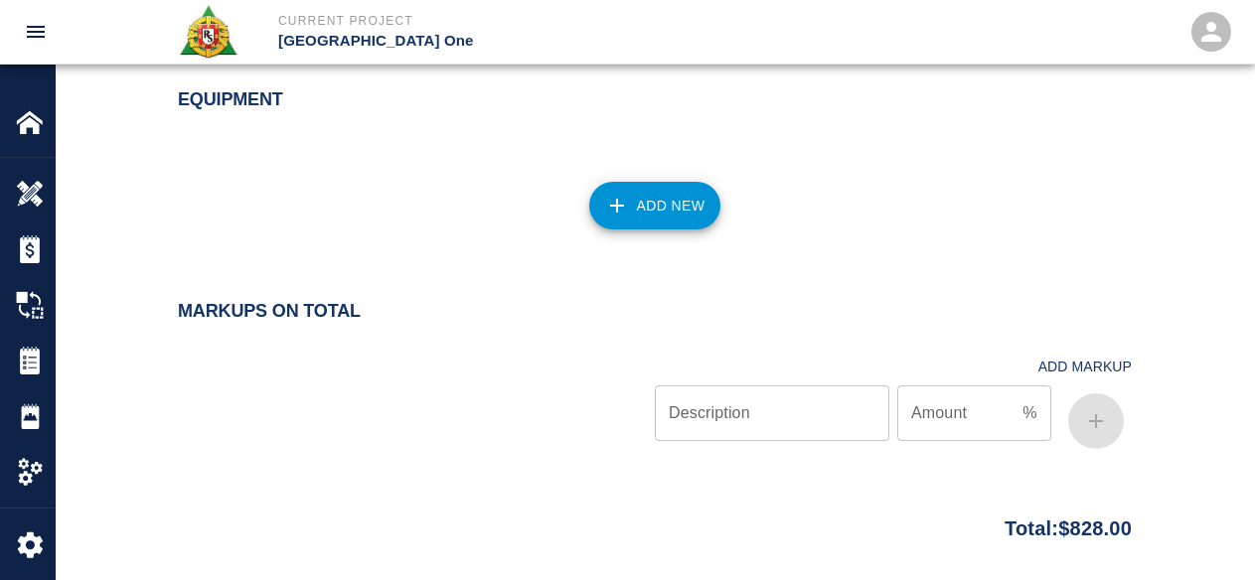
scroll to position [2021, 0]
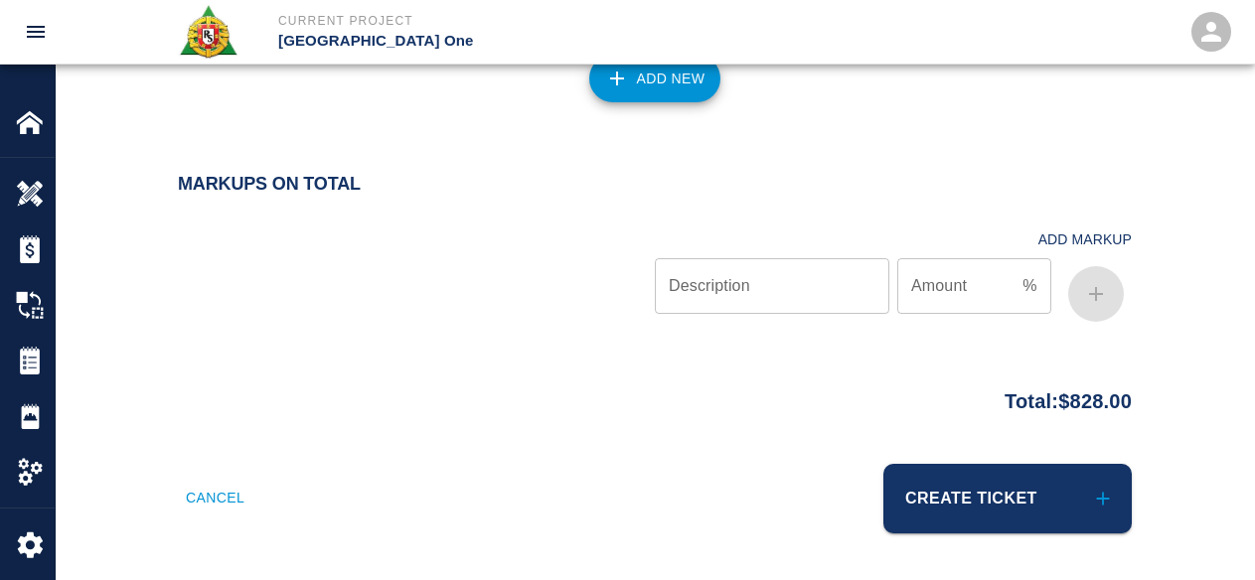
click at [615, 450] on div "Cancel" at bounding box center [398, 486] width 489 height 93
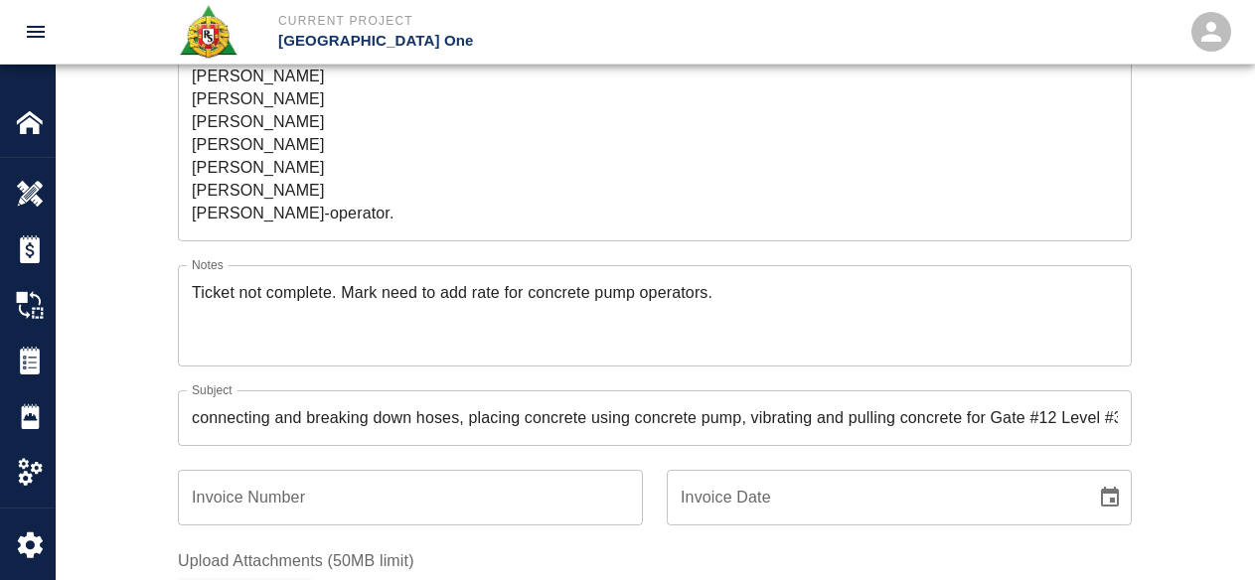
scroll to position [199, 0]
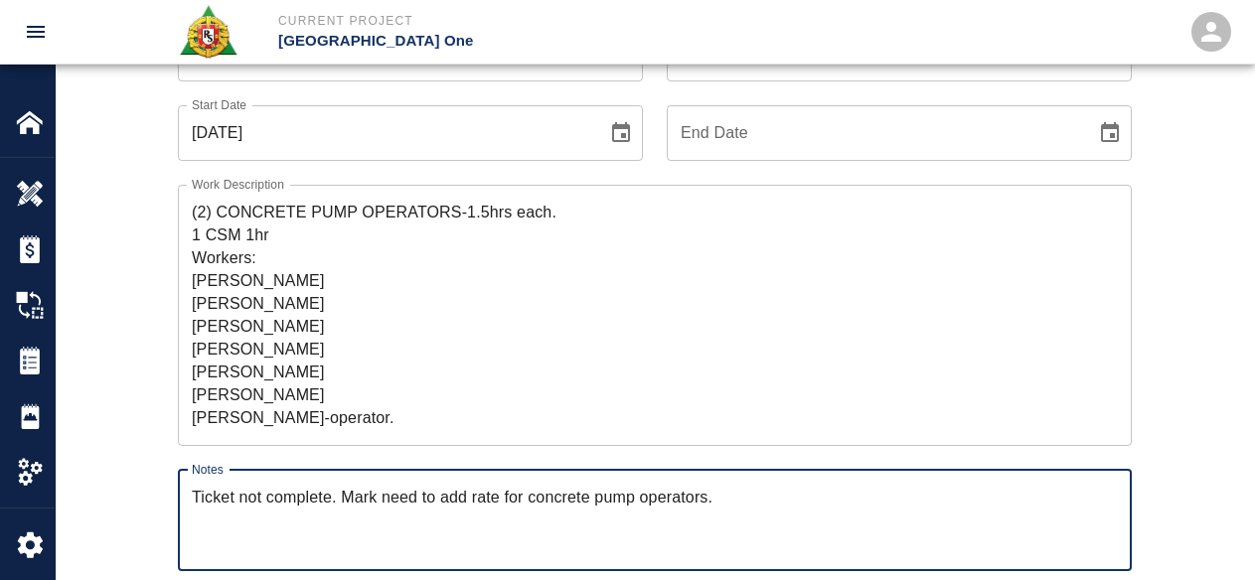
drag, startPoint x: 734, startPoint y: 492, endPoint x: 110, endPoint y: 453, distance: 625.2
click at [110, 453] on div "Ticket Number 1436 Ticket Number PCO Number 0624 PCO Number Start Date 10/10/20…" at bounding box center [655, 503] width 1198 height 1003
click at [151, 421] on div "Ticket Number 1436 Ticket Number PCO Number 0624 PCO Number Start Date 10/10/20…" at bounding box center [654, 479] width 1073 height 955
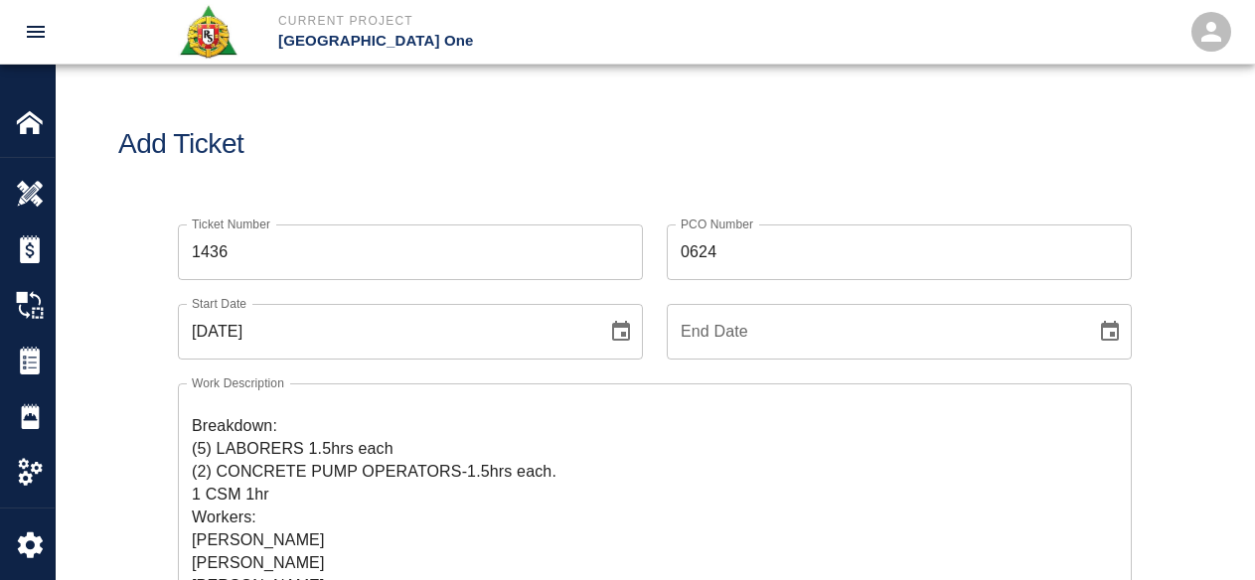
scroll to position [0, 0]
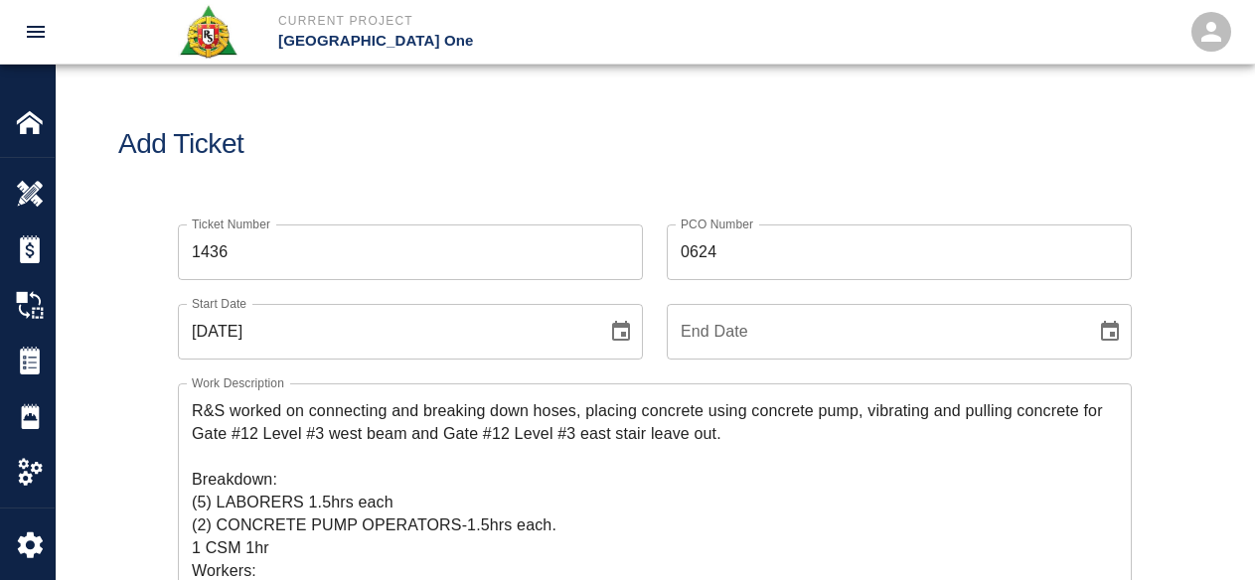
click at [774, 161] on div "Add Ticket" at bounding box center [655, 145] width 1198 height 160
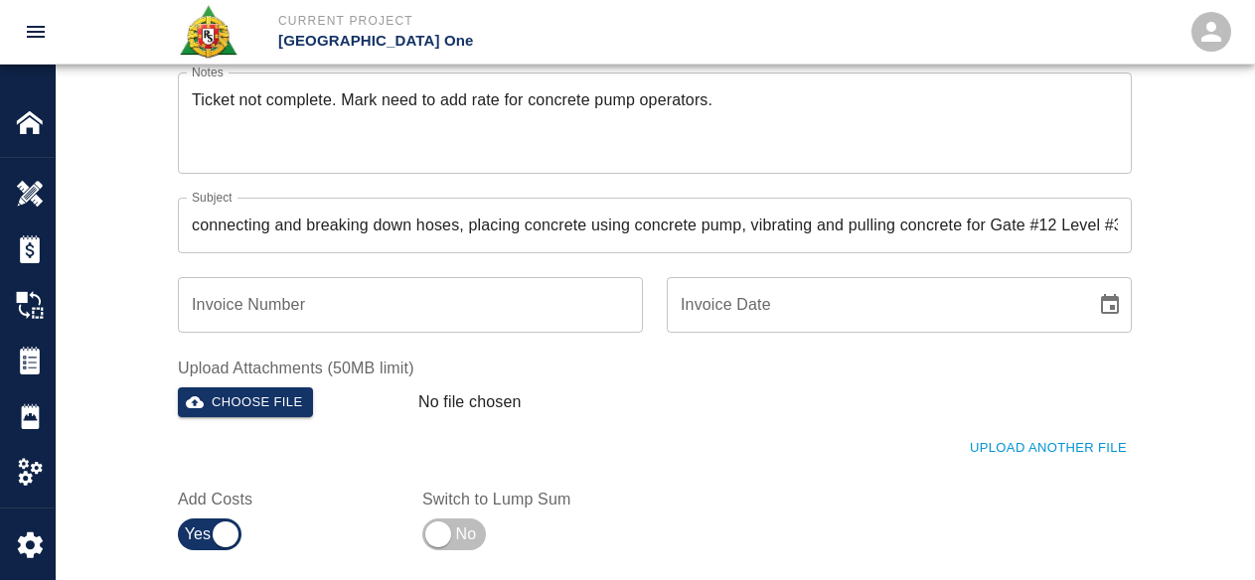
scroll to position [795, 0]
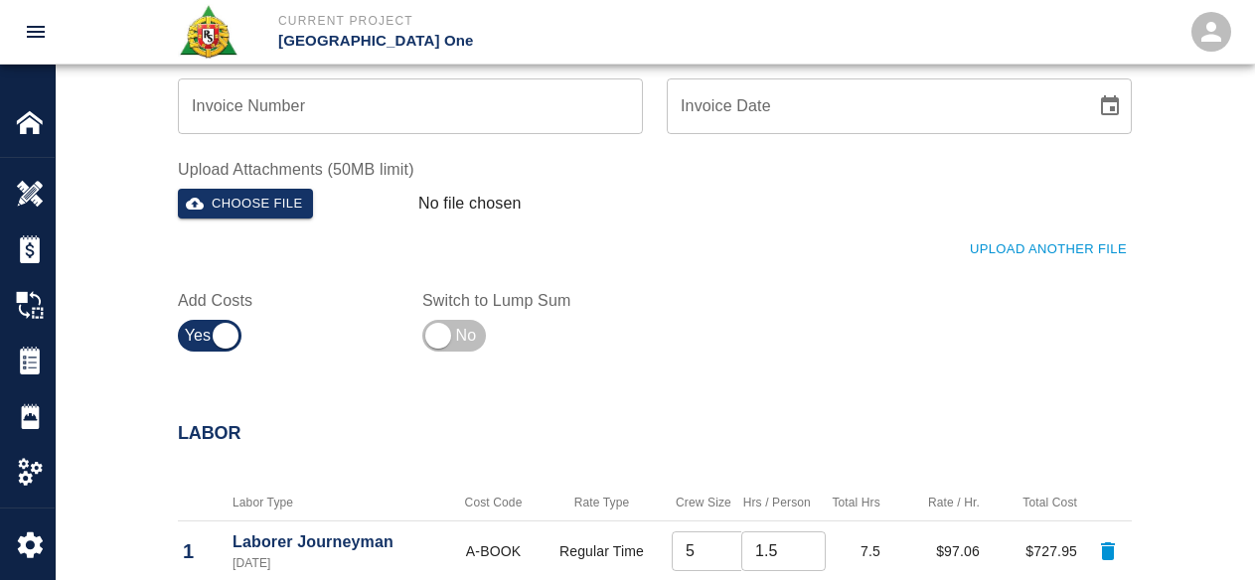
click at [1048, 233] on div "Upload Another File" at bounding box center [643, 238] width 978 height 55
click at [1044, 244] on button "Upload Another File" at bounding box center [1048, 249] width 167 height 31
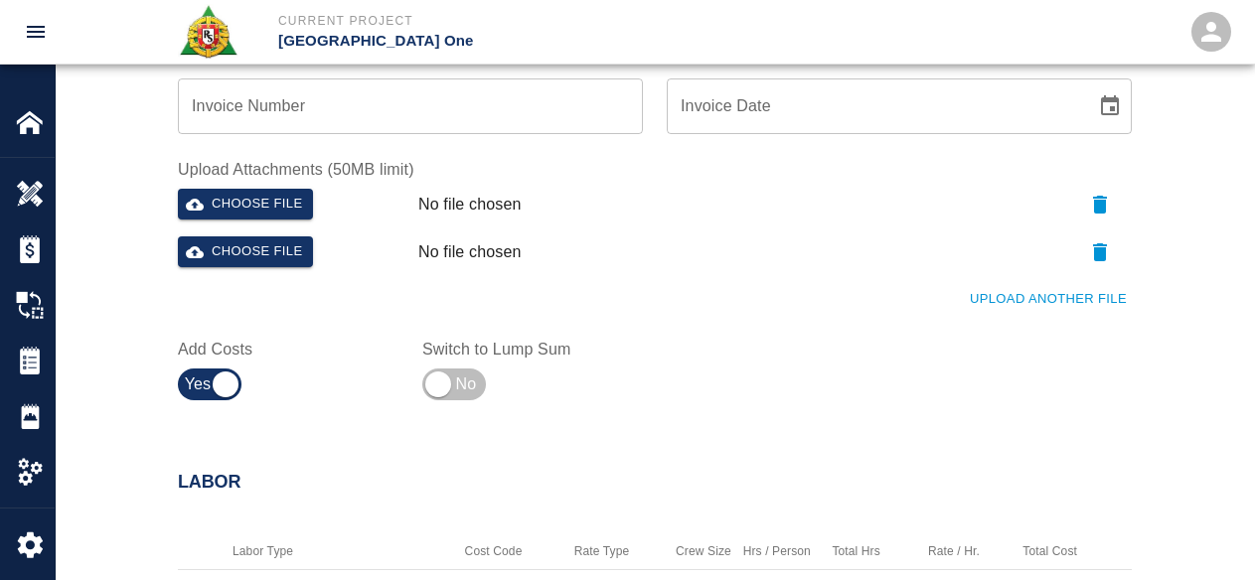
click at [1027, 304] on button "Upload Another File" at bounding box center [1048, 299] width 167 height 31
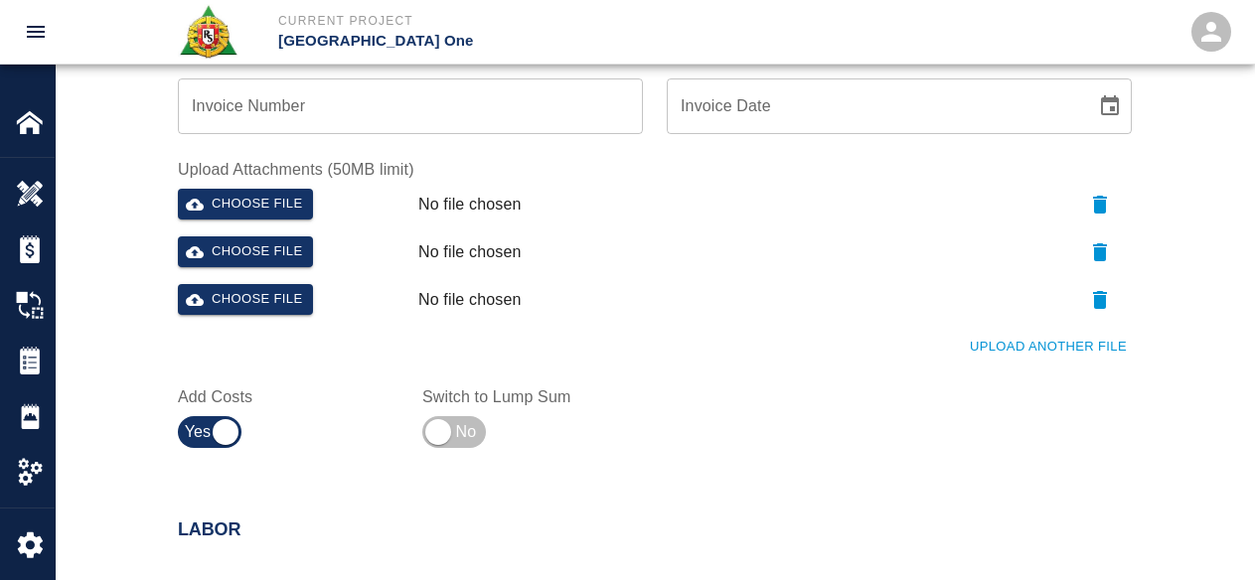
click at [1007, 359] on button "Upload Another File" at bounding box center [1048, 347] width 167 height 31
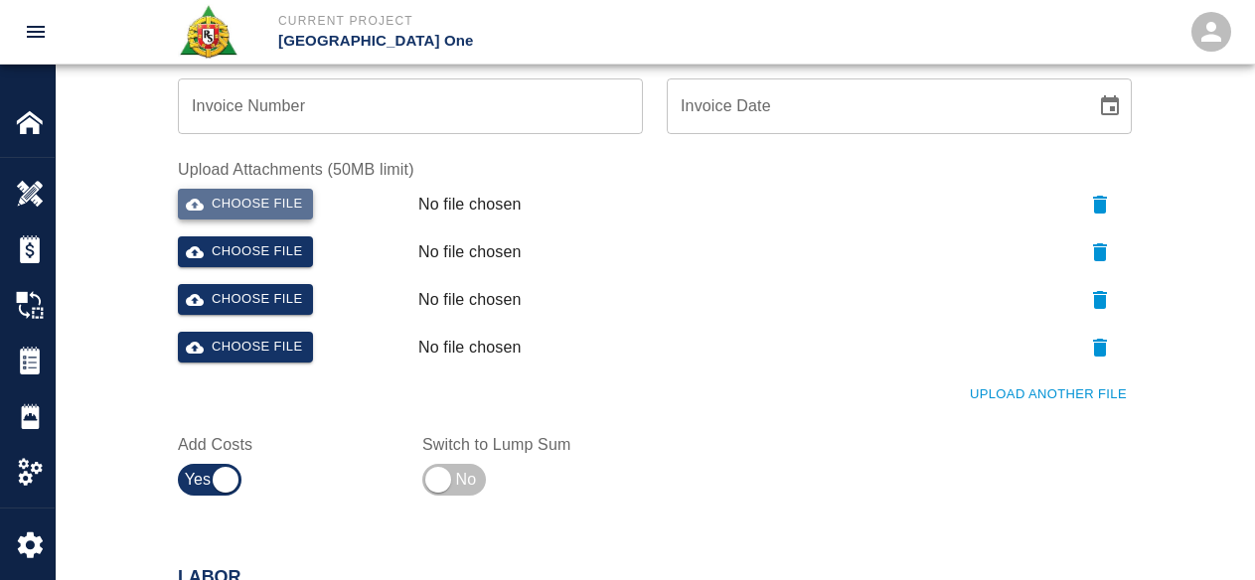
click at [299, 192] on button "Choose file" at bounding box center [245, 204] width 135 height 31
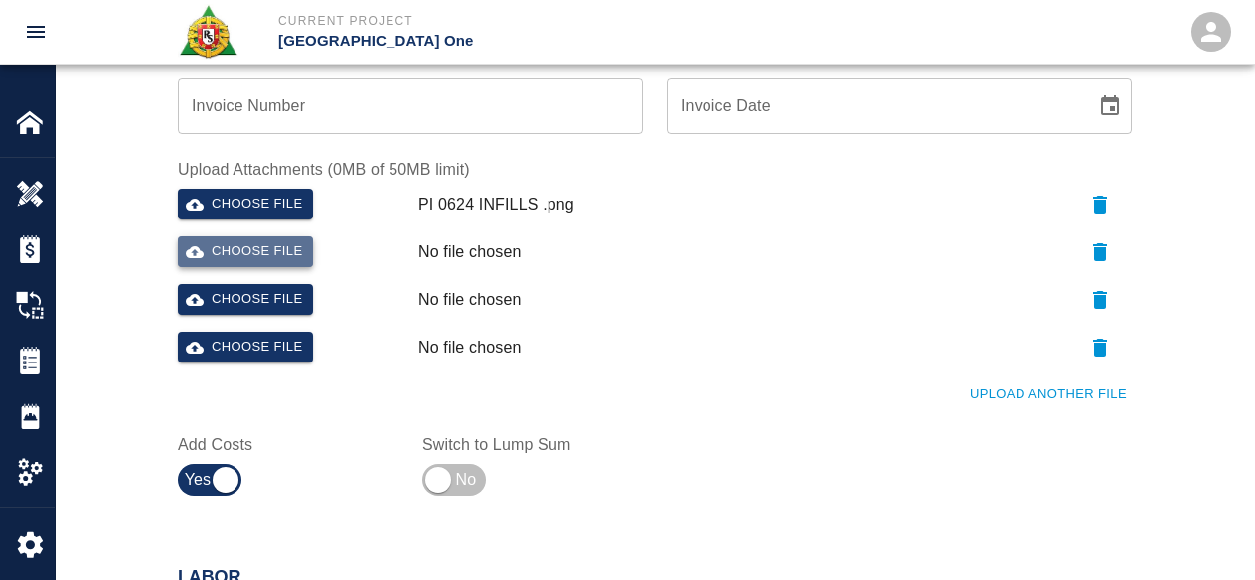
click at [286, 241] on button "Choose file" at bounding box center [245, 251] width 135 height 31
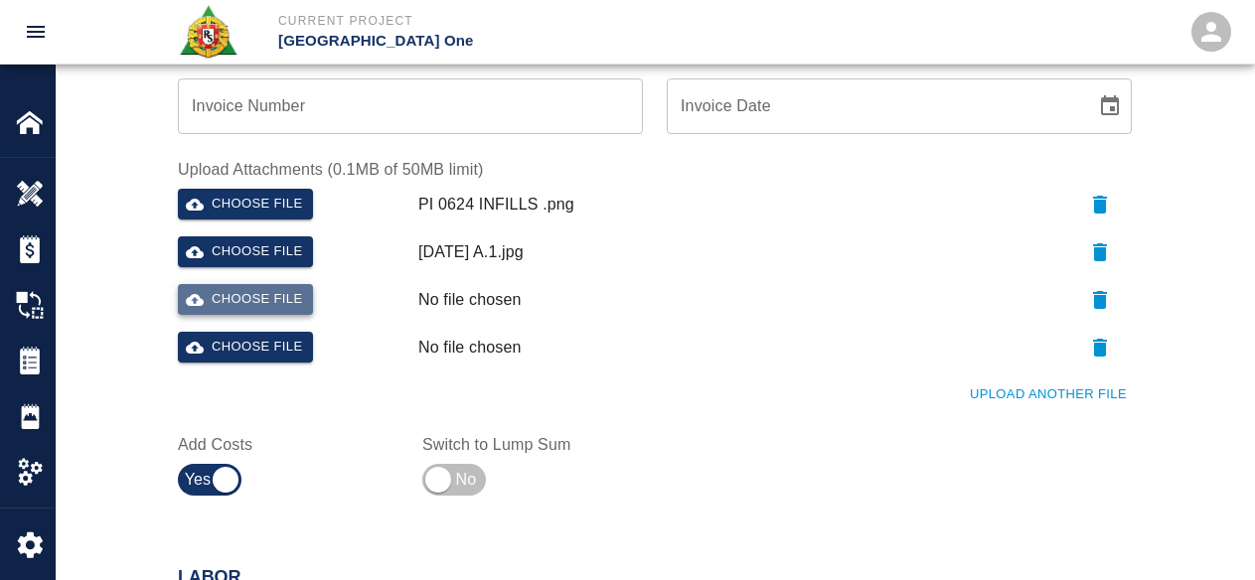
click at [296, 297] on button "Choose file" at bounding box center [245, 299] width 135 height 31
click at [243, 352] on button "Choose file" at bounding box center [245, 347] width 135 height 31
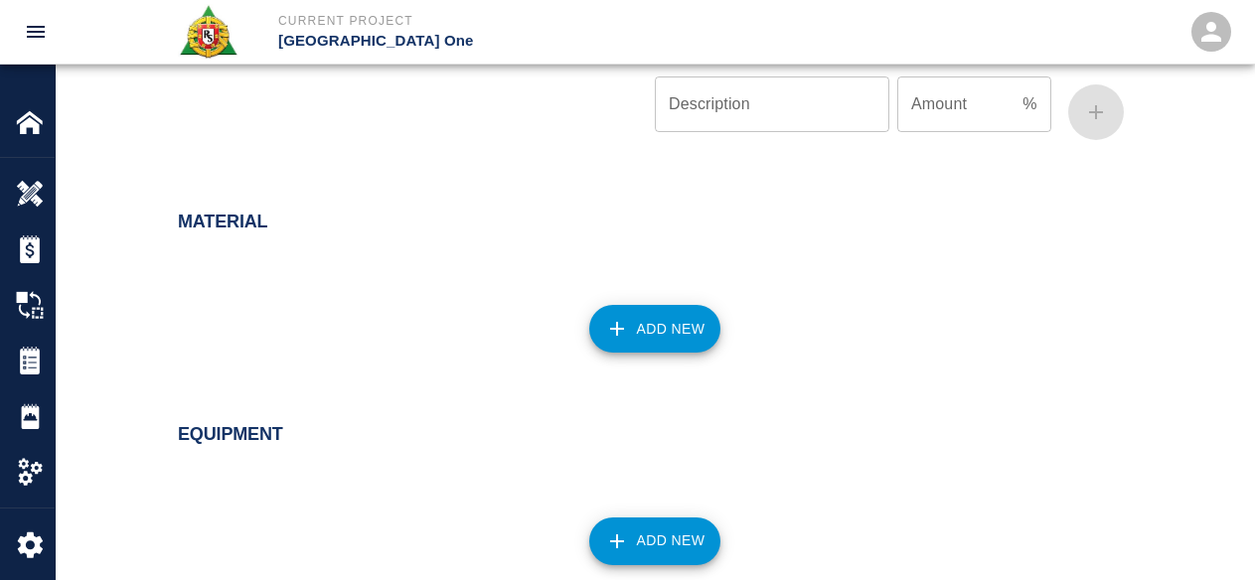
scroll to position [2166, 0]
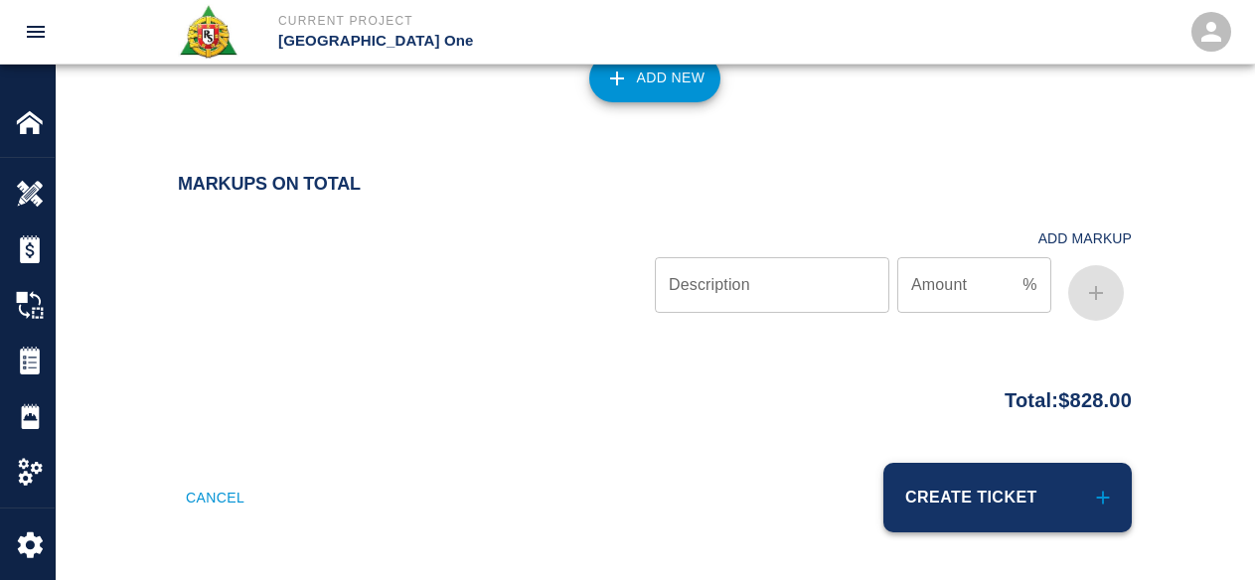
click at [1100, 495] on icon "submit" at bounding box center [1103, 498] width 22 height 22
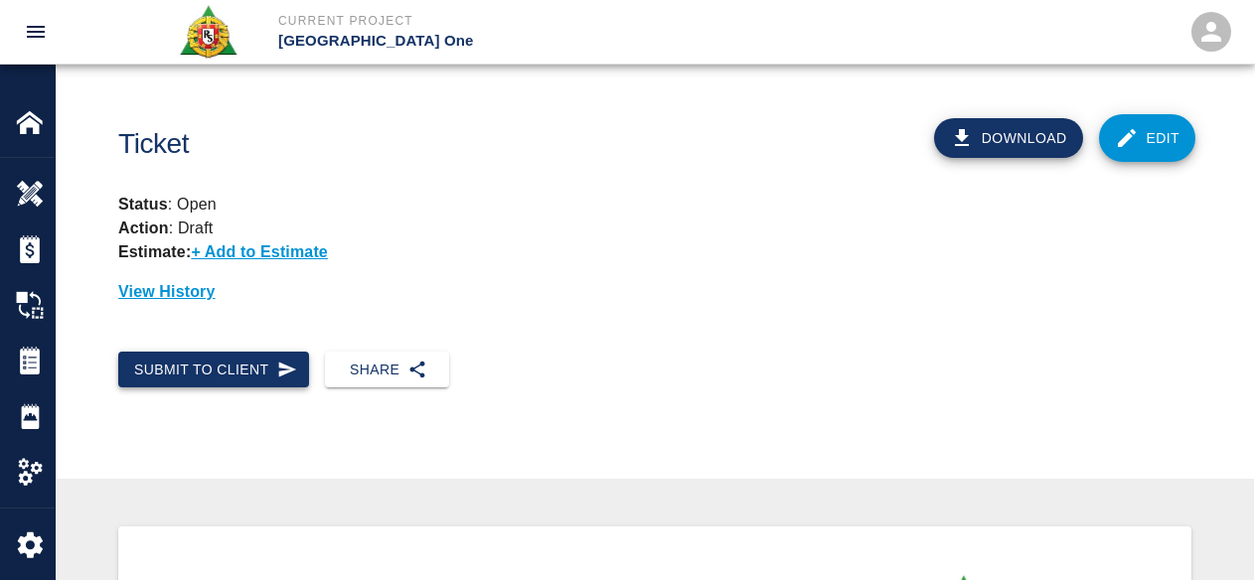
click at [287, 376] on icon "button" at bounding box center [287, 370] width 20 height 20
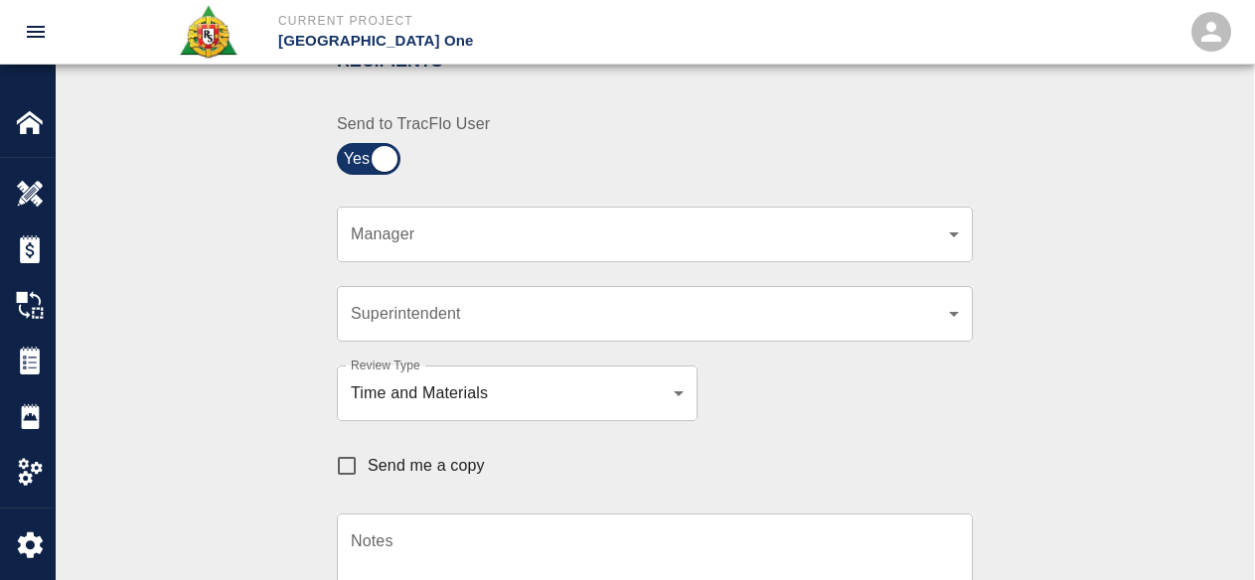
scroll to position [497, 0]
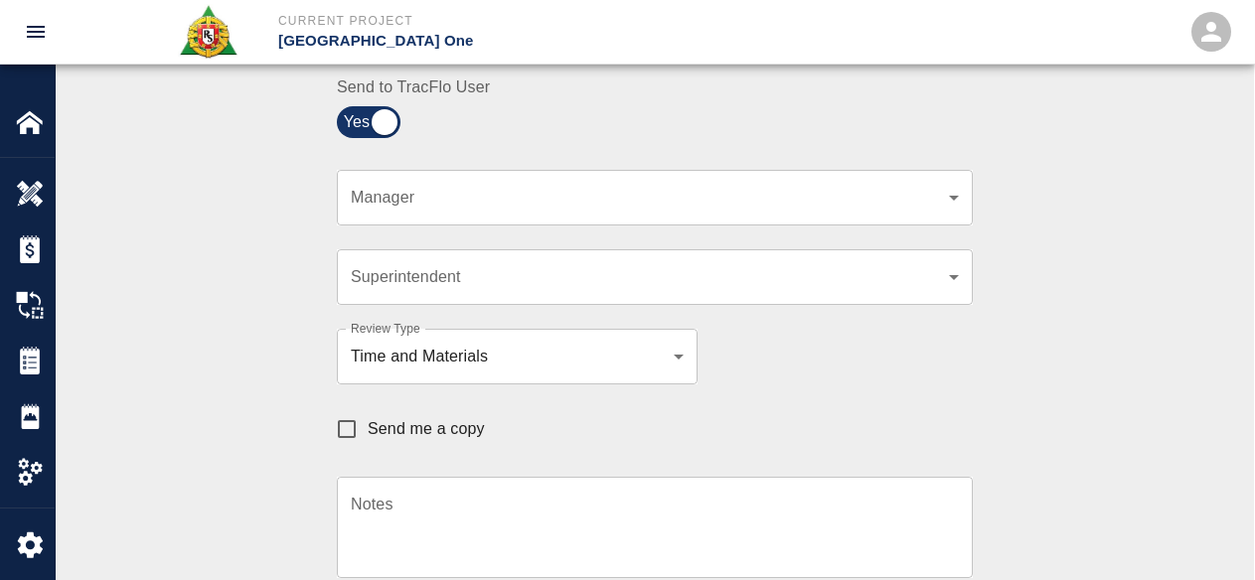
click at [398, 431] on span "Send me a copy" at bounding box center [426, 429] width 117 height 24
click at [368, 431] on input "Send me a copy" at bounding box center [347, 429] width 42 height 42
checkbox input "true"
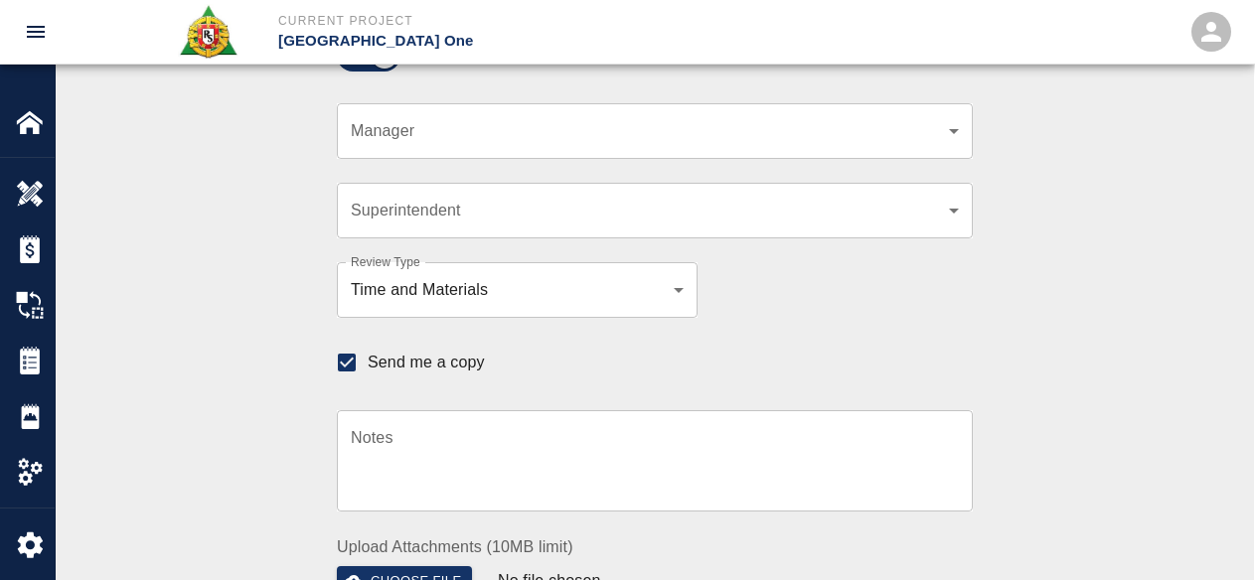
scroll to position [596, 0]
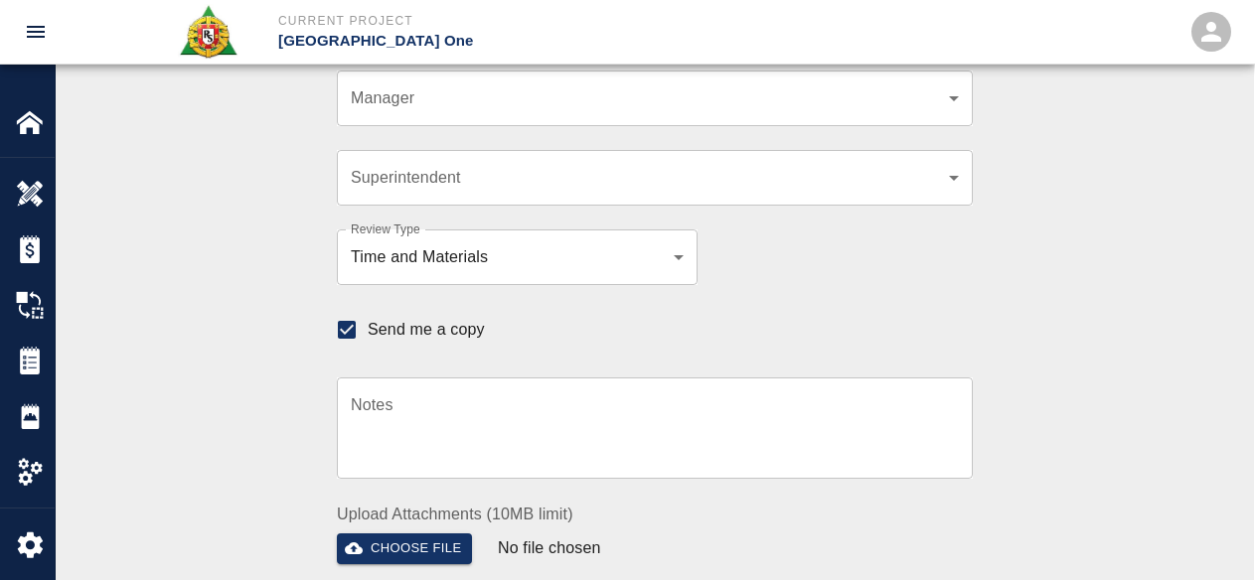
click at [359, 434] on textarea "Notes" at bounding box center [655, 427] width 608 height 69
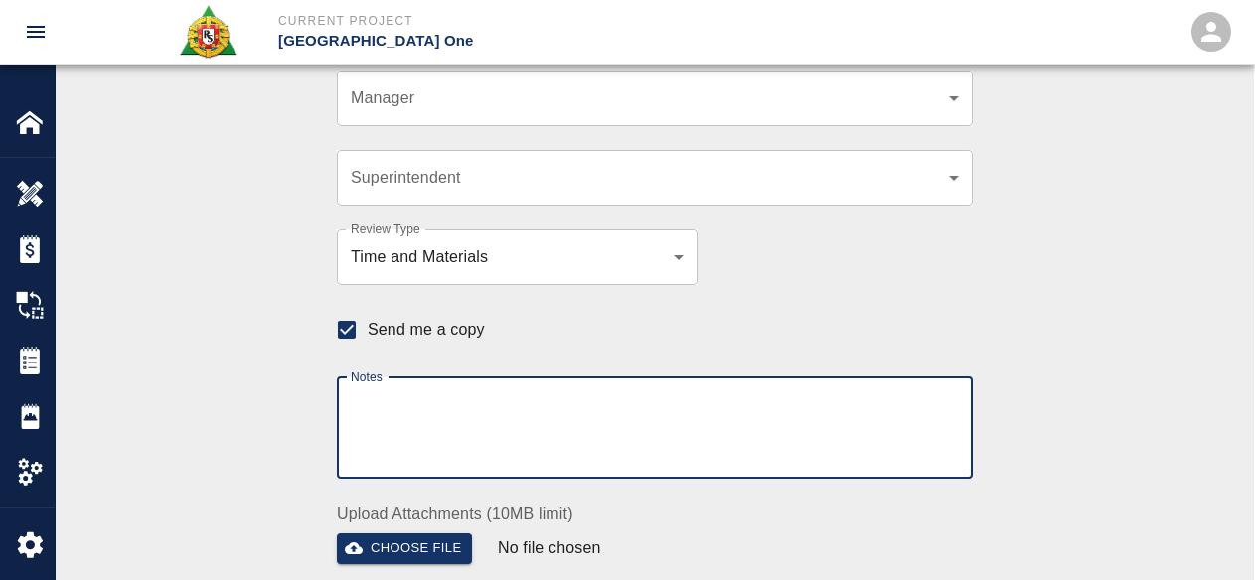
paste textarea "Ticket not complete. Mark need to add rate for concrete pump operators."
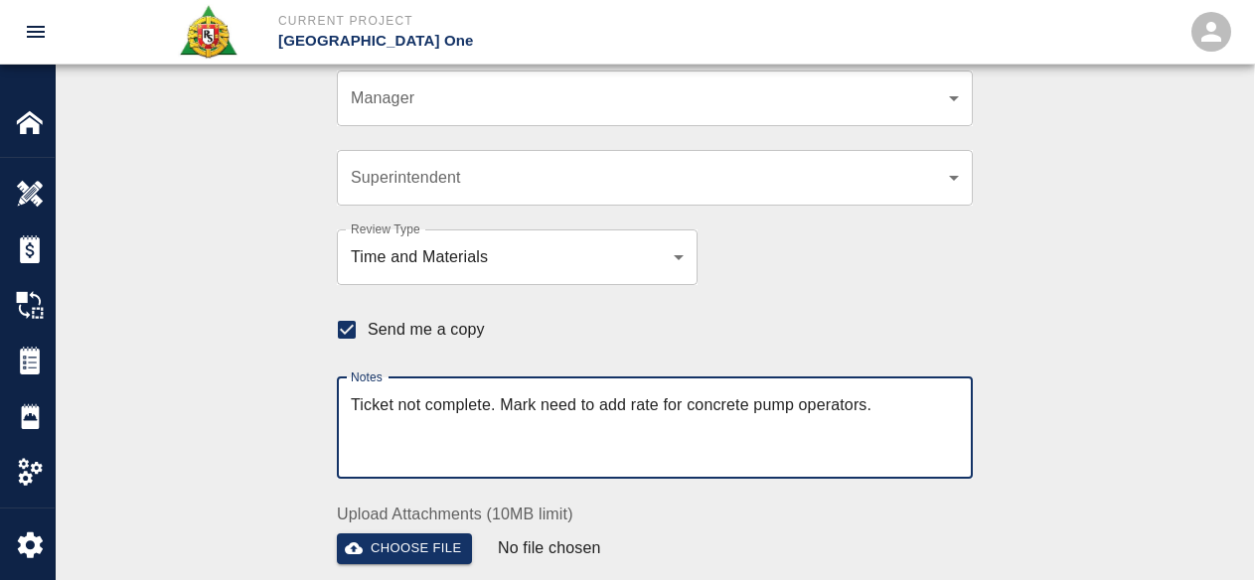
type textarea "Ticket not complete. Mark need to add rate for concrete pump operators."
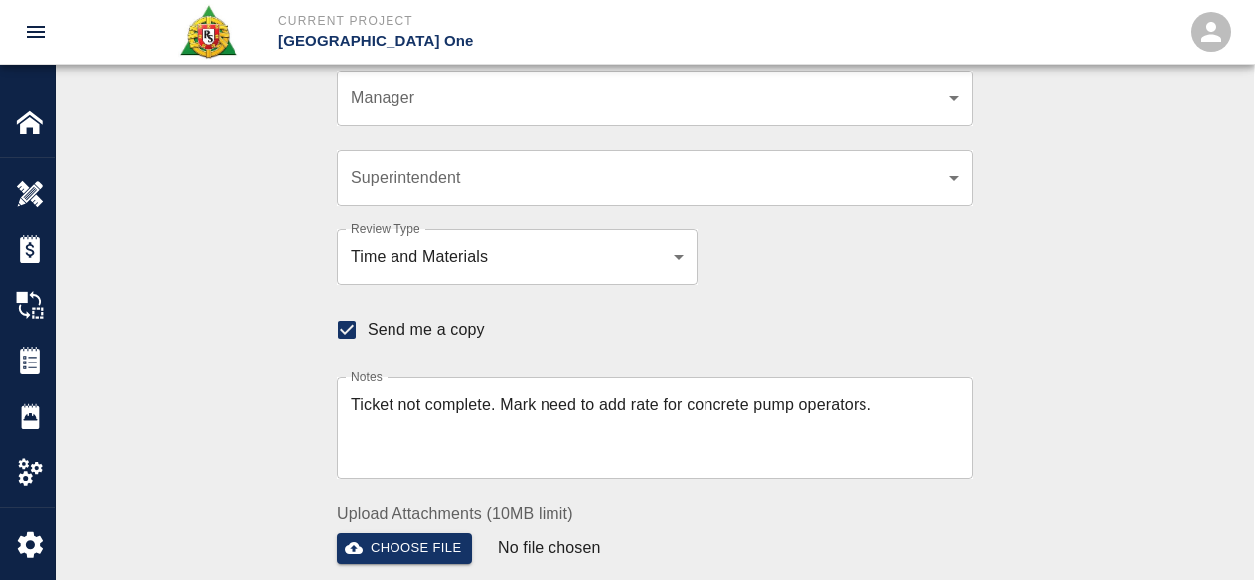
click at [818, 339] on div "Send me a copy" at bounding box center [643, 319] width 660 height 69
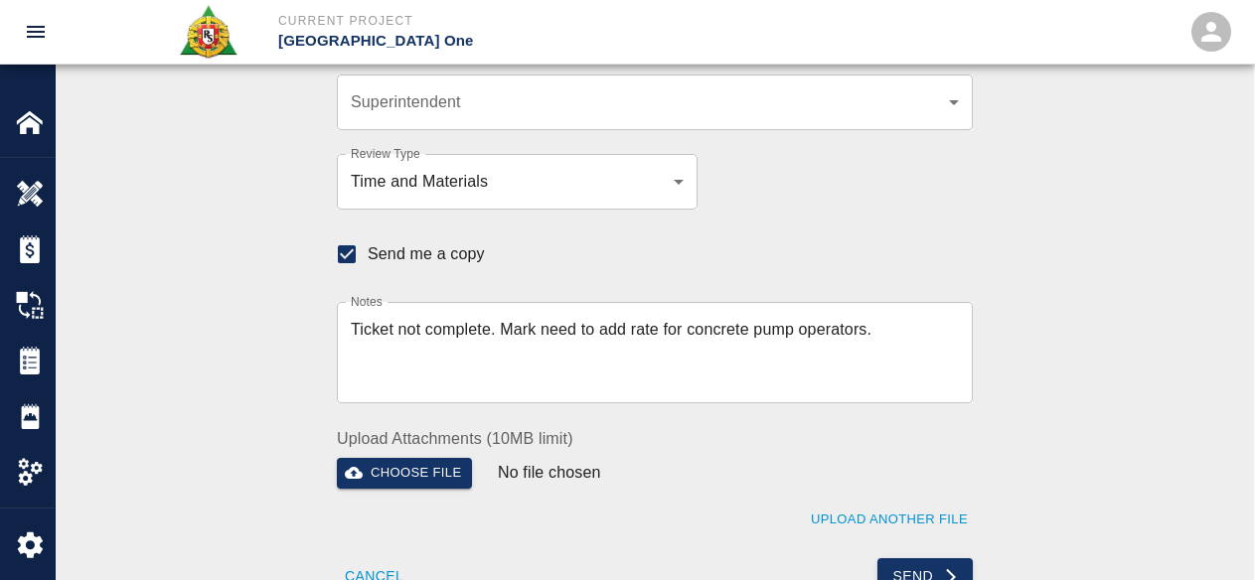
scroll to position [696, 0]
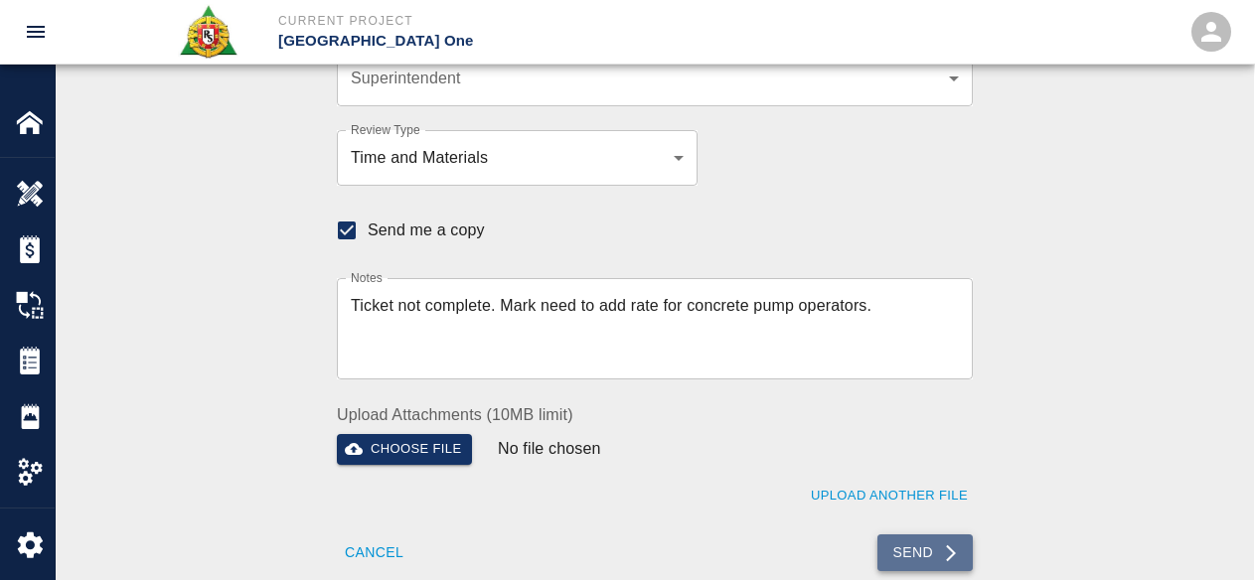
click at [903, 542] on button "Send" at bounding box center [925, 553] width 96 height 37
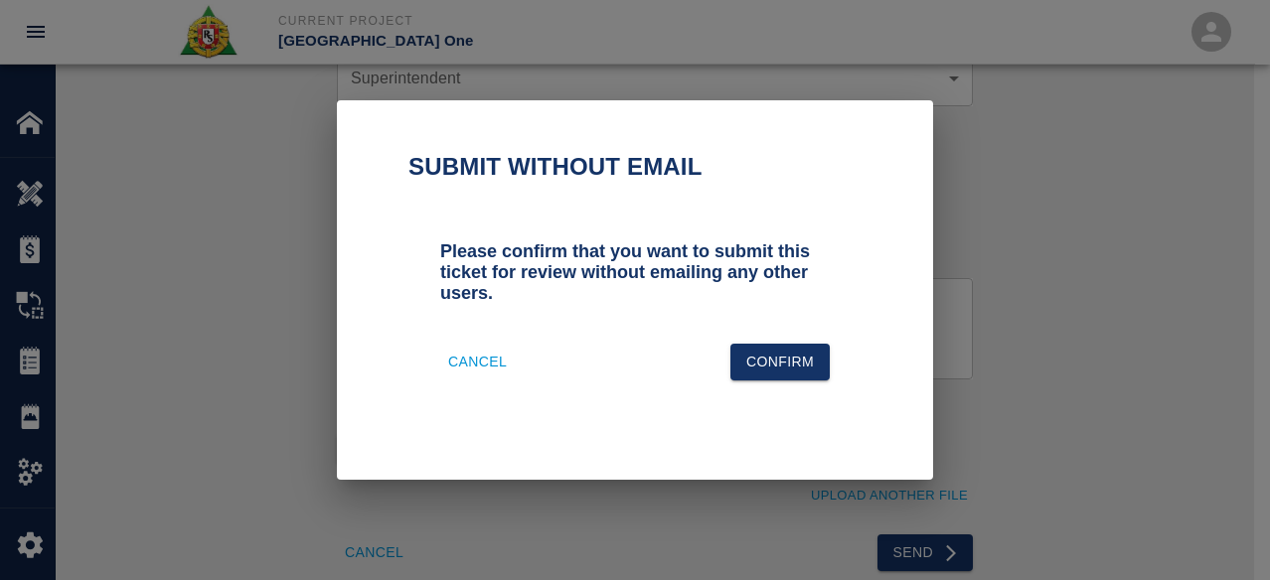
click at [492, 366] on button "Cancel" at bounding box center [477, 362] width 75 height 37
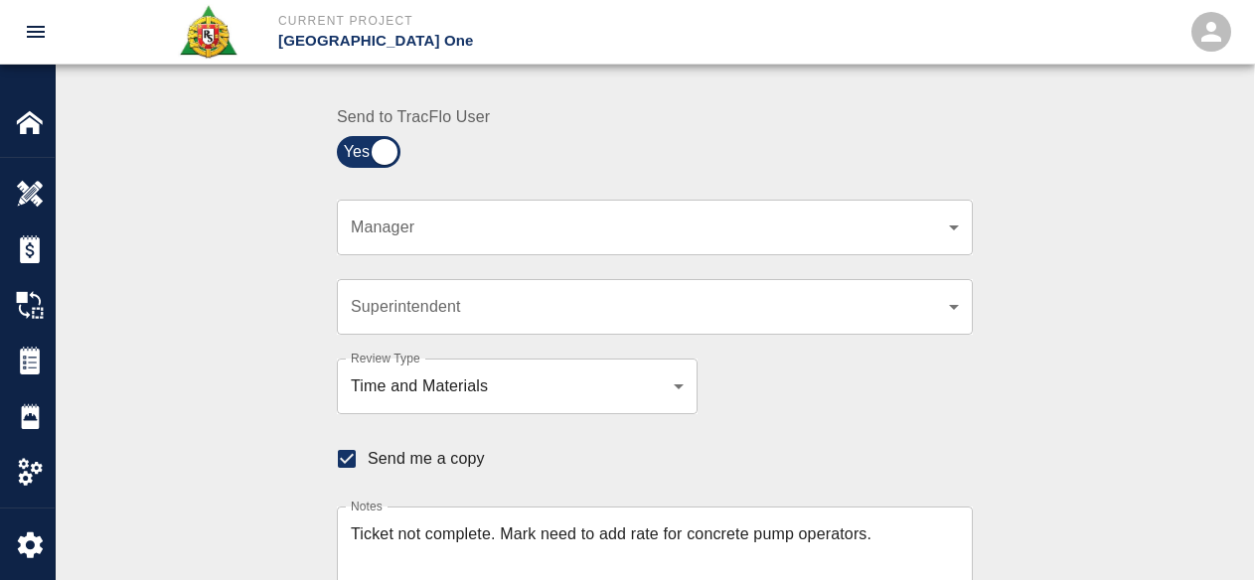
scroll to position [397, 0]
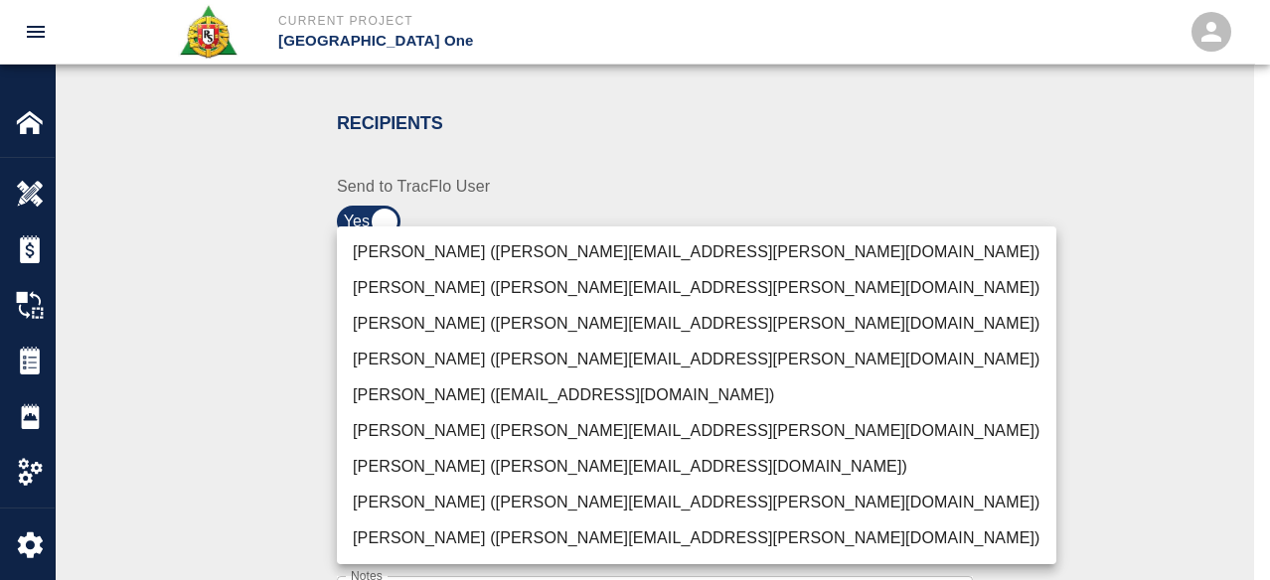
click at [447, 500] on li "Dylan Sims (dylan.sims@aecom.com)" at bounding box center [696, 503] width 719 height 36
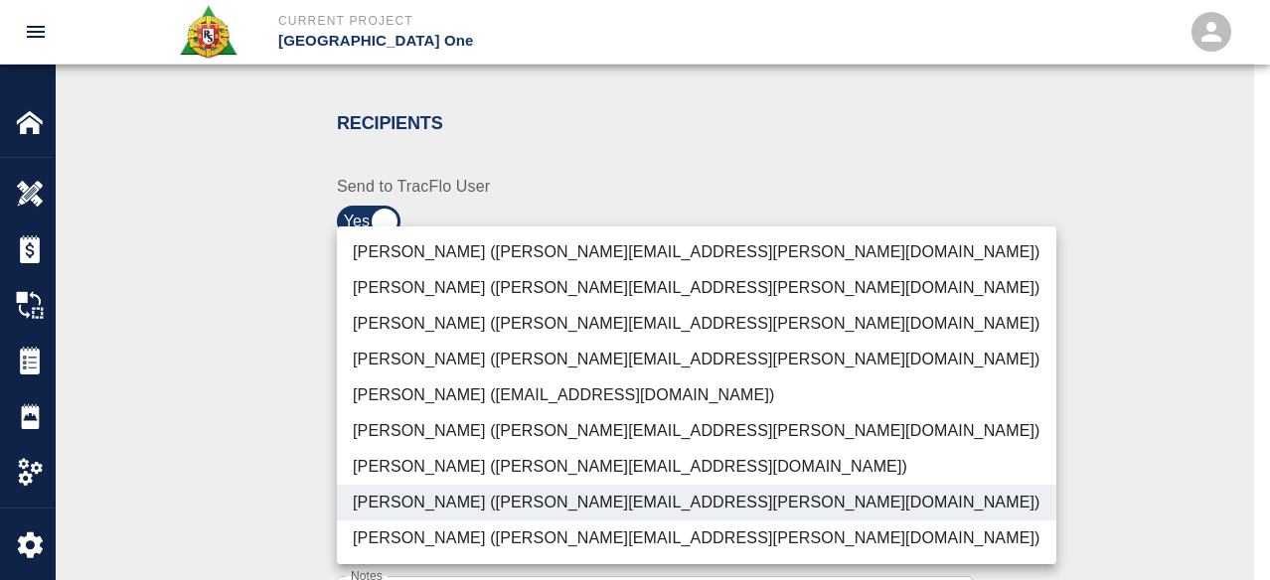
drag, startPoint x: 443, startPoint y: 248, endPoint x: 442, endPoint y: 261, distance: 13.0
click at [443, 248] on li "Peter Hardecker (peter.hardecker@aecom.com)" at bounding box center [696, 252] width 719 height 36
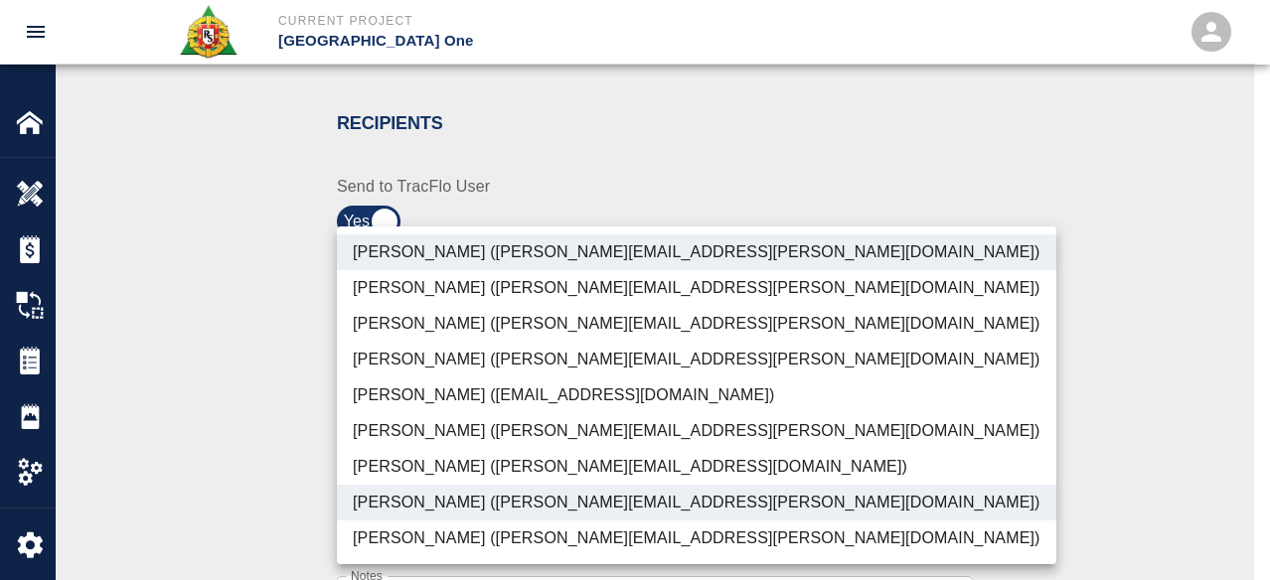
click at [443, 280] on li "Juan Estevez (juan.estevez@aecom.com)" at bounding box center [696, 288] width 719 height 36
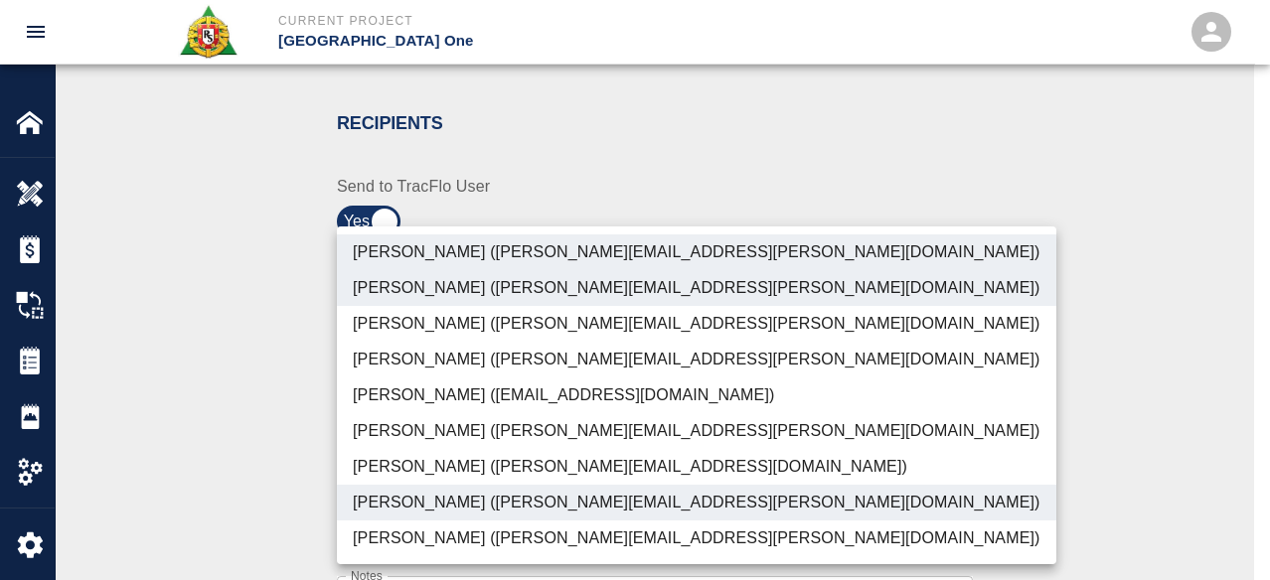
click at [443, 329] on li "Parin Kanani (parin.kanani@aecom.com)" at bounding box center [696, 324] width 719 height 36
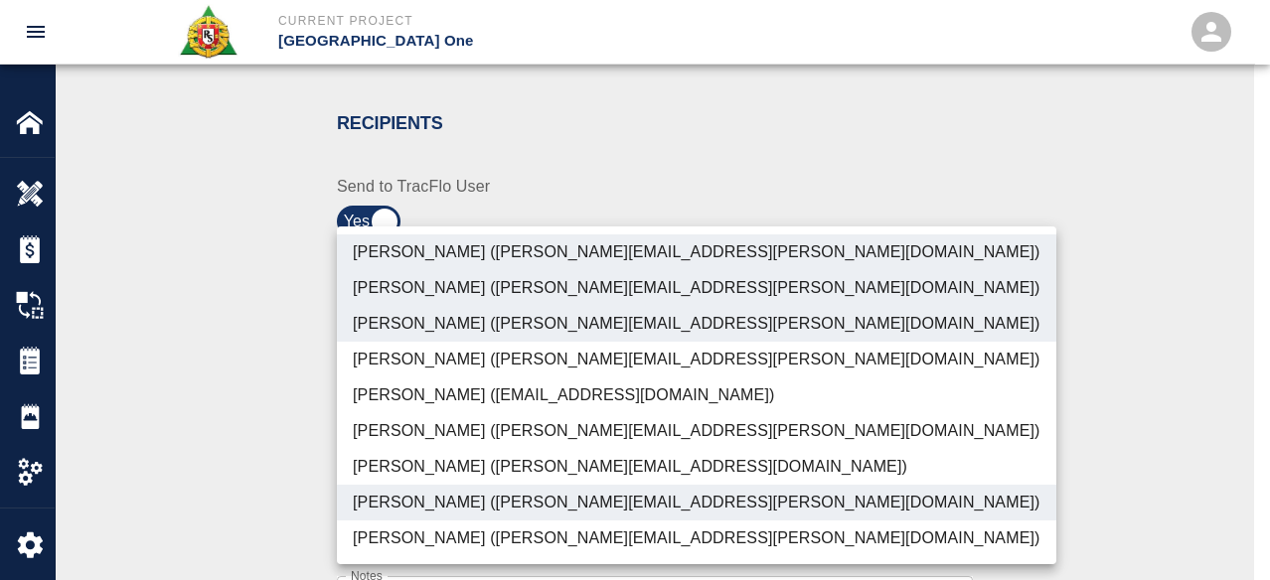
drag, startPoint x: 456, startPoint y: 532, endPoint x: 475, endPoint y: 434, distance: 99.2
click at [456, 531] on li "Shane Lamay (shane.lamay@aecom.com)" at bounding box center [696, 539] width 719 height 36
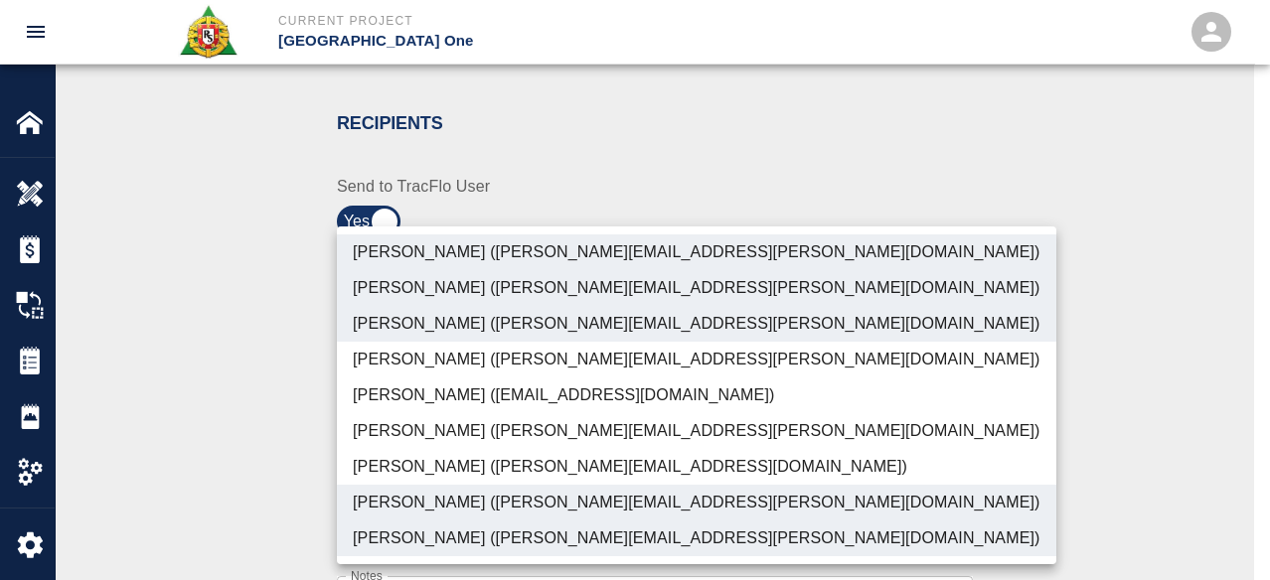
click at [388, 466] on li "Patrick Testino (patrick.testino@aecom.com)" at bounding box center [696, 467] width 719 height 36
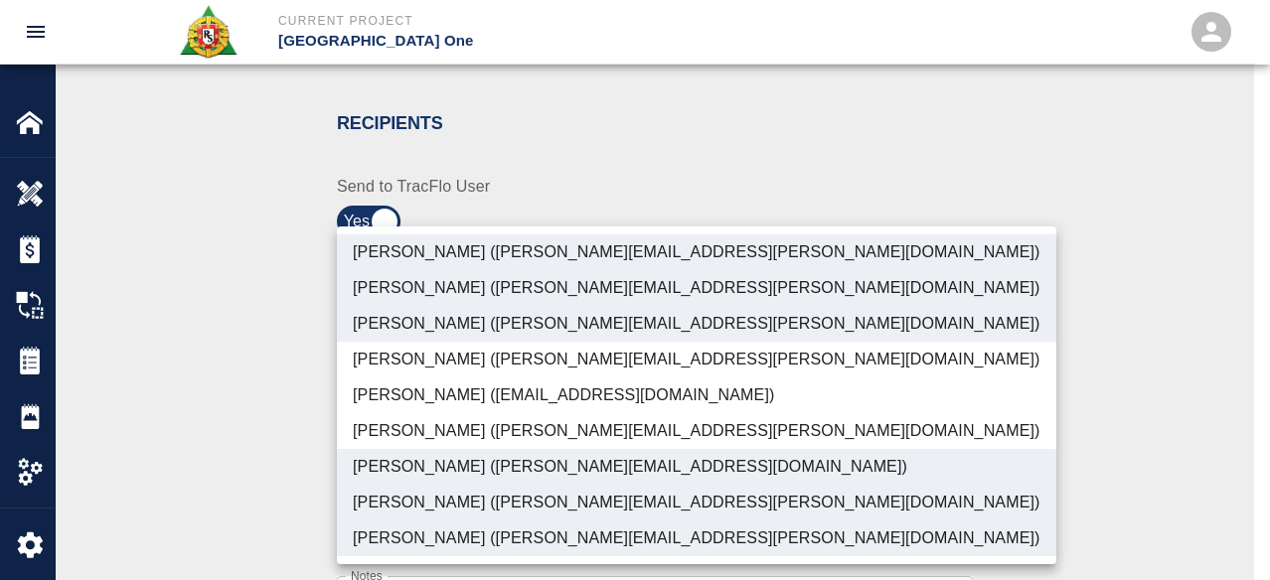
click at [467, 283] on li "Juan Estevez (juan.estevez@aecom.com)" at bounding box center [696, 288] width 719 height 36
type input "b38a77e7-14a9-4fe5-854d-de5ae580779f,ede96749-2565-4a65-a76c-ac2c5448e16e,69d78…"
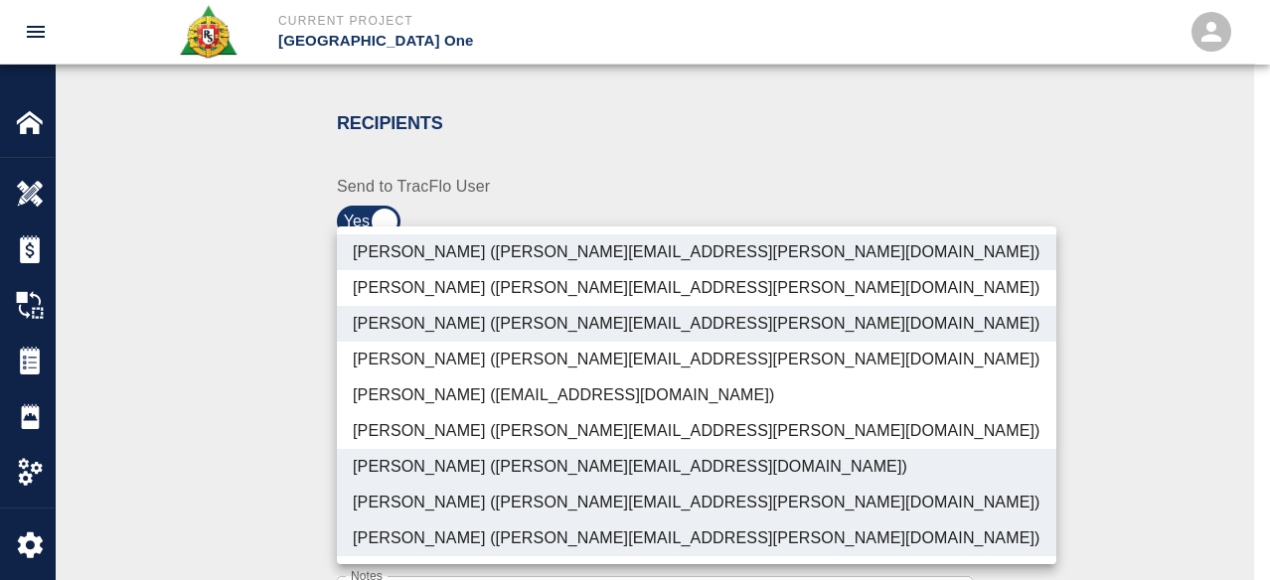
click at [253, 420] on div at bounding box center [635, 290] width 1270 height 580
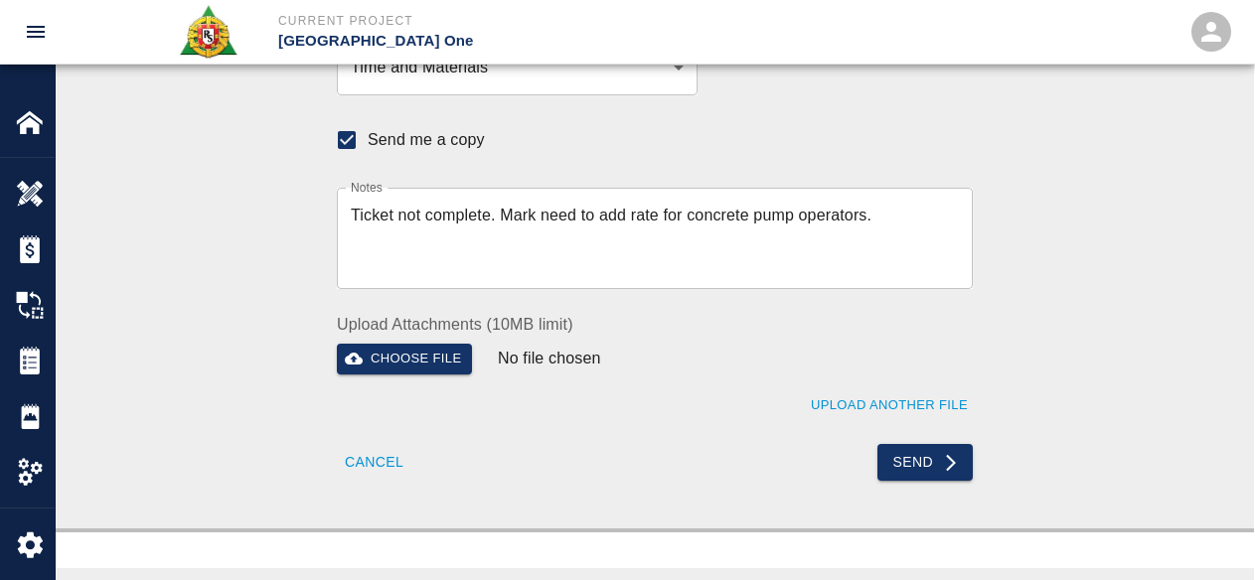
scroll to position [795, 0]
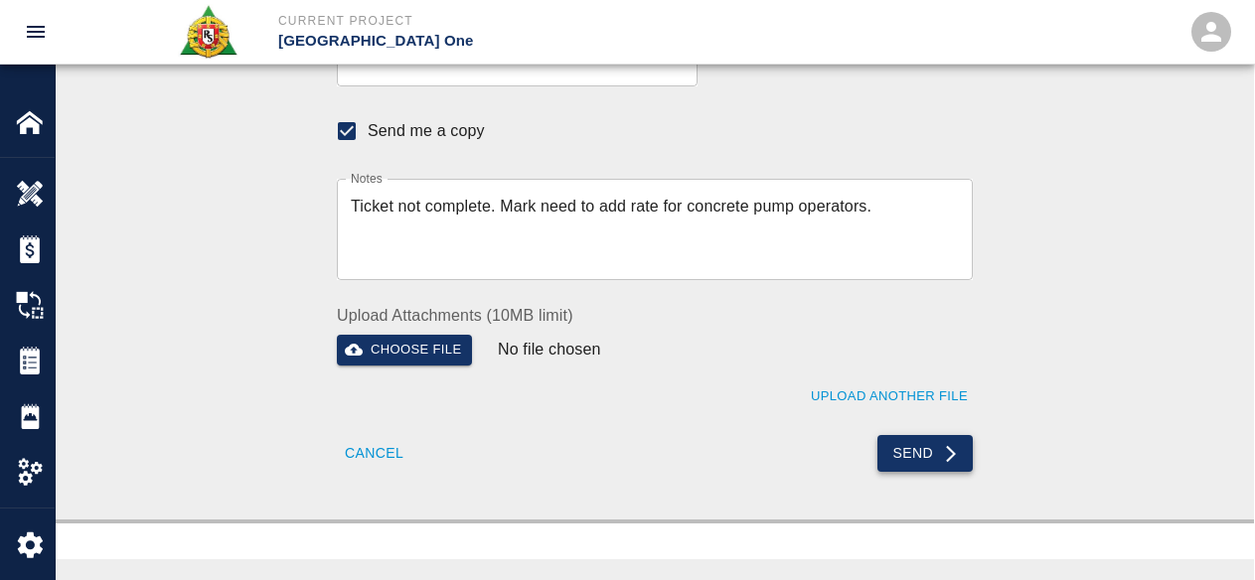
click at [940, 449] on button "Send" at bounding box center [925, 453] width 96 height 37
click at [1028, 344] on div "Recipients Send to TracFlo User Manager Peter Hardecker (peter.hardecker@aecom.…" at bounding box center [654, 82] width 1073 height 780
checkbox input "false"
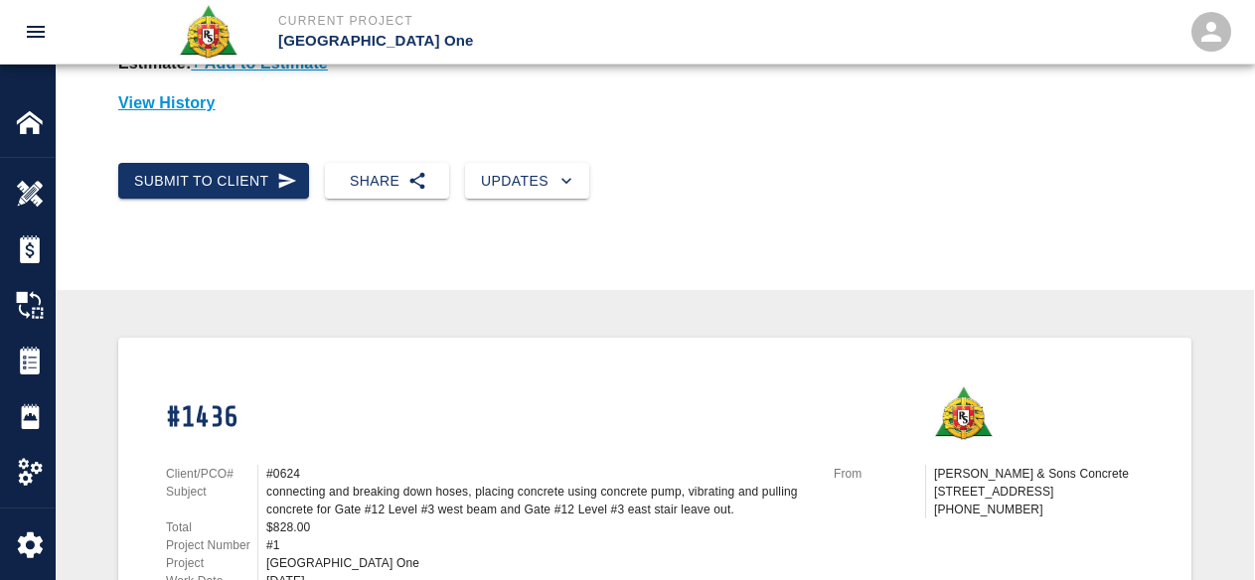
scroll to position [99, 0]
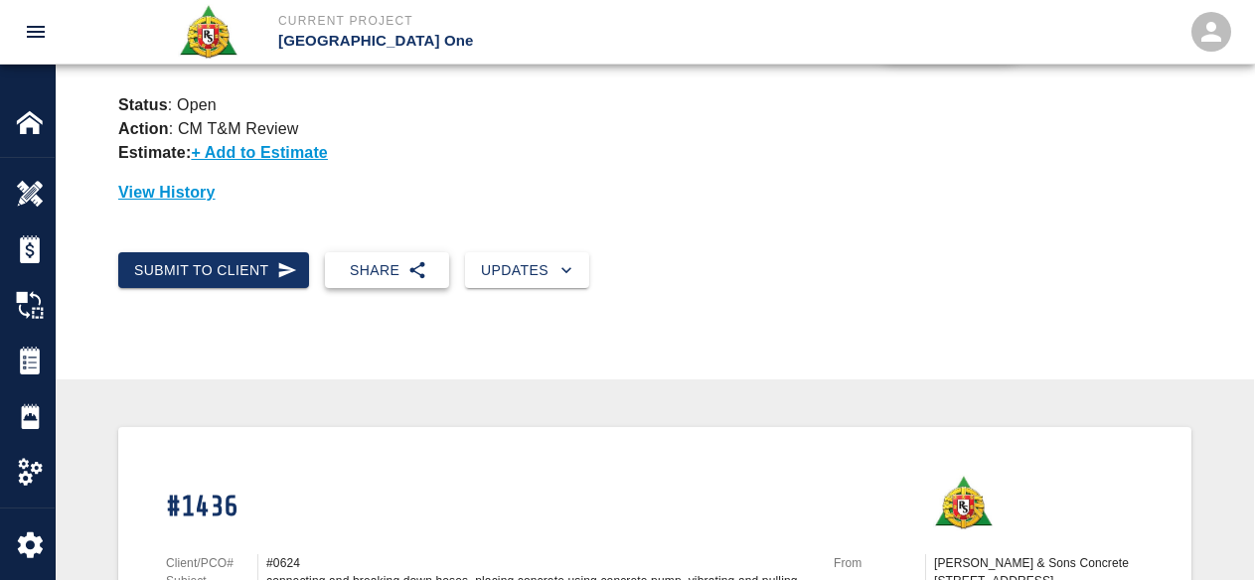
click at [391, 263] on button "Share" at bounding box center [387, 270] width 124 height 37
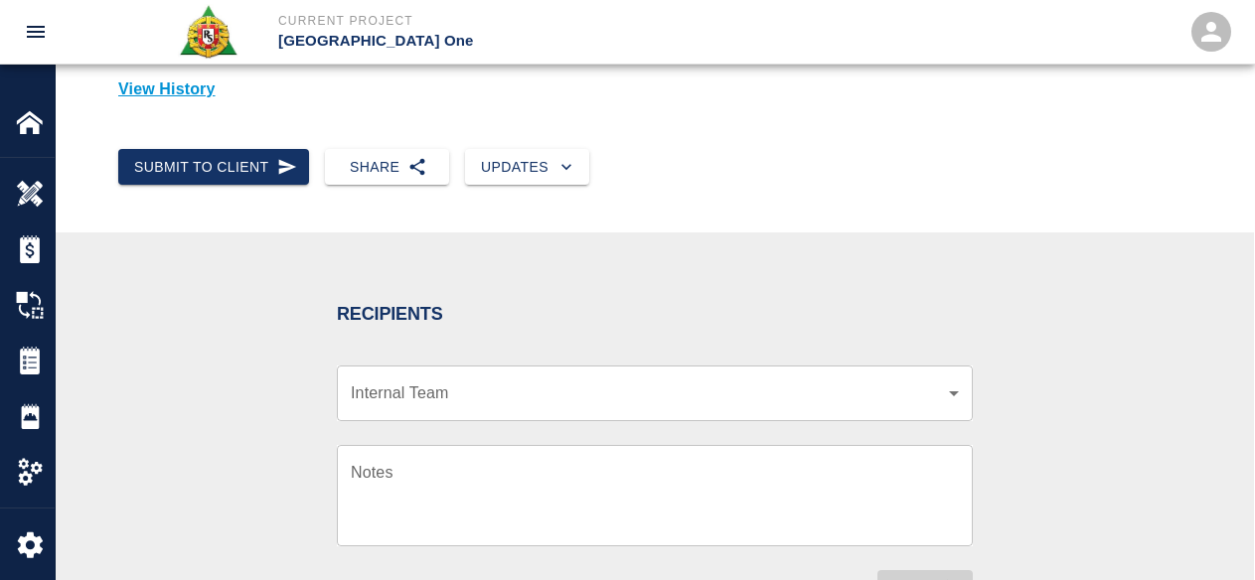
scroll to position [298, 0]
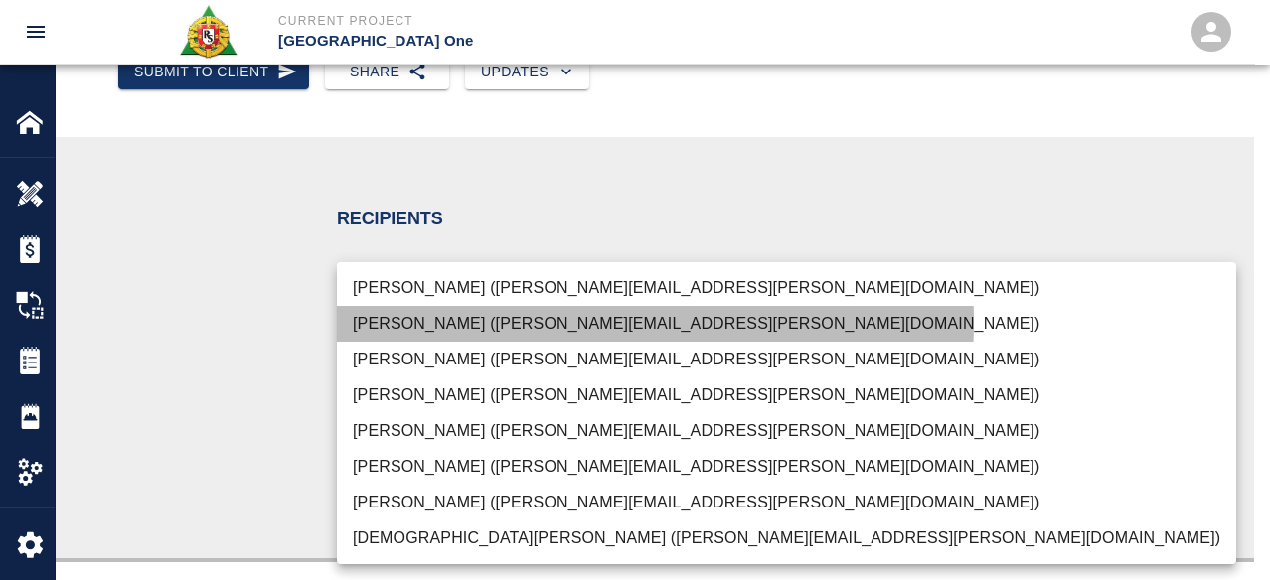
click at [474, 322] on li "Mark Jennings (mark.jennings@rscconcrete.com)" at bounding box center [786, 324] width 899 height 36
type input "793118eb-8371-4f0a-999a-ab5d7735c46c"
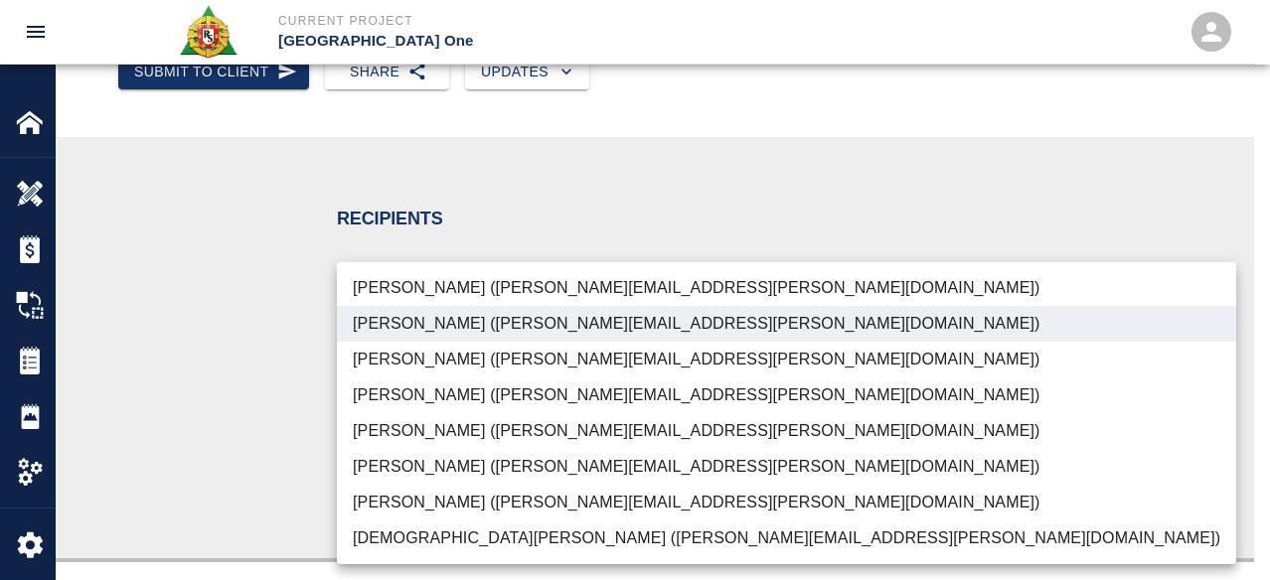
click at [251, 417] on div at bounding box center [635, 290] width 1270 height 580
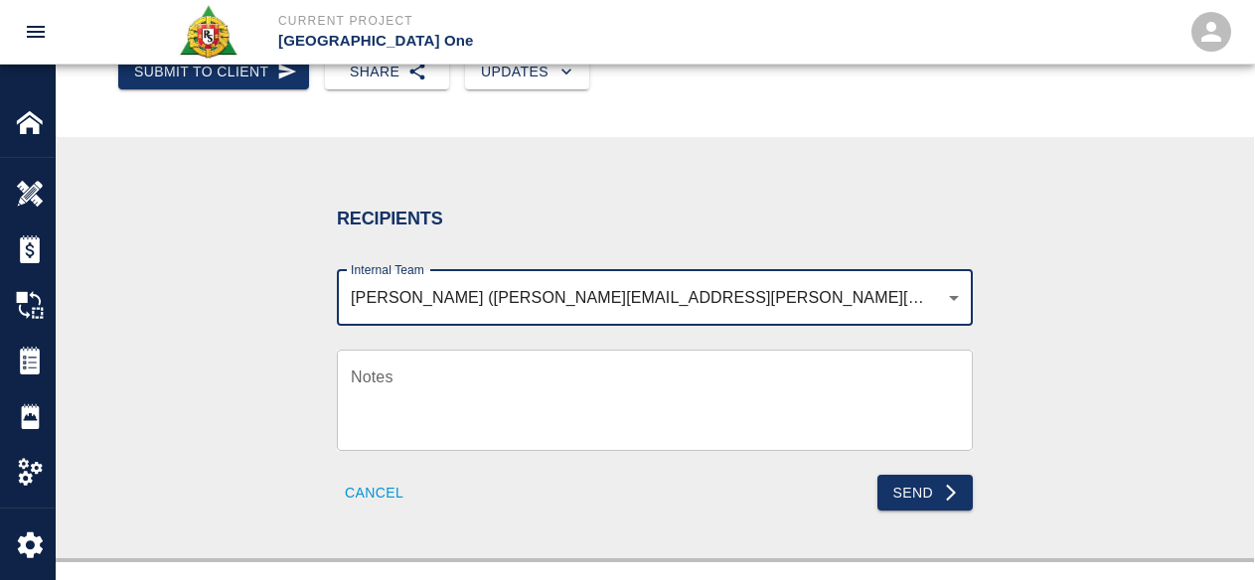
click at [391, 425] on textarea "Notes" at bounding box center [655, 400] width 608 height 69
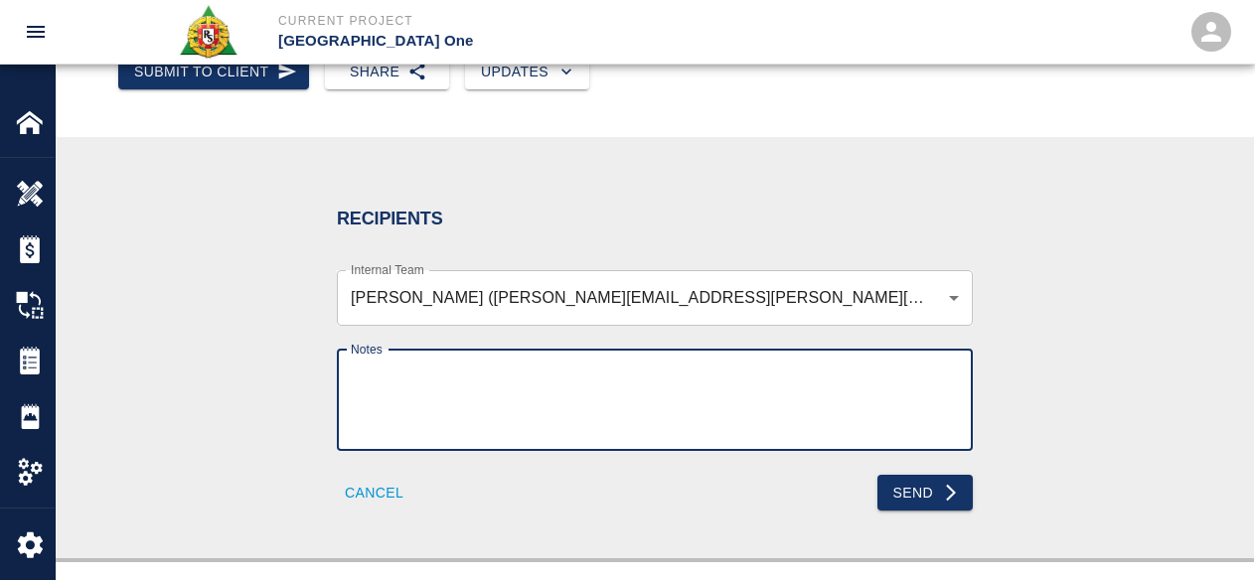
paste textarea "Ticket not complete. Mark need to add rate for concrete pump operators."
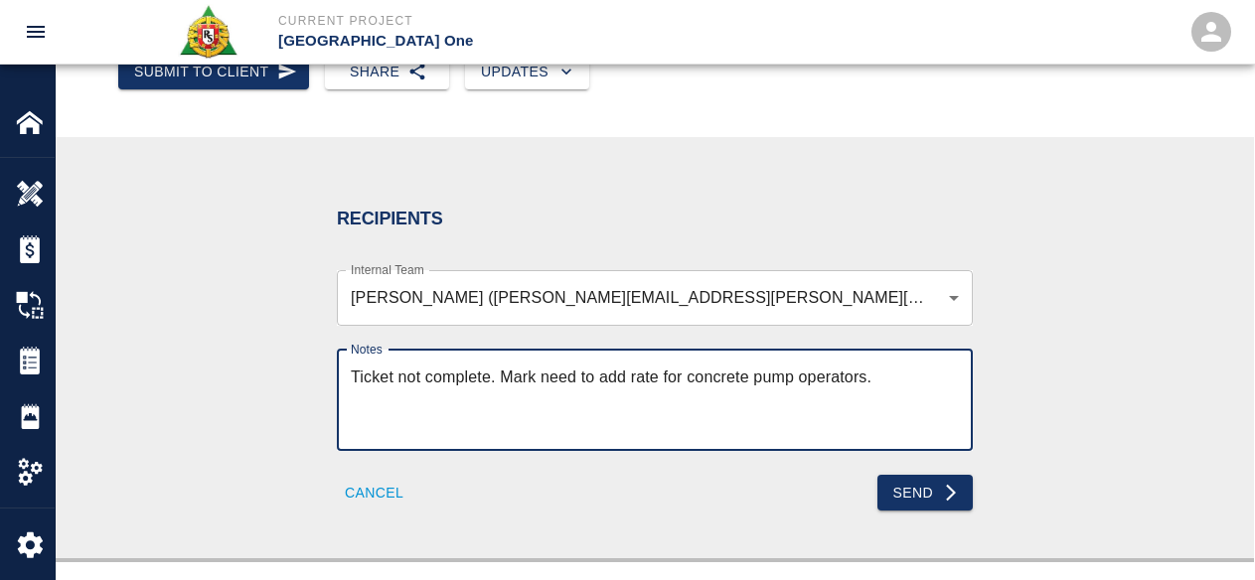
click at [577, 393] on textarea "Ticket not complete. Mark need to add rate for concrete pump operators." at bounding box center [655, 400] width 608 height 69
click at [607, 389] on textarea "Ticket not complete. Mark need to add rate for concrete pump operators." at bounding box center [655, 400] width 608 height 69
drag, startPoint x: 532, startPoint y: 369, endPoint x: 473, endPoint y: 401, distance: 67.2
click at [531, 369] on textarea "Ticket not complete. Mark need to add rate for concrete pump operators." at bounding box center [655, 400] width 608 height 69
click at [496, 370] on textarea "Ticket not complete. Mark need to add rate for concrete pump operators." at bounding box center [655, 400] width 608 height 69
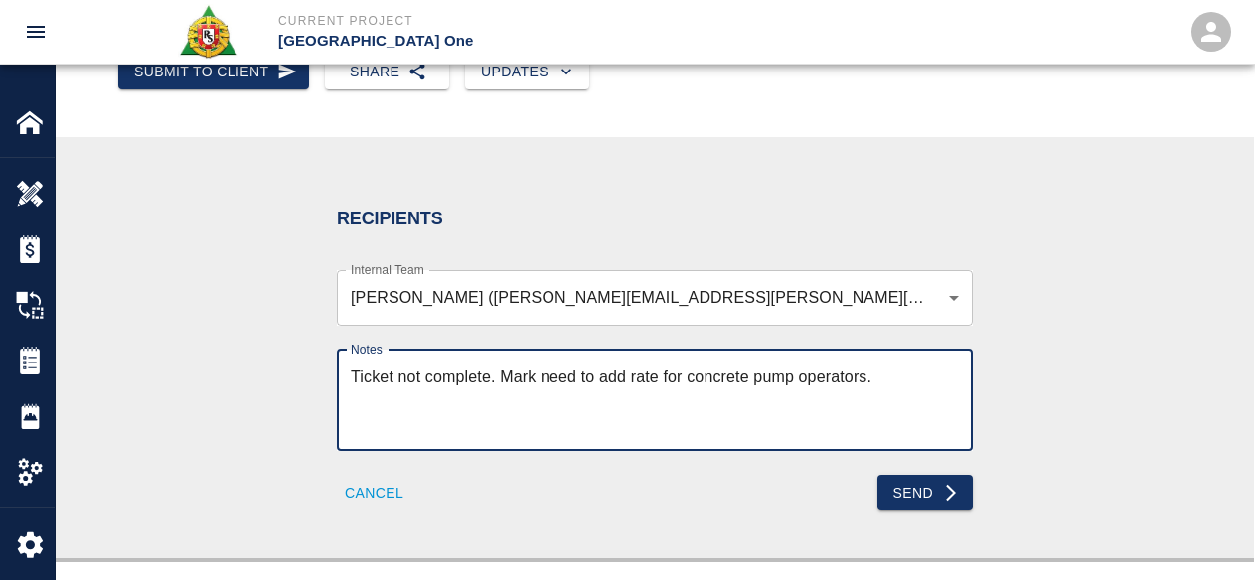
click at [503, 377] on textarea "Ticket not complete. Mark need to add rate for concrete pump operators." at bounding box center [655, 400] width 608 height 69
drag, startPoint x: 501, startPoint y: 387, endPoint x: 274, endPoint y: 406, distance: 227.4
click at [274, 406] on div "Recipients Internal Team Mark Jennings (mark.jennings@rscconcrete.com) 793118eb…" at bounding box center [654, 348] width 1073 height 326
click at [804, 364] on div "Hey Mark need to add rate for concrete pump operators. x Notes" at bounding box center [655, 400] width 636 height 101
click at [784, 379] on textarea "Hey Mark need to add rate for concrete pump operators." at bounding box center [655, 400] width 608 height 69
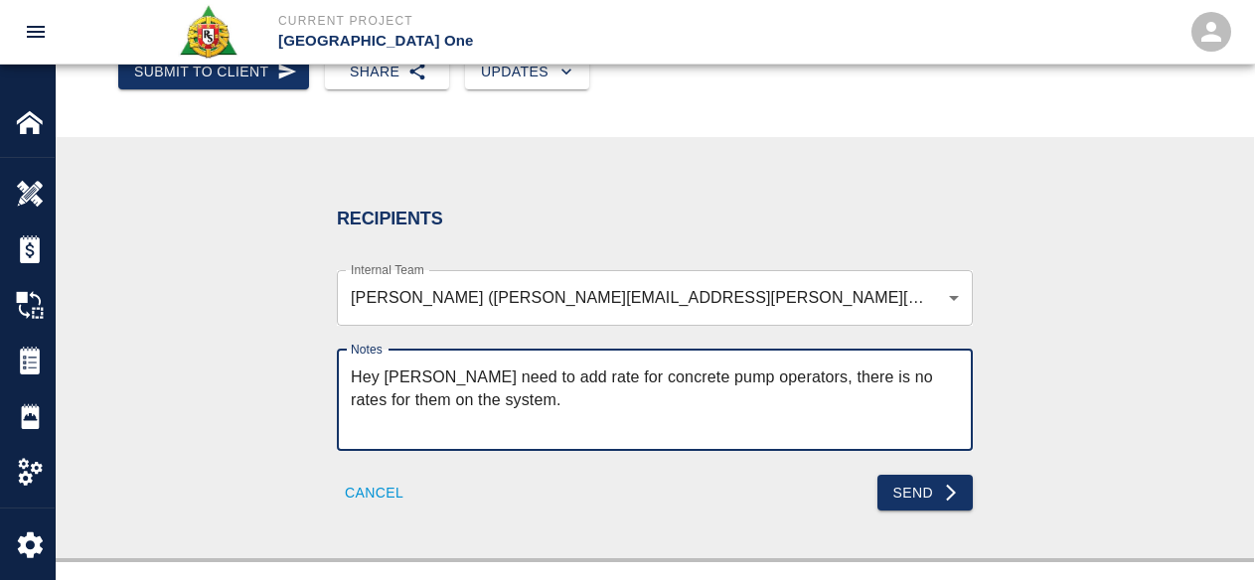
click at [821, 374] on textarea "Hey Mark need to add rate for concrete pump operators, there is no rates for th…" at bounding box center [655, 400] width 608 height 69
click at [445, 391] on textarea "Hey Mark need to add rate for concrete pump operators, there is no rates for th…" at bounding box center [655, 400] width 608 height 69
click at [457, 398] on textarea "Hey Mark need to add rate for concrete pump operators, there is no rates for th…" at bounding box center [655, 400] width 608 height 69
click at [516, 404] on textarea "Hey Mark need to add rate for concrete pump operators, there is no rates for th…" at bounding box center [655, 400] width 608 height 69
drag, startPoint x: 559, startPoint y: 380, endPoint x: 570, endPoint y: 380, distance: 10.9
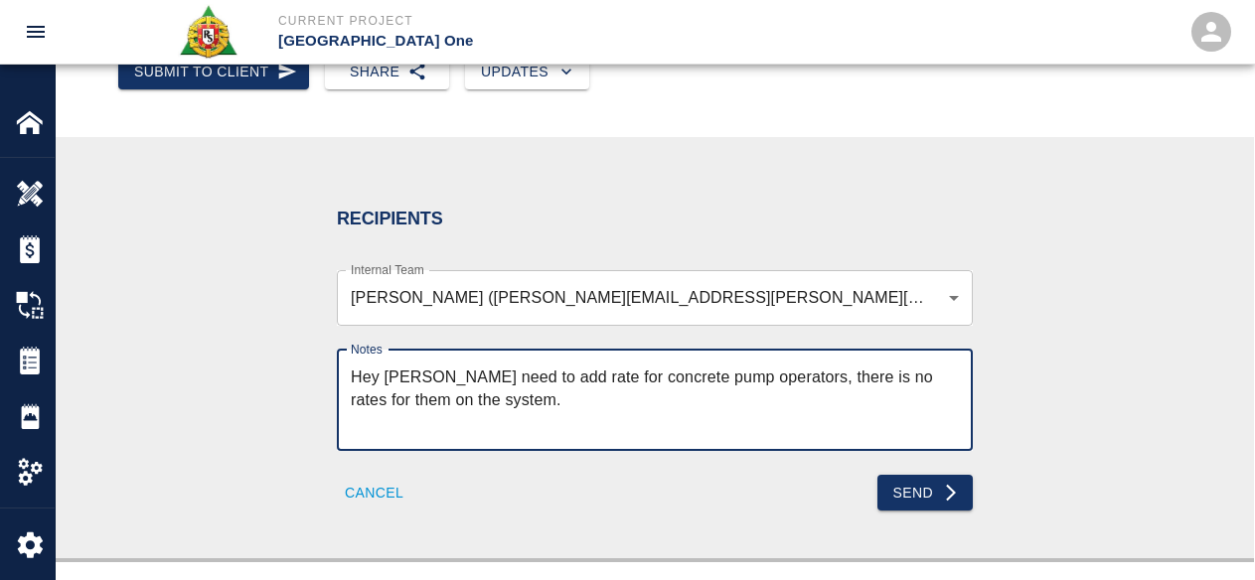
click at [558, 380] on textarea "Hey Mark need to add rate for concrete pump operators, there is no rates for th…" at bounding box center [655, 400] width 608 height 69
click at [616, 385] on textarea "Hey Mark need to add rate for concrete pump operators, there is no rates for th…" at bounding box center [655, 400] width 608 height 69
click at [797, 374] on textarea "Hey Mark need to add rate for concrete pump operators, there is no rates for th…" at bounding box center [655, 400] width 608 height 69
click at [568, 382] on textarea "Hey Mark need to add rate for concrete pump operators, there is no rates for th…" at bounding box center [655, 400] width 608 height 69
click at [783, 371] on textarea "Hey Mark need to add rate for concrete pump operators, there is no rates for th…" at bounding box center [655, 400] width 608 height 69
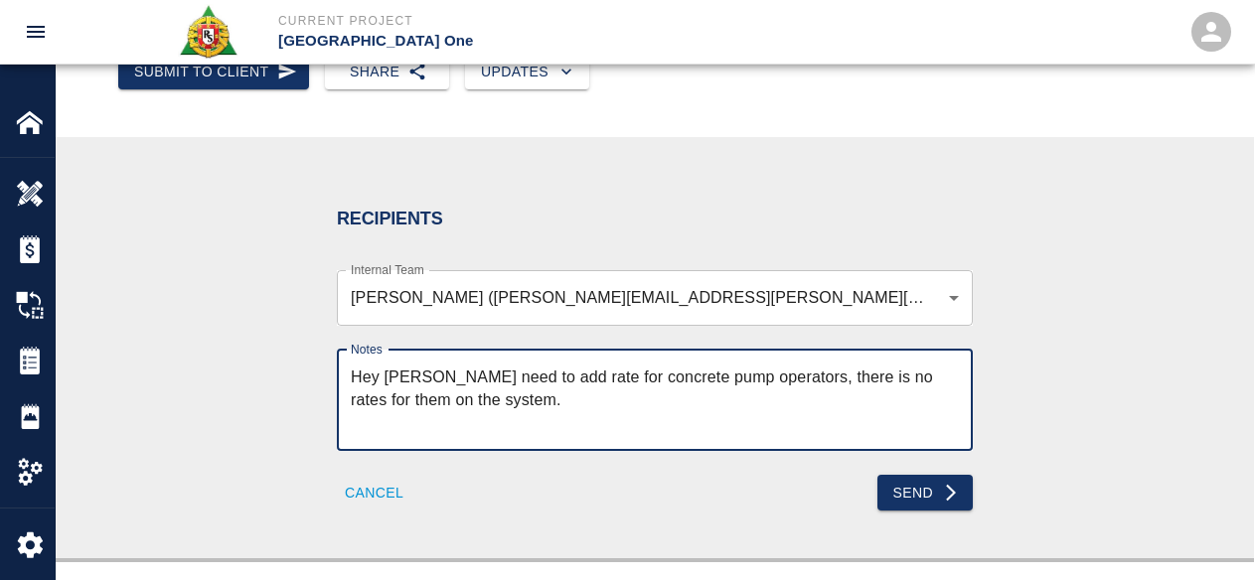
click at [859, 380] on textarea "Hey Mark need to add rate for concrete pump operators, there is no rates for th…" at bounding box center [655, 400] width 608 height 69
drag, startPoint x: 895, startPoint y: 376, endPoint x: 964, endPoint y: 376, distance: 68.6
click at [895, 376] on textarea "Hey Mark need to add rate for concrete pump operators, there is no rates for th…" at bounding box center [655, 400] width 608 height 69
type textarea "Hey Mark need to add rate for concrete pump operators, there is no rates for th…"
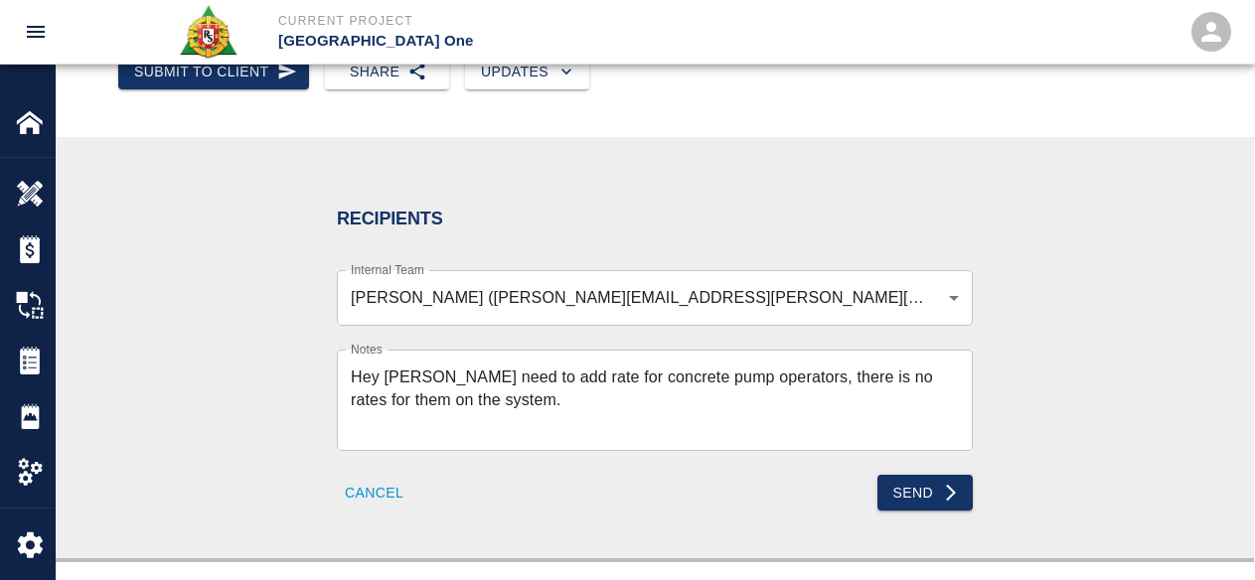
click at [988, 379] on div "Recipients Internal Team Mark Jennings (mark.jennings@rscconcrete.com) 793118eb…" at bounding box center [654, 348] width 1073 height 326
click at [513, 416] on textarea "Hey Mark need to add rate for concrete pump operators, there is no rates for th…" at bounding box center [655, 400] width 608 height 69
click at [927, 309] on div "Mark Jennings (mark.jennings@rscconcrete.com) 793118eb-8371-4f0a-999a-ab5d7735c…" at bounding box center [655, 298] width 636 height 56
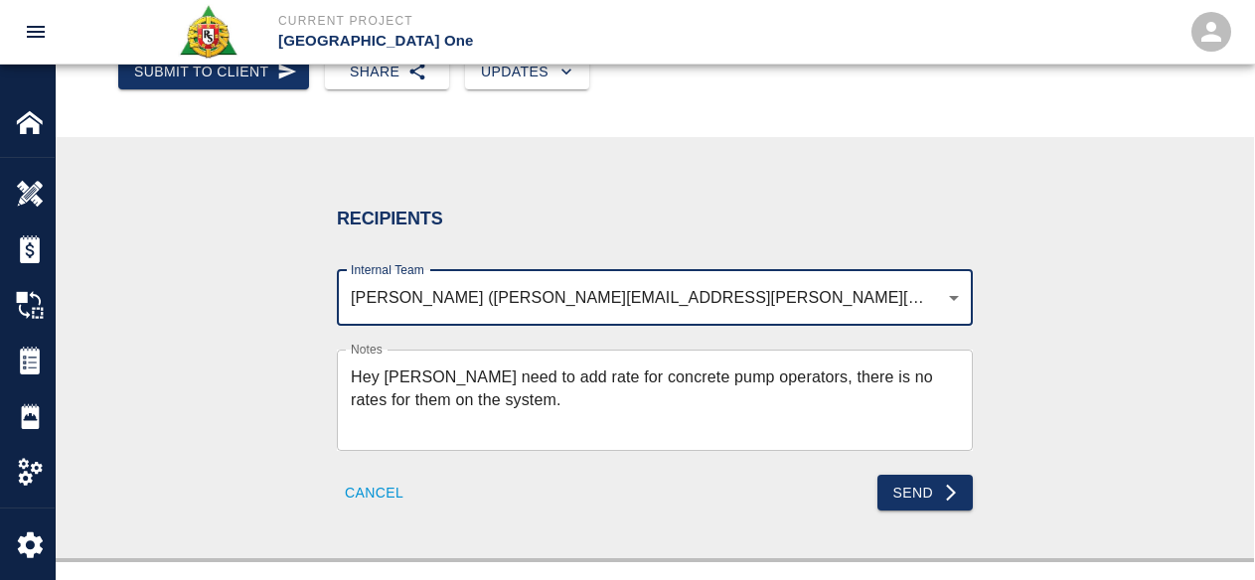
click at [960, 285] on div "Mark Jennings (mark.jennings@rscconcrete.com) 793118eb-8371-4f0a-999a-ab5d7735c…" at bounding box center [655, 298] width 636 height 56
click at [950, 308] on div "Mark Jennings (mark.jennings@rscconcrete.com) 793118eb-8371-4f0a-999a-ab5d7735c…" at bounding box center [655, 298] width 636 height 56
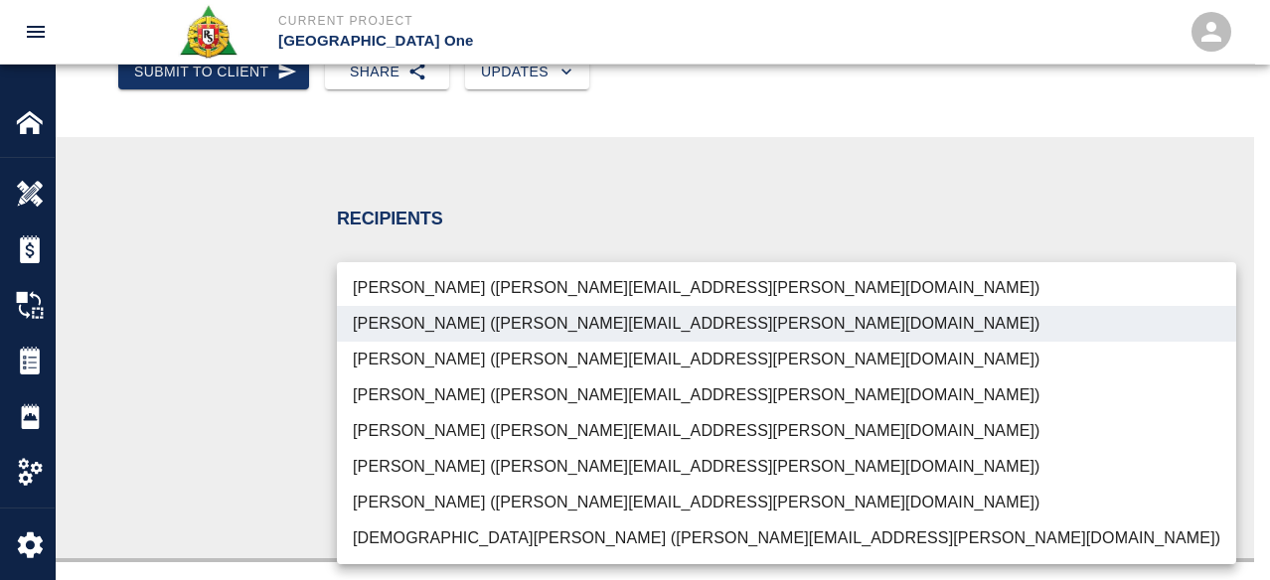
click at [597, 469] on li "Manny Barros (manny.barros@rscconcrete.com)" at bounding box center [786, 467] width 899 height 36
type input "793118eb-8371-4f0a-999a-ab5d7735c46c,14358fe5-a129-48da-85f5-335ab2c607b3"
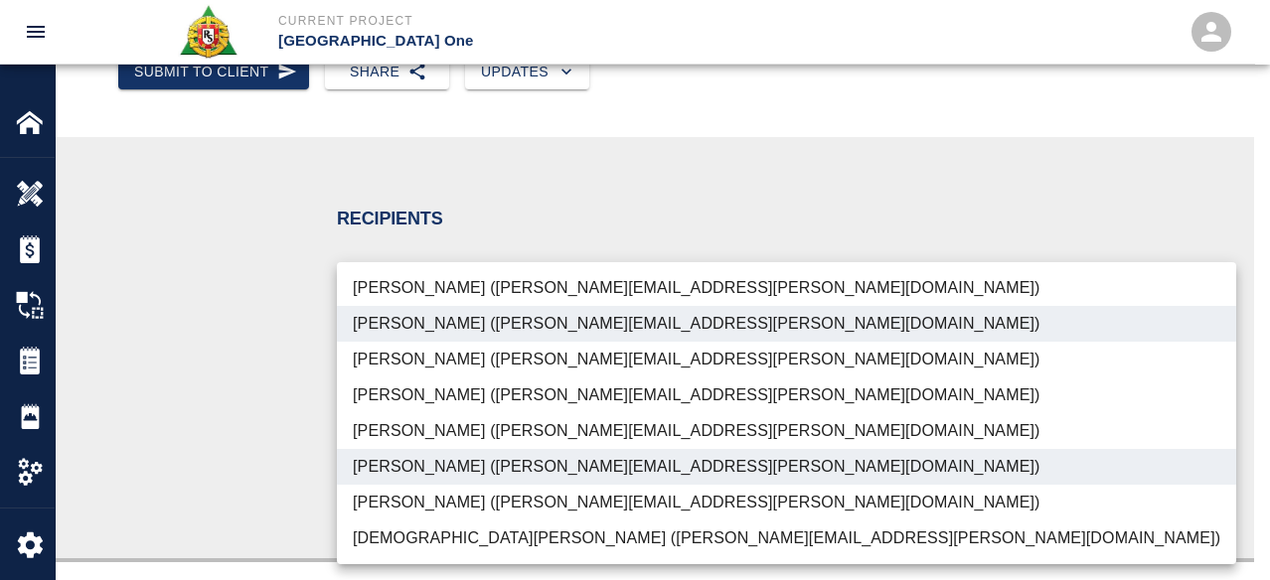
click at [997, 393] on div at bounding box center [635, 290] width 1270 height 580
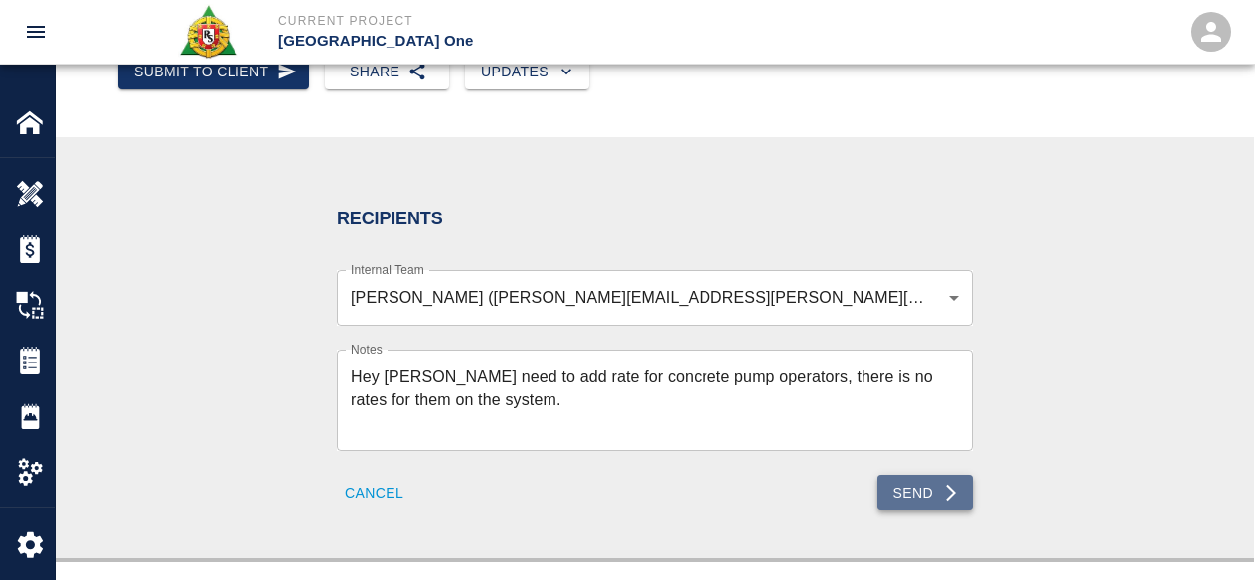
click at [894, 487] on button "Send" at bounding box center [925, 493] width 96 height 37
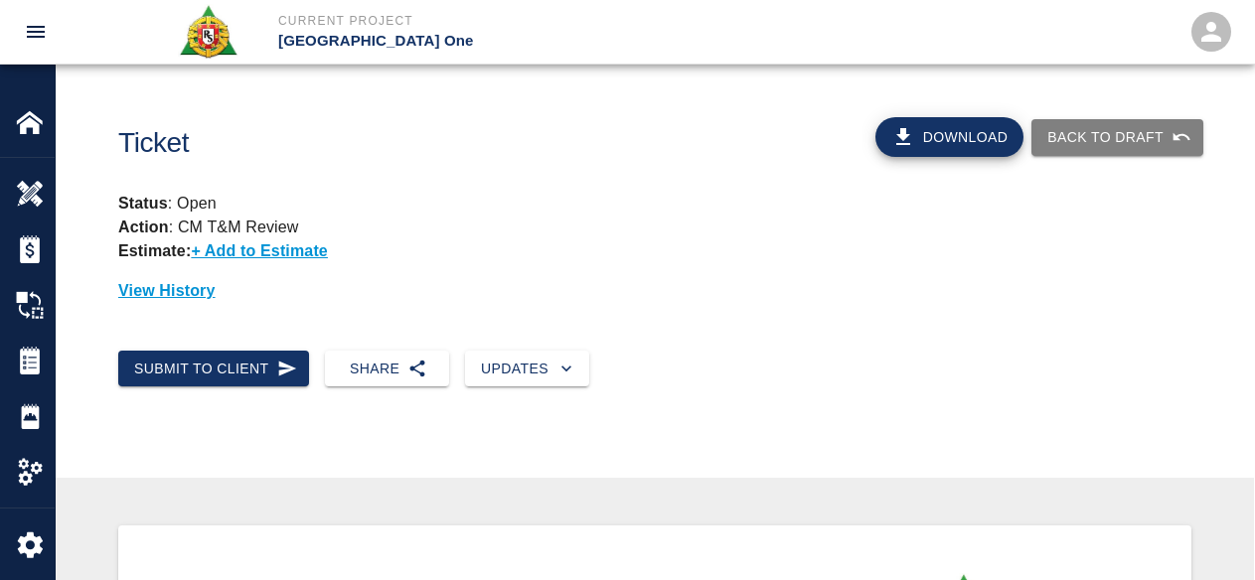
scroll to position [0, 0]
